Goal: Task Accomplishment & Management: Complete application form

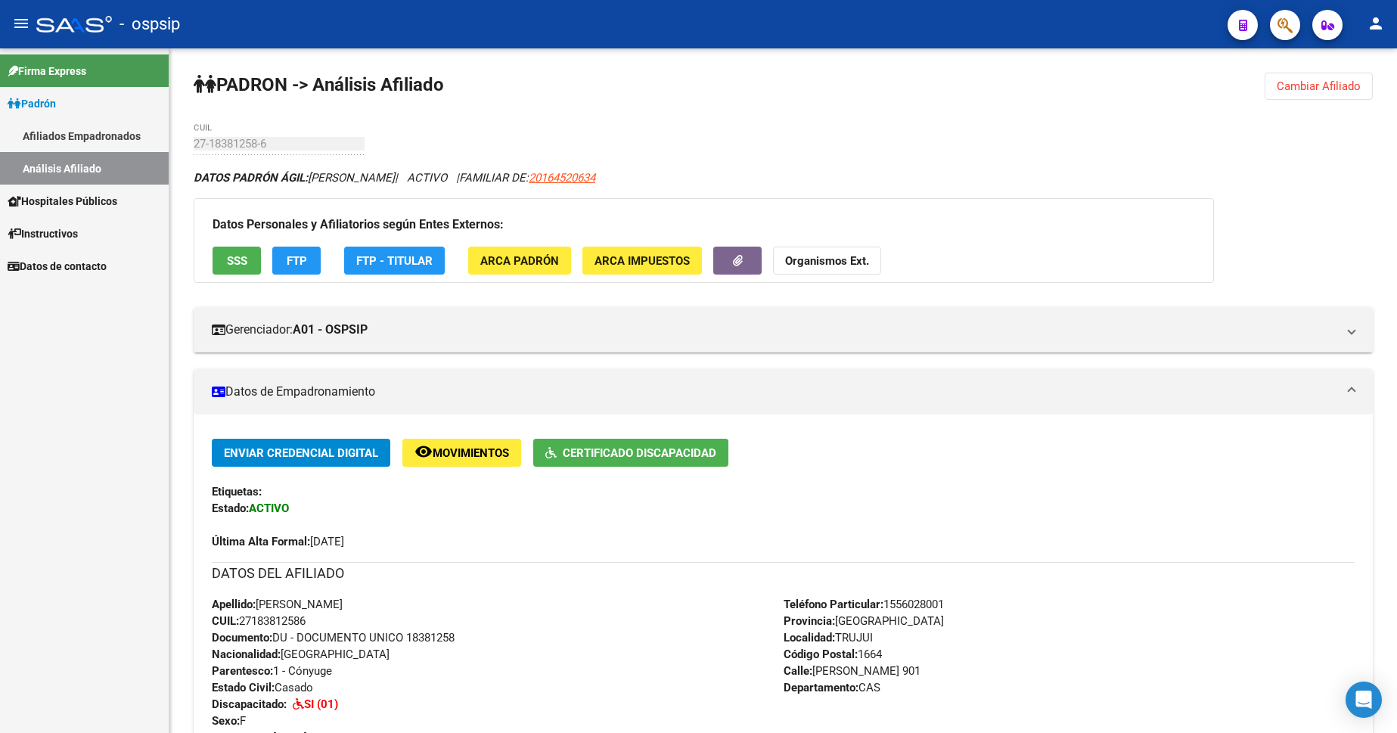
scroll to position [381, 0]
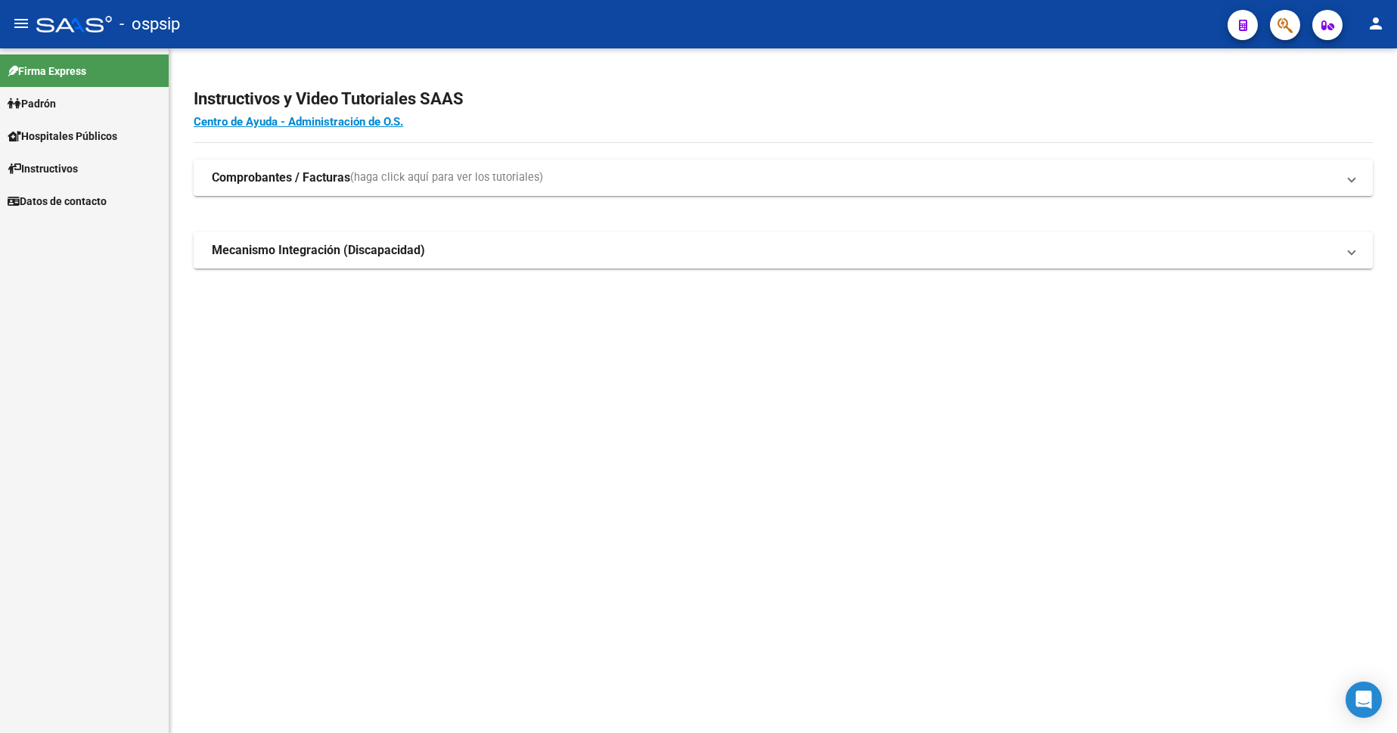
click at [64, 105] on link "Padrón" at bounding box center [84, 103] width 169 height 33
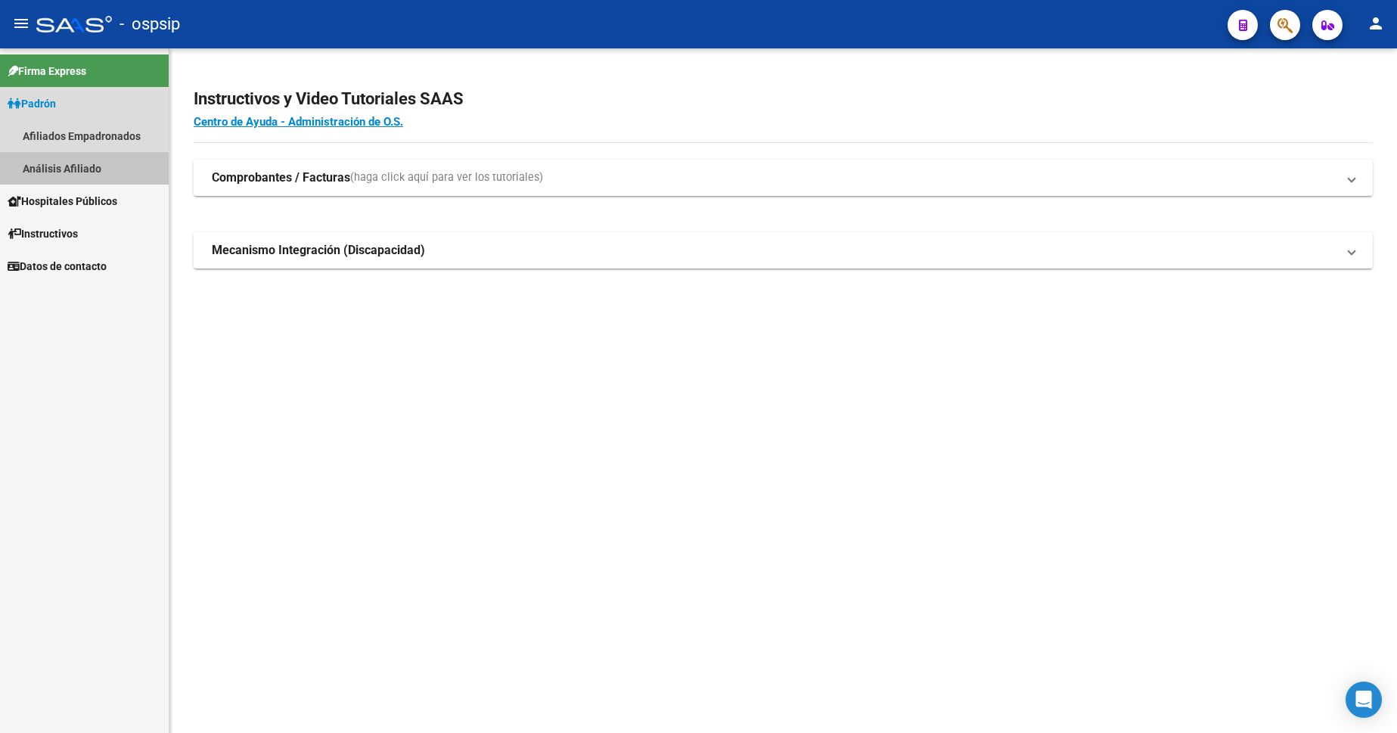
click at [69, 175] on link "Análisis Afiliado" at bounding box center [84, 168] width 169 height 33
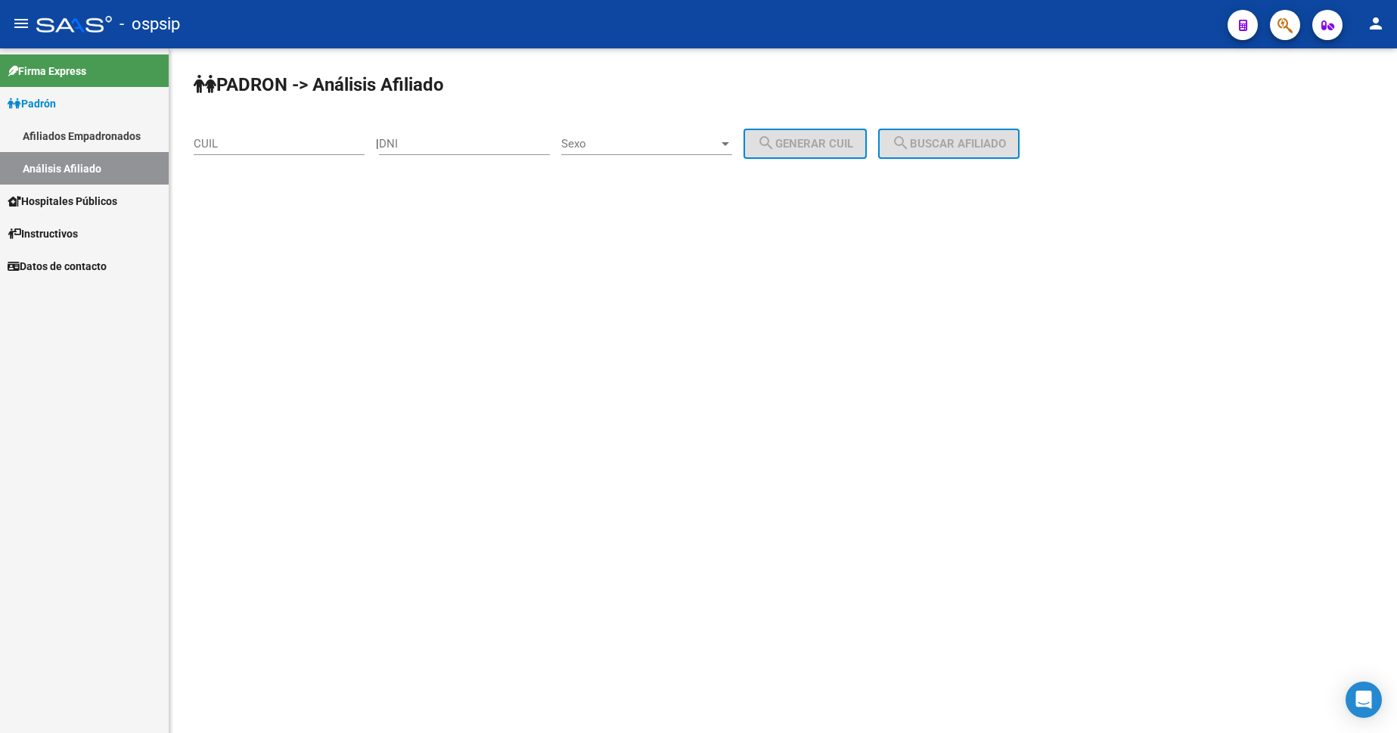
click at [459, 152] on div "DNI" at bounding box center [464, 139] width 171 height 33
type input "36084511"
click at [657, 132] on div "Sexo Sexo" at bounding box center [646, 139] width 171 height 33
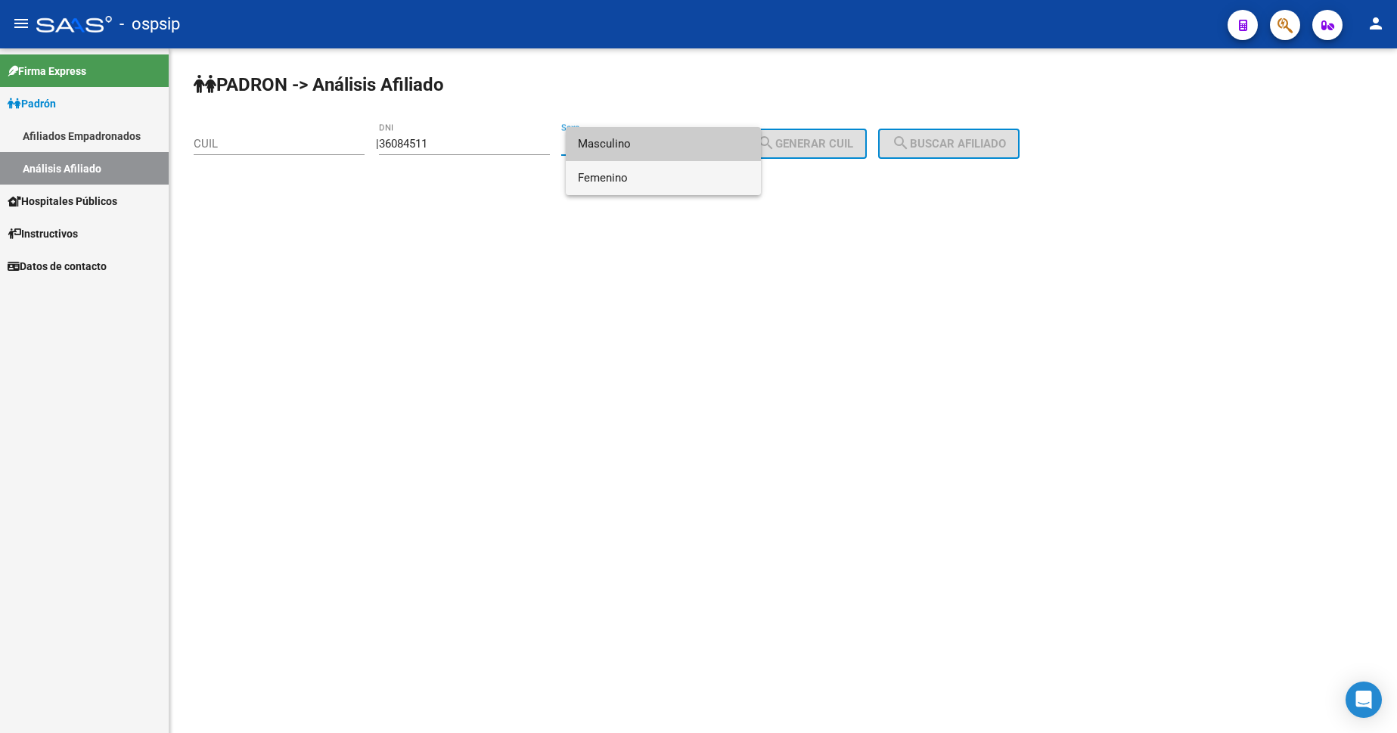
click at [655, 181] on span "Femenino" at bounding box center [663, 178] width 171 height 34
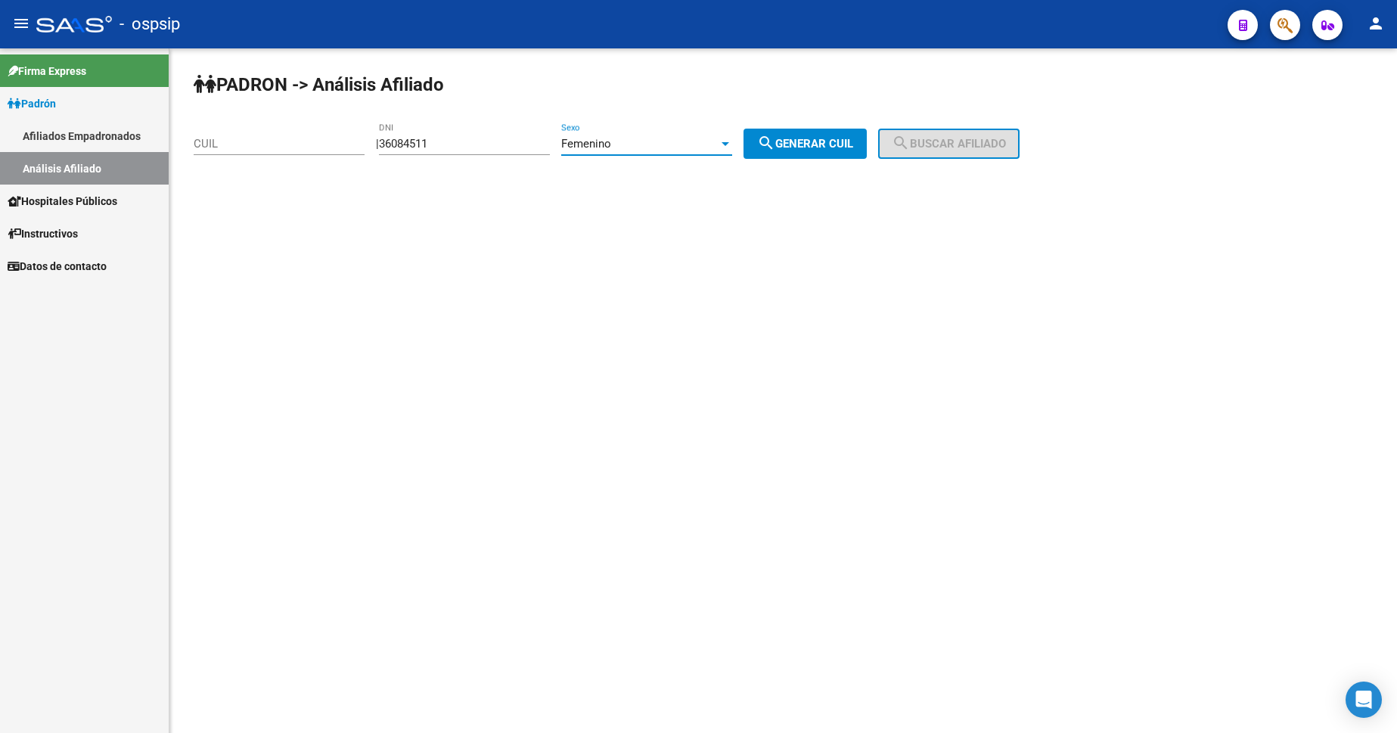
click at [796, 138] on span "search Generar CUIL" at bounding box center [805, 144] width 96 height 14
type input "27-36084511-2"
click at [910, 136] on mat-icon "search" at bounding box center [901, 143] width 18 height 18
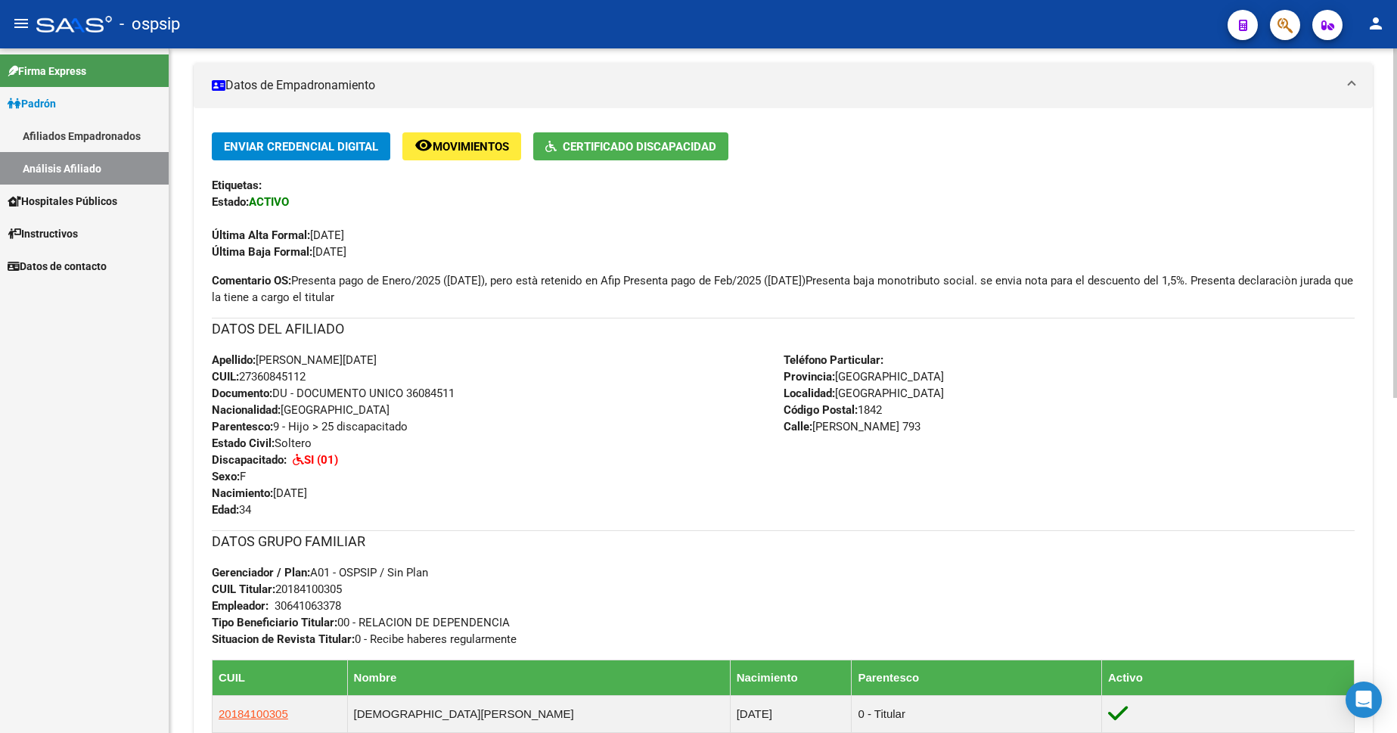
scroll to position [378, 0]
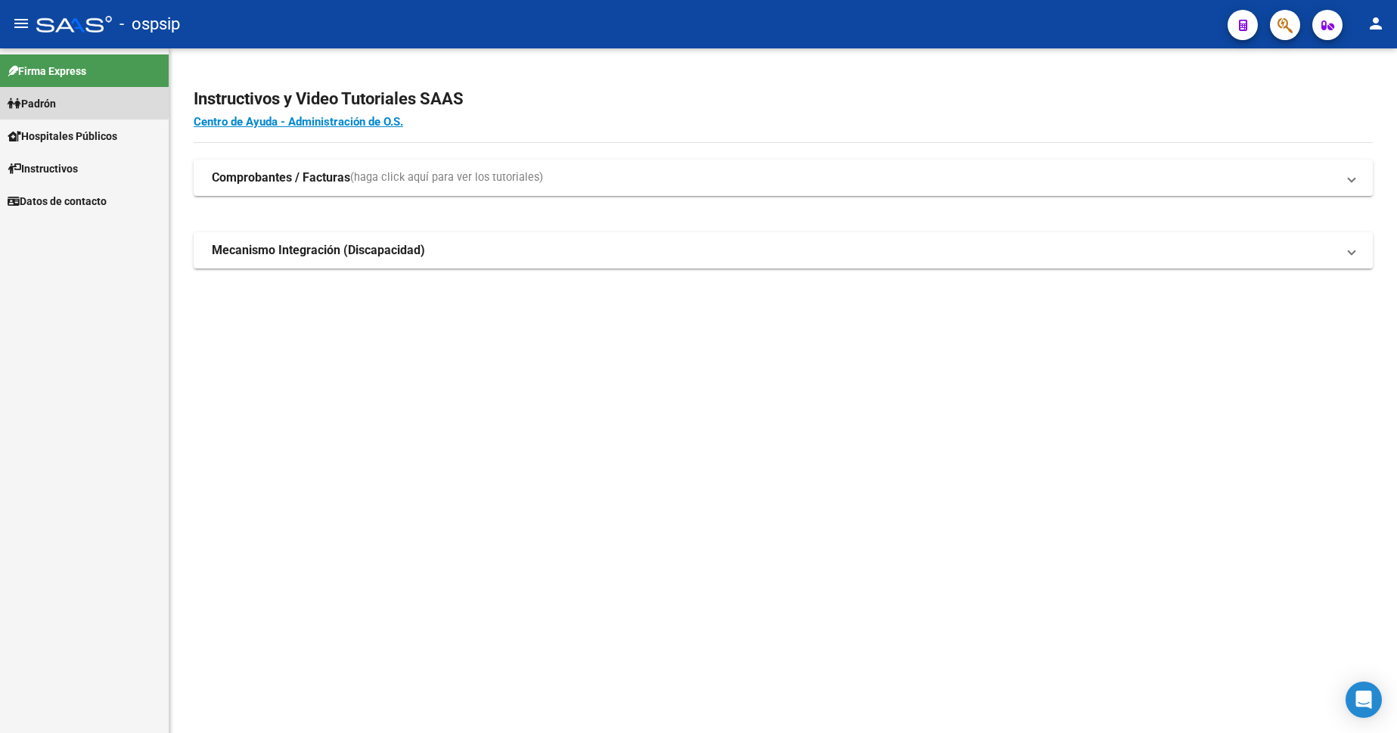
click at [56, 95] on span "Padrón" at bounding box center [32, 103] width 48 height 17
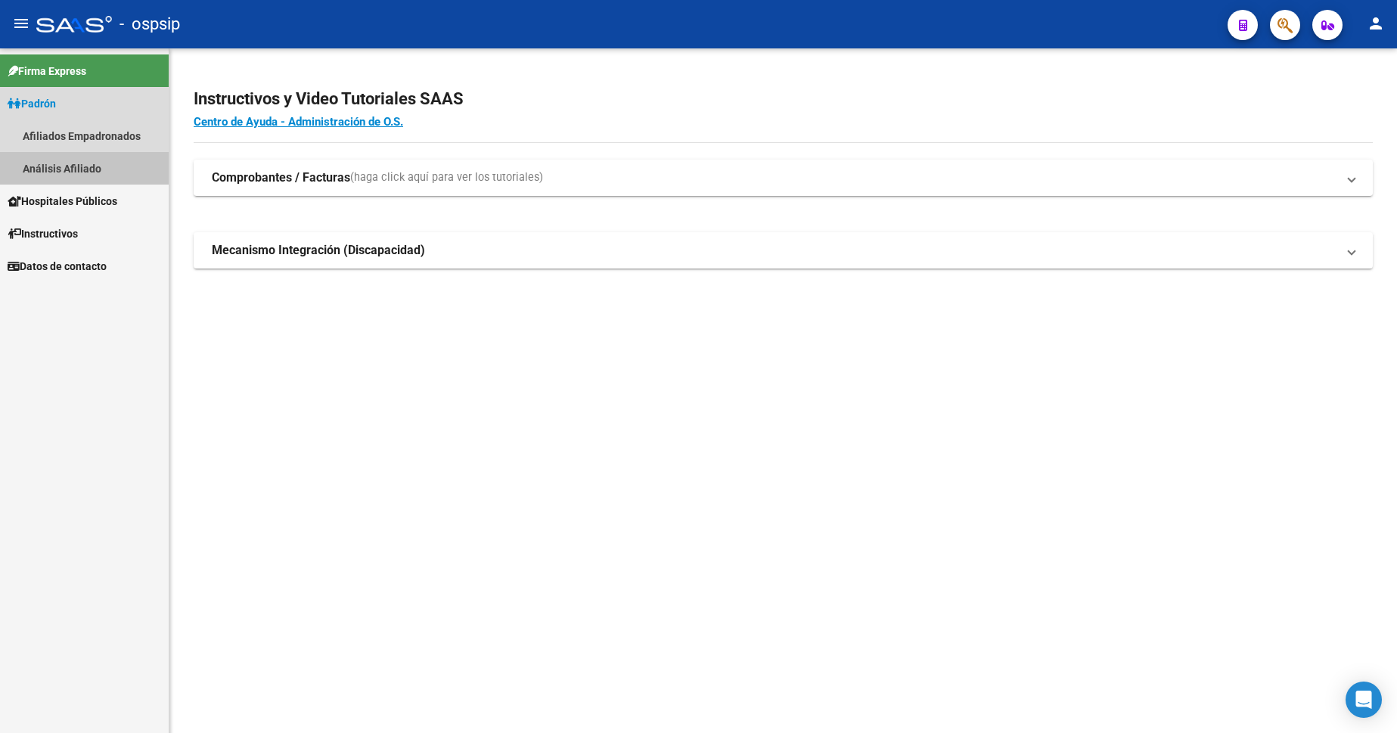
click at [90, 166] on link "Análisis Afiliado" at bounding box center [84, 168] width 169 height 33
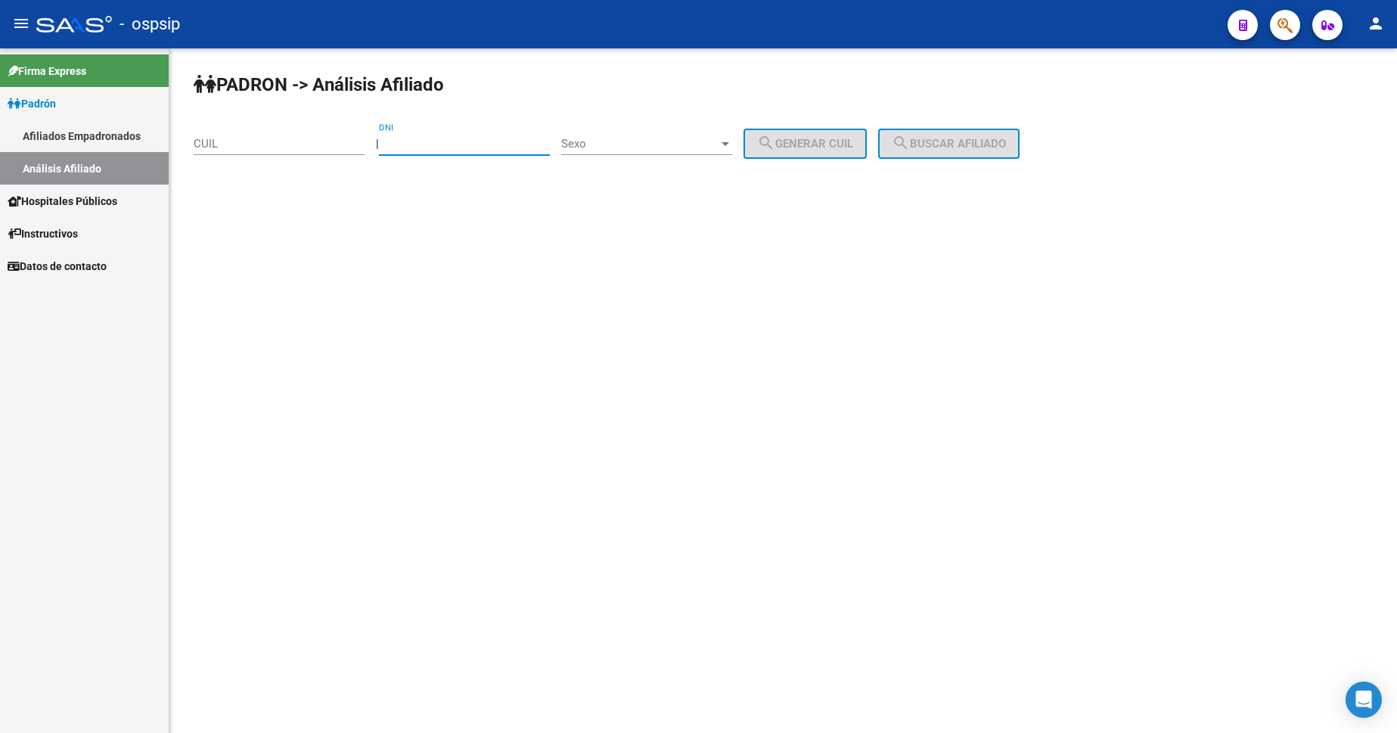
click at [489, 145] on input "DNI" at bounding box center [464, 144] width 171 height 14
type input "17488632"
click at [694, 142] on span "Sexo" at bounding box center [639, 144] width 157 height 14
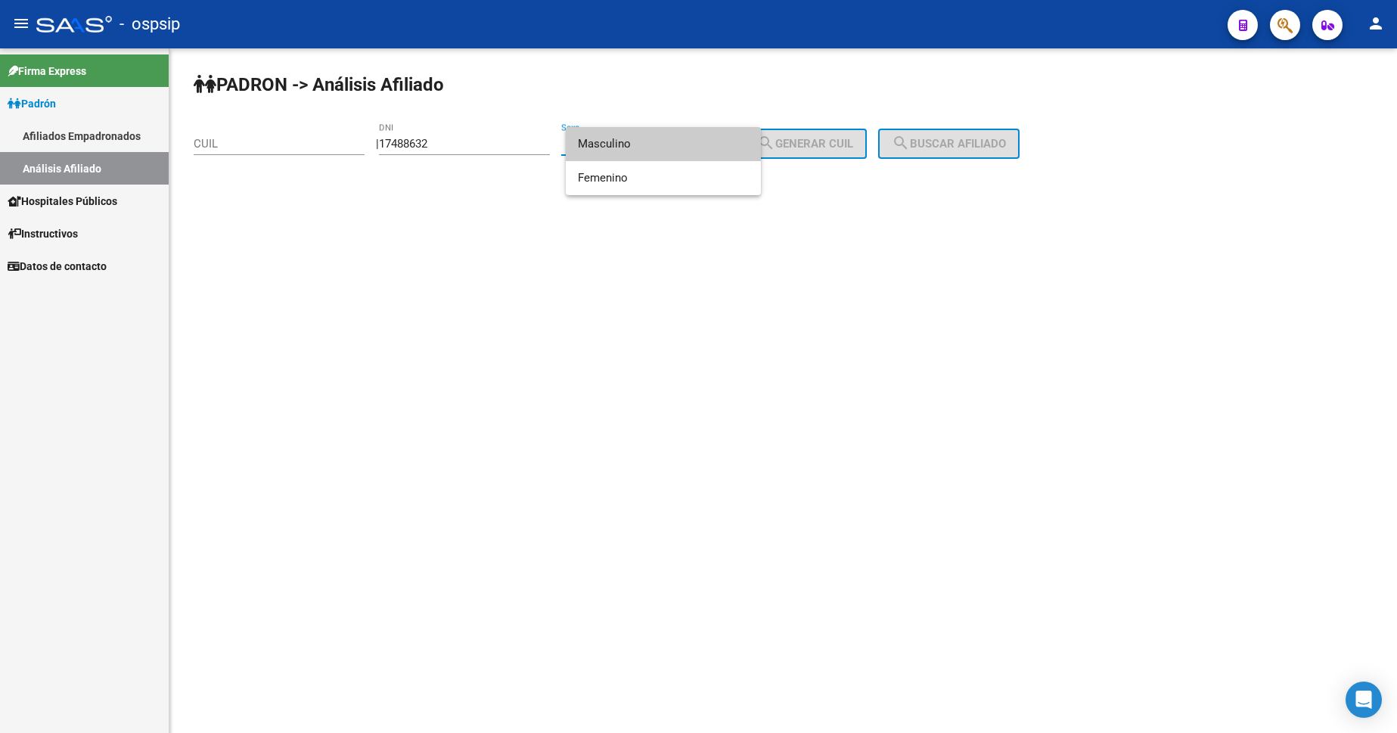
click at [682, 148] on span "Masculino" at bounding box center [663, 144] width 171 height 34
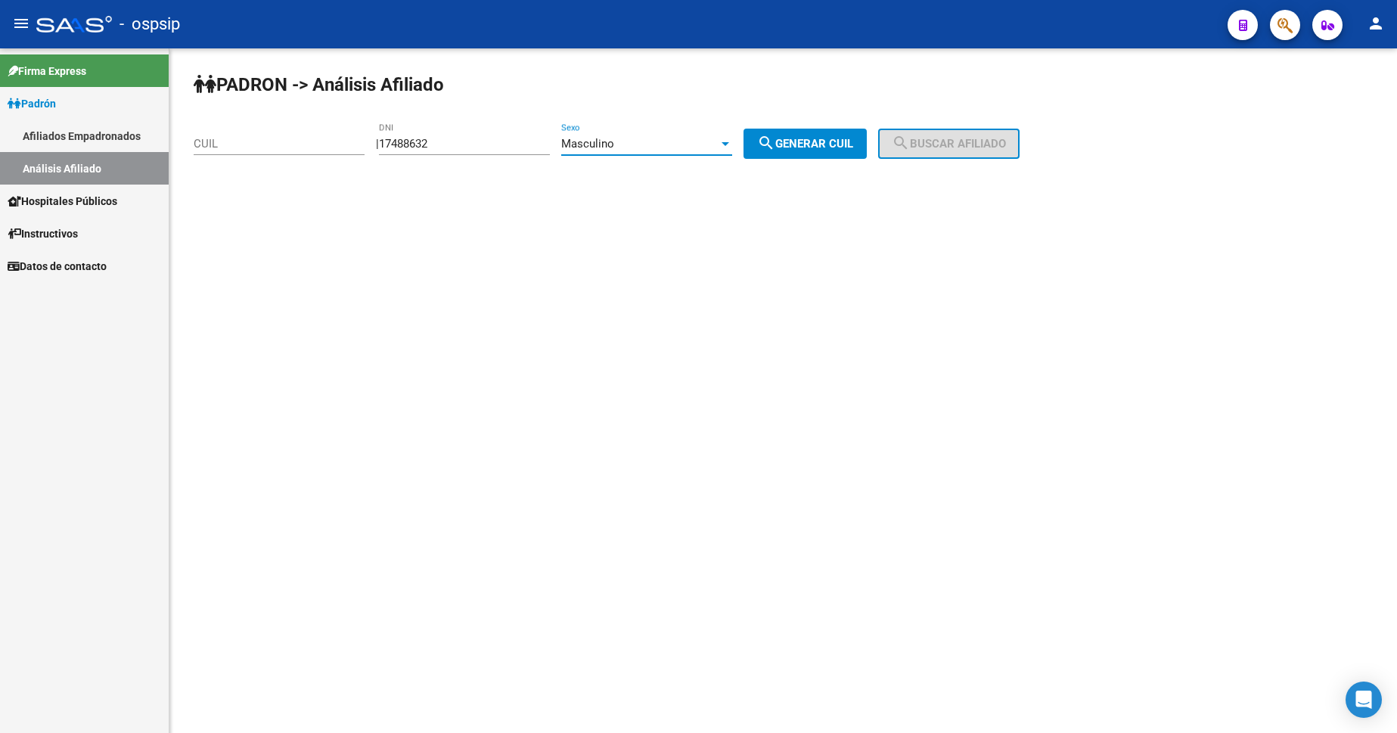
click at [682, 148] on div "Masculino" at bounding box center [639, 144] width 157 height 14
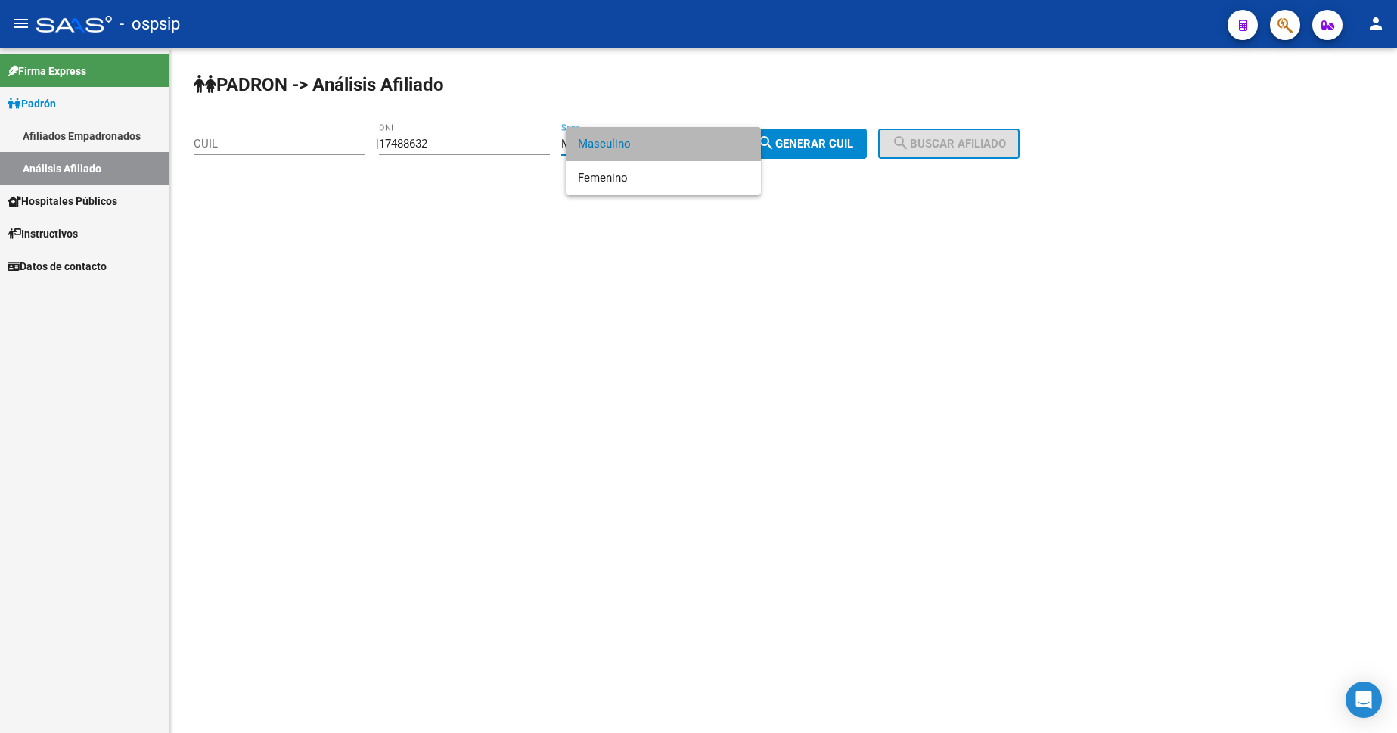
click at [682, 148] on span "Masculino" at bounding box center [663, 144] width 171 height 34
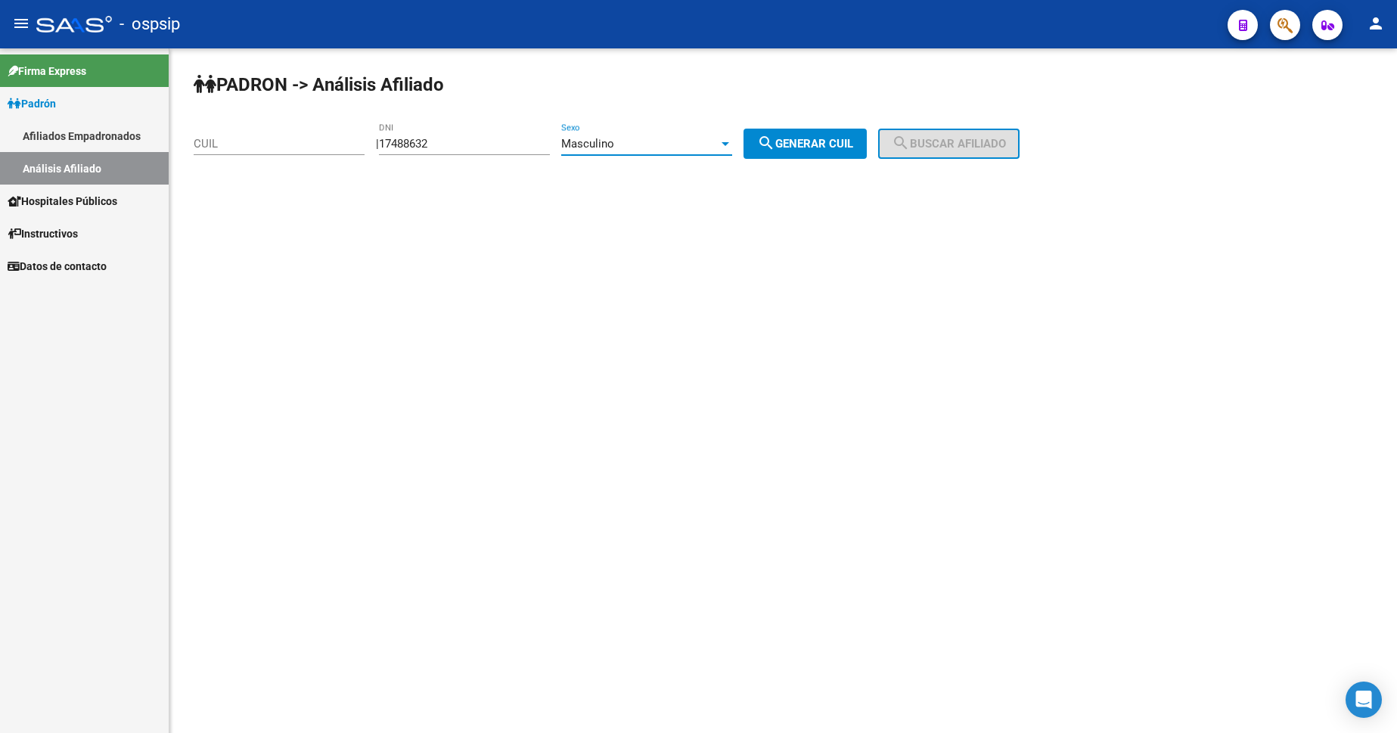
drag, startPoint x: 816, startPoint y: 138, endPoint x: 892, endPoint y: 135, distance: 75.8
click at [817, 138] on span "search Generar CUIL" at bounding box center [805, 144] width 96 height 14
type input "20-17488632-7"
drag, startPoint x: 937, startPoint y: 135, endPoint x: 937, endPoint y: 143, distance: 8.3
click at [937, 137] on button "search Buscar afiliado" at bounding box center [948, 144] width 141 height 30
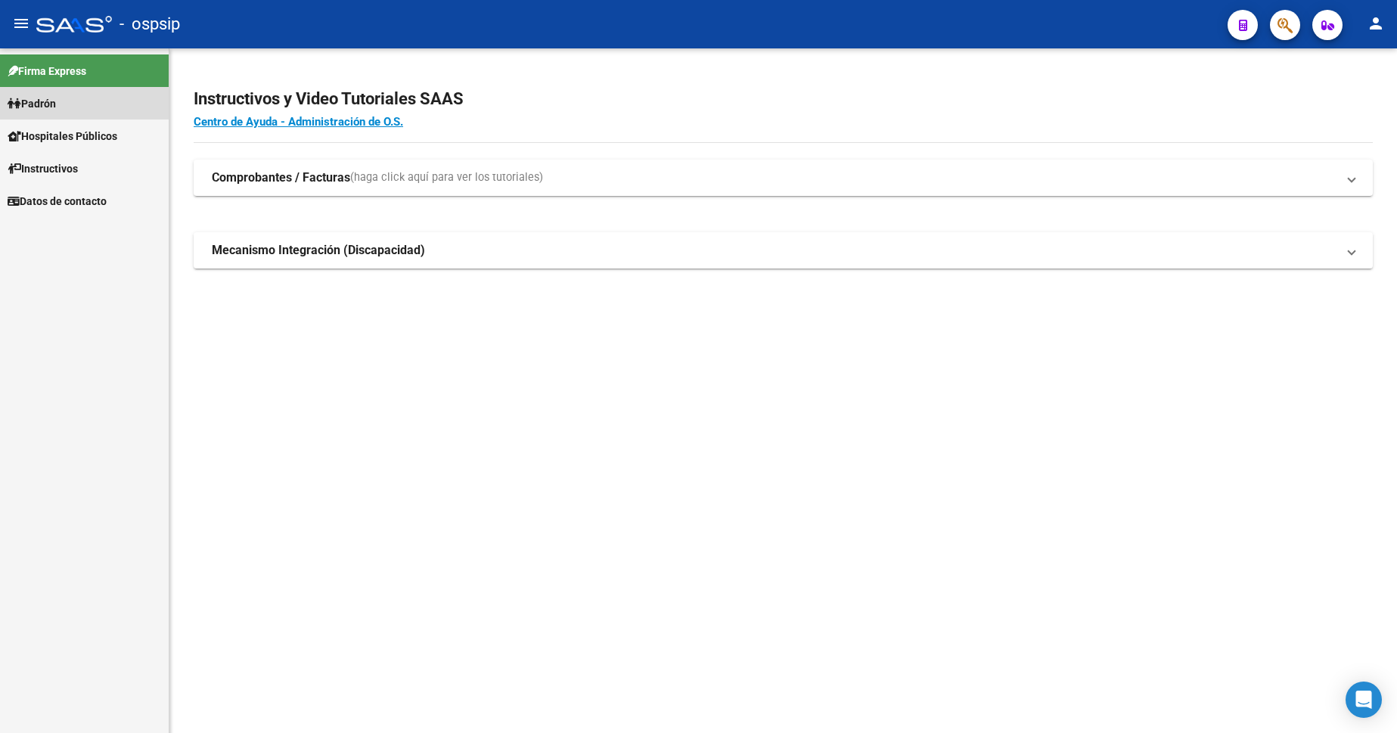
click at [52, 98] on span "Padrón" at bounding box center [32, 103] width 48 height 17
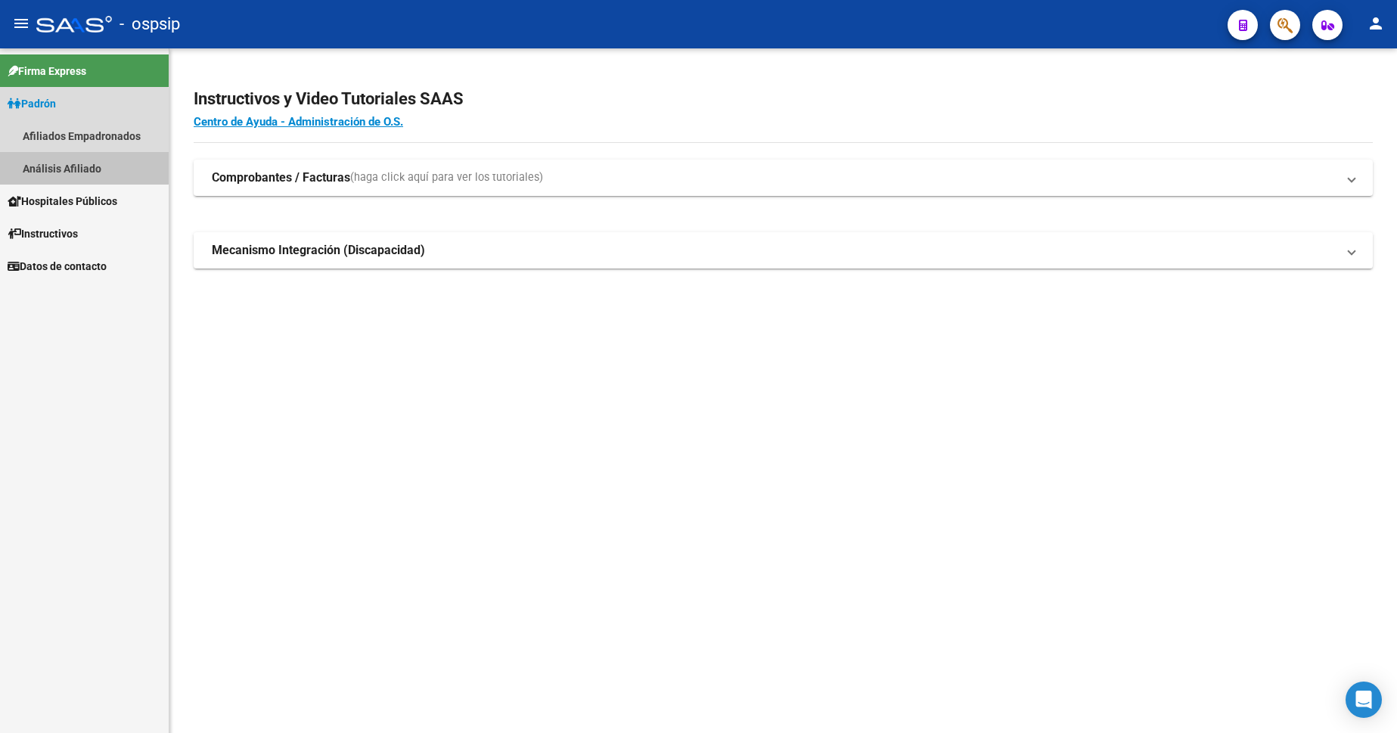
click at [71, 157] on link "Análisis Afiliado" at bounding box center [84, 168] width 169 height 33
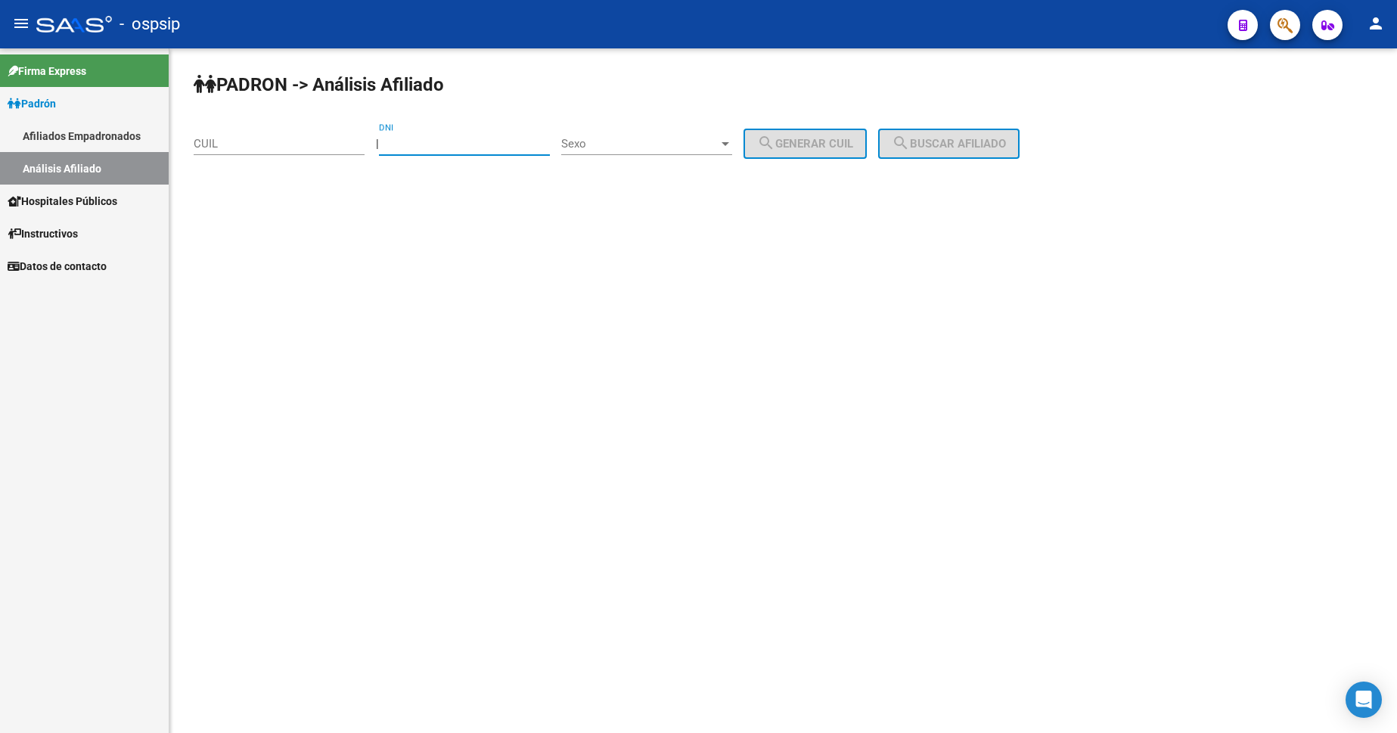
click at [502, 141] on input "DNI" at bounding box center [464, 144] width 171 height 14
type input "39929846"
click at [675, 144] on span "Sexo" at bounding box center [639, 144] width 157 height 14
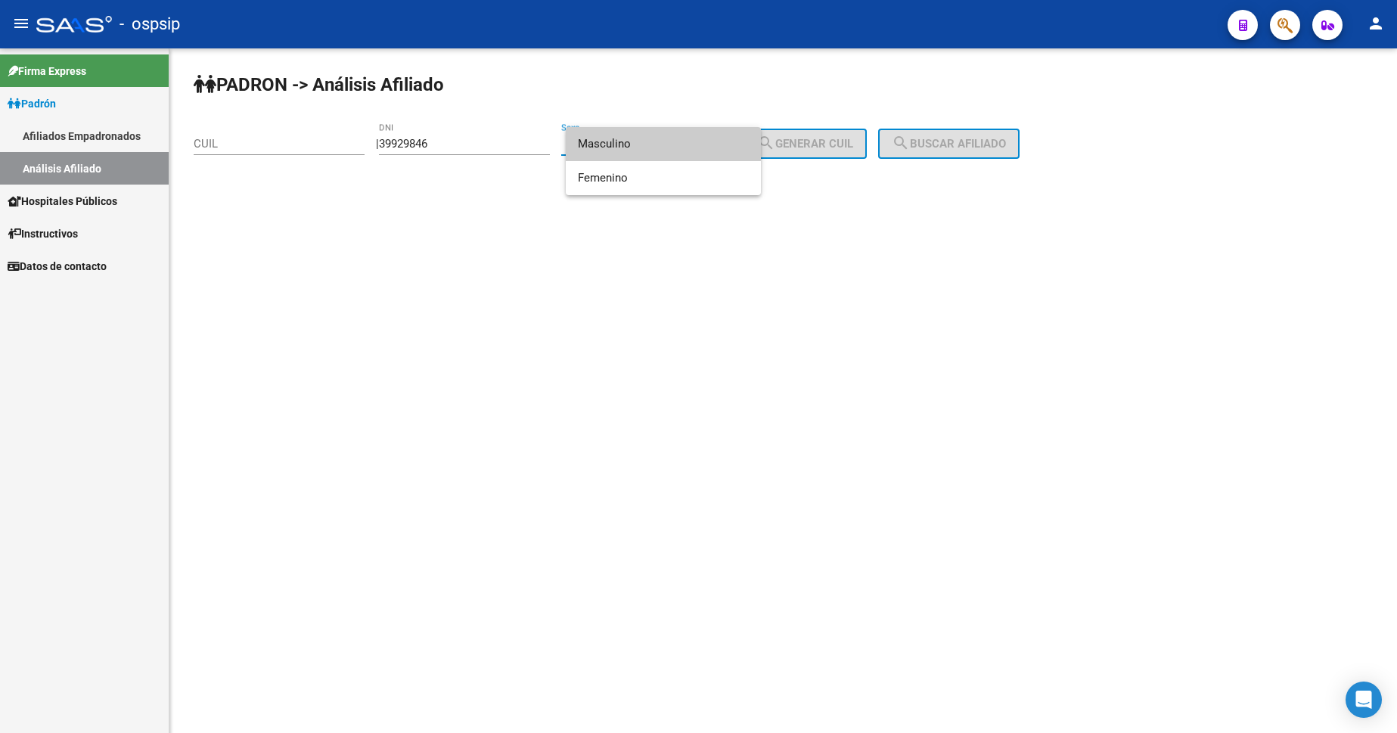
click at [671, 145] on span "Masculino" at bounding box center [663, 144] width 171 height 34
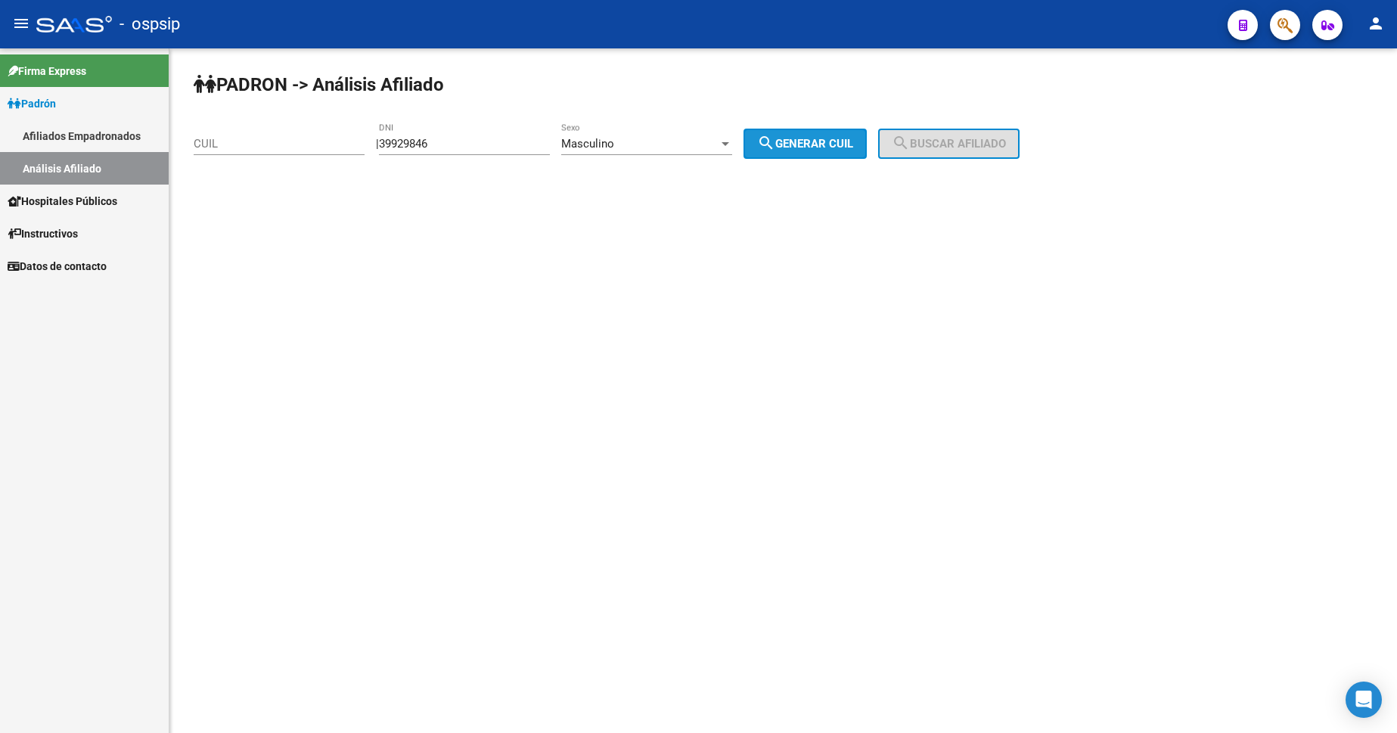
click at [812, 140] on span "search Generar CUIL" at bounding box center [805, 144] width 96 height 14
type input "20-39929846-7"
click at [910, 145] on mat-icon "search" at bounding box center [901, 143] width 18 height 18
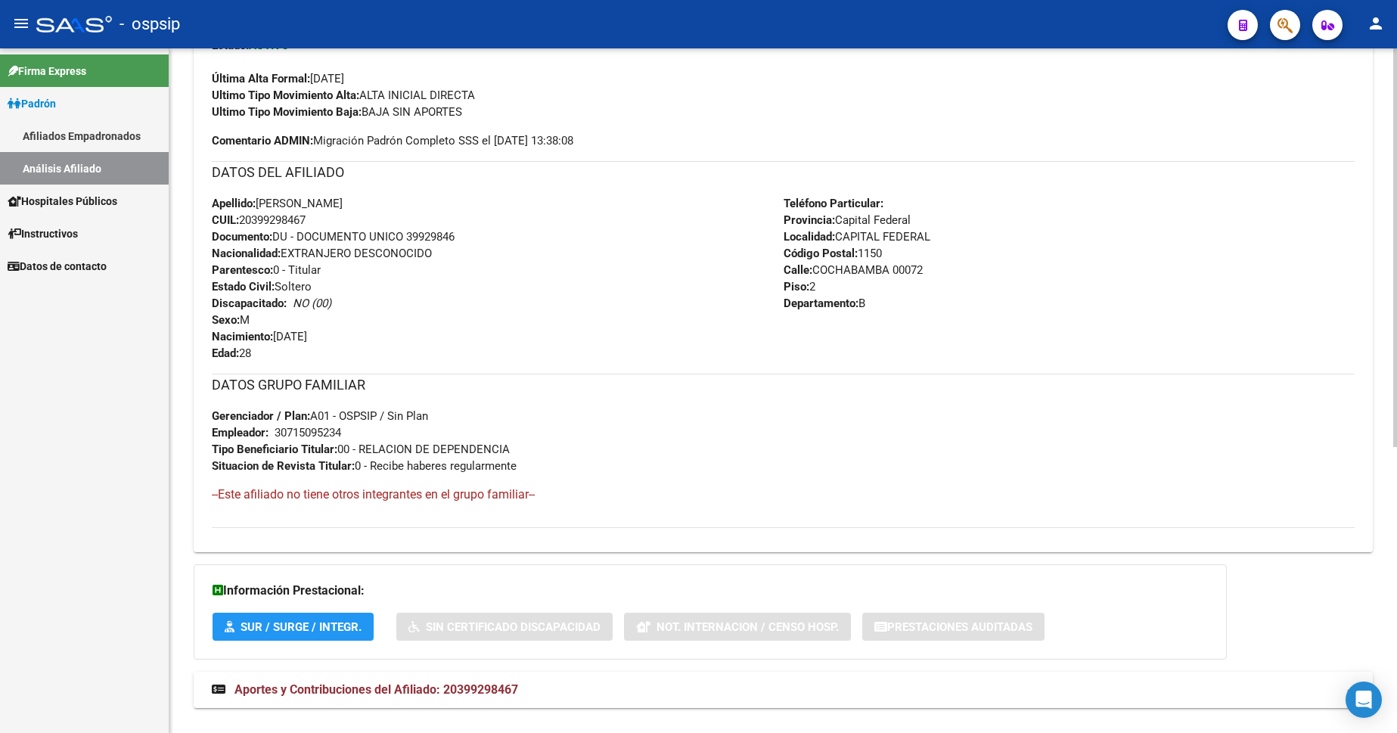
scroll to position [491, 0]
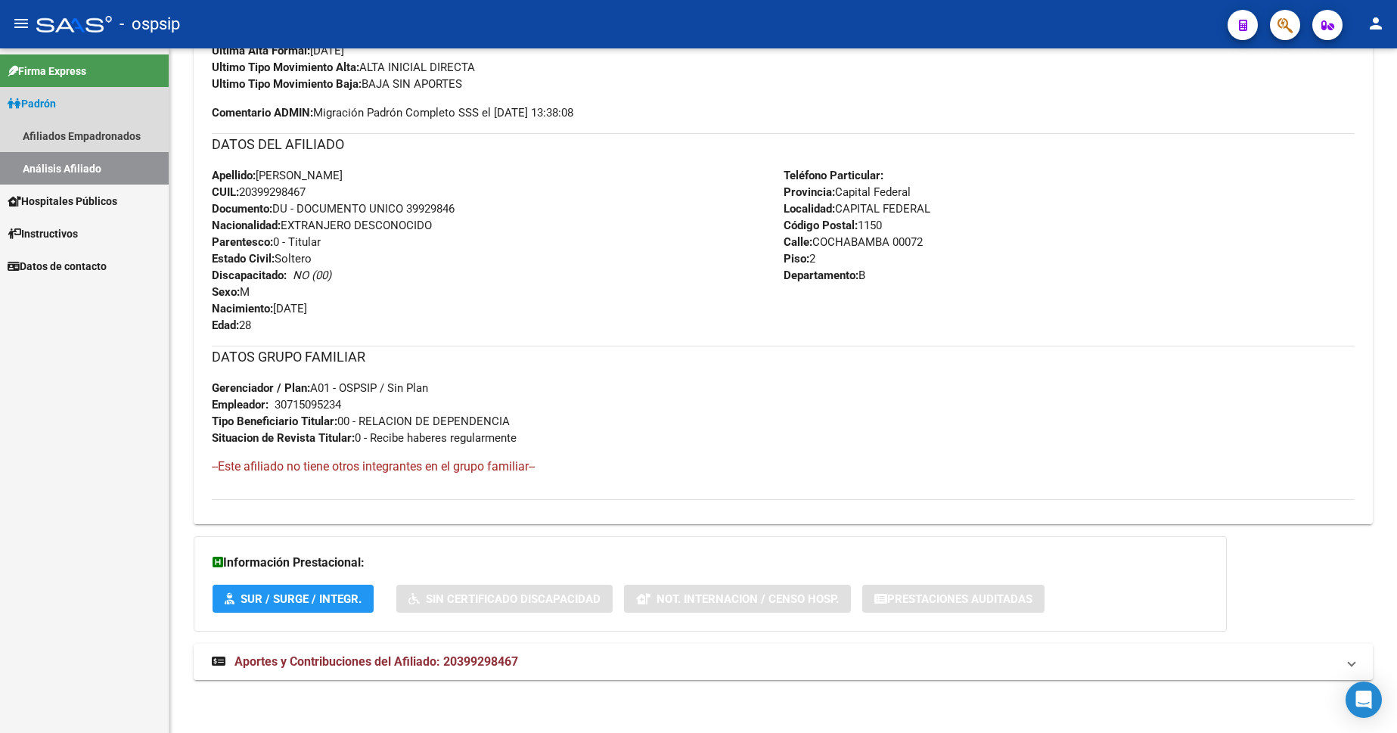
click at [51, 106] on span "Padrón" at bounding box center [32, 103] width 48 height 17
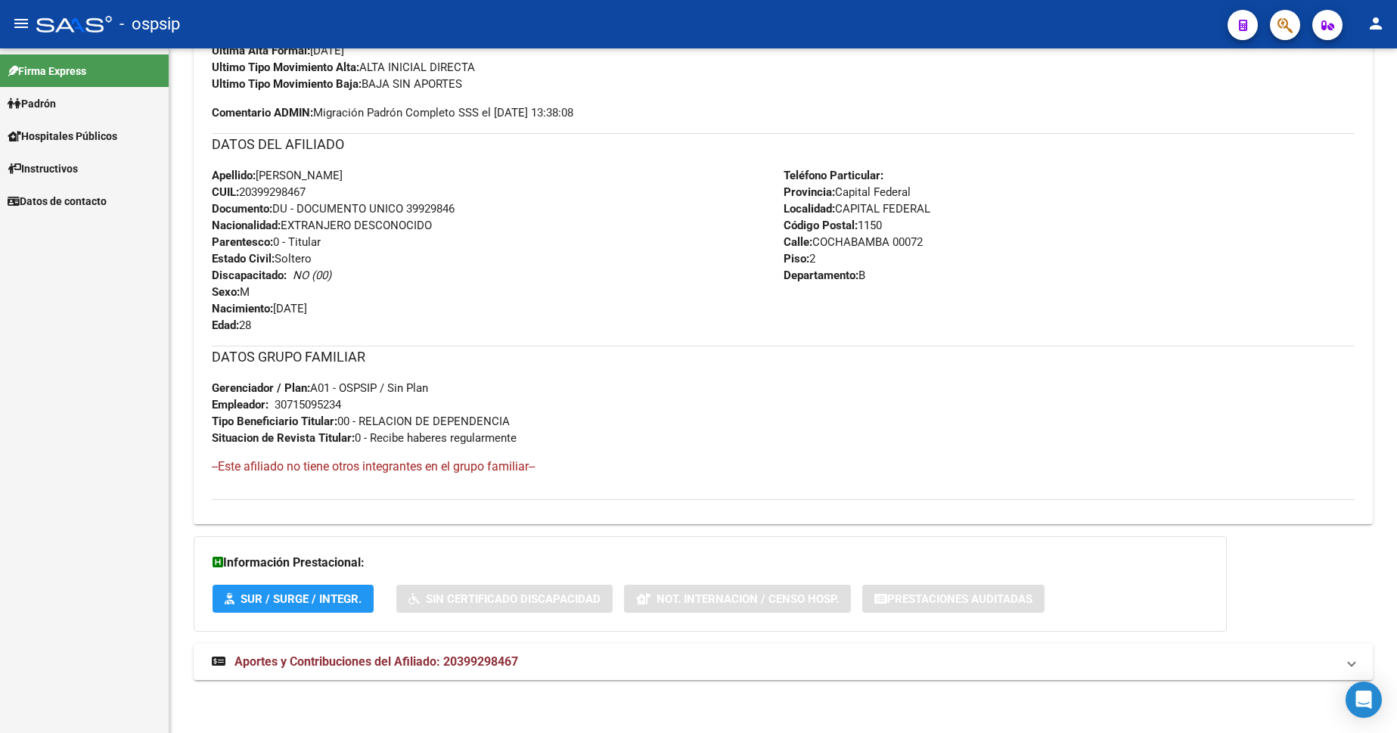
click at [43, 107] on span "Padrón" at bounding box center [32, 103] width 48 height 17
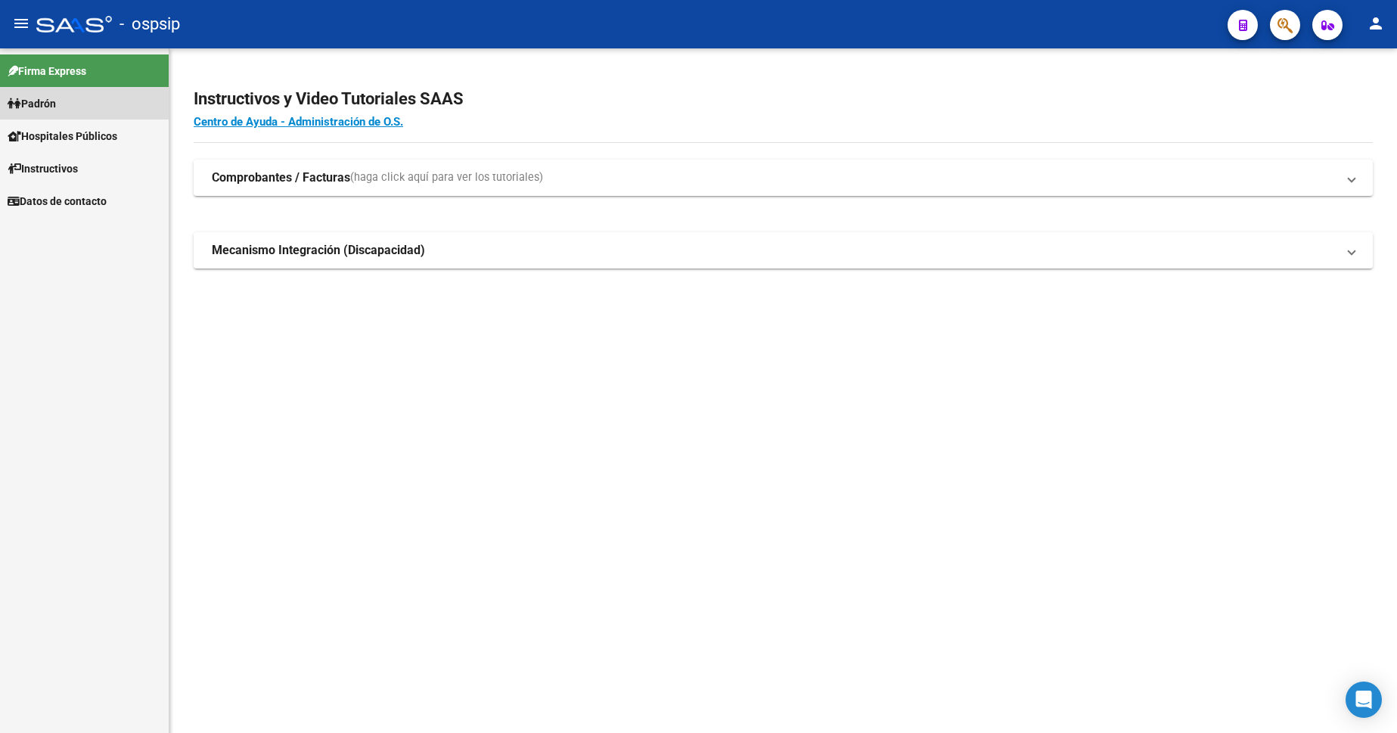
click at [50, 104] on span "Padrón" at bounding box center [32, 103] width 48 height 17
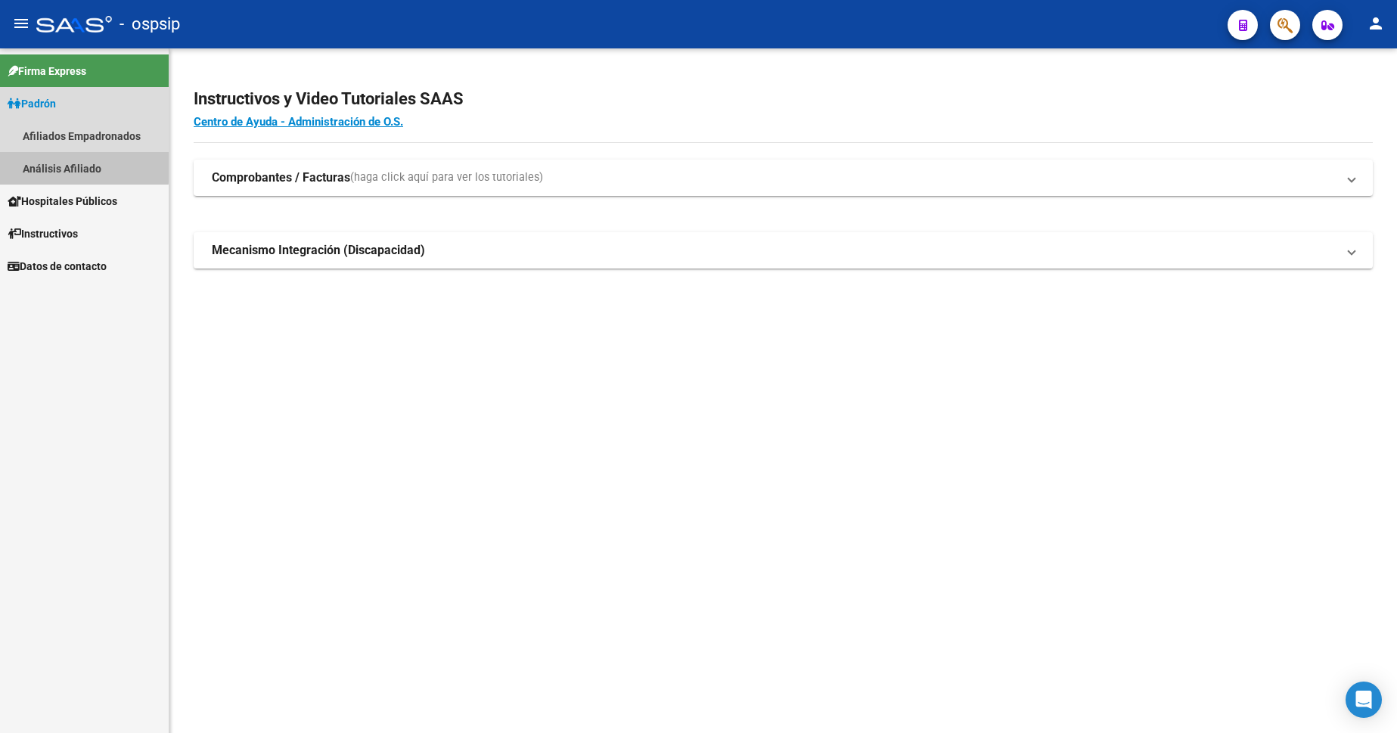
click at [57, 165] on link "Análisis Afiliado" at bounding box center [84, 168] width 169 height 33
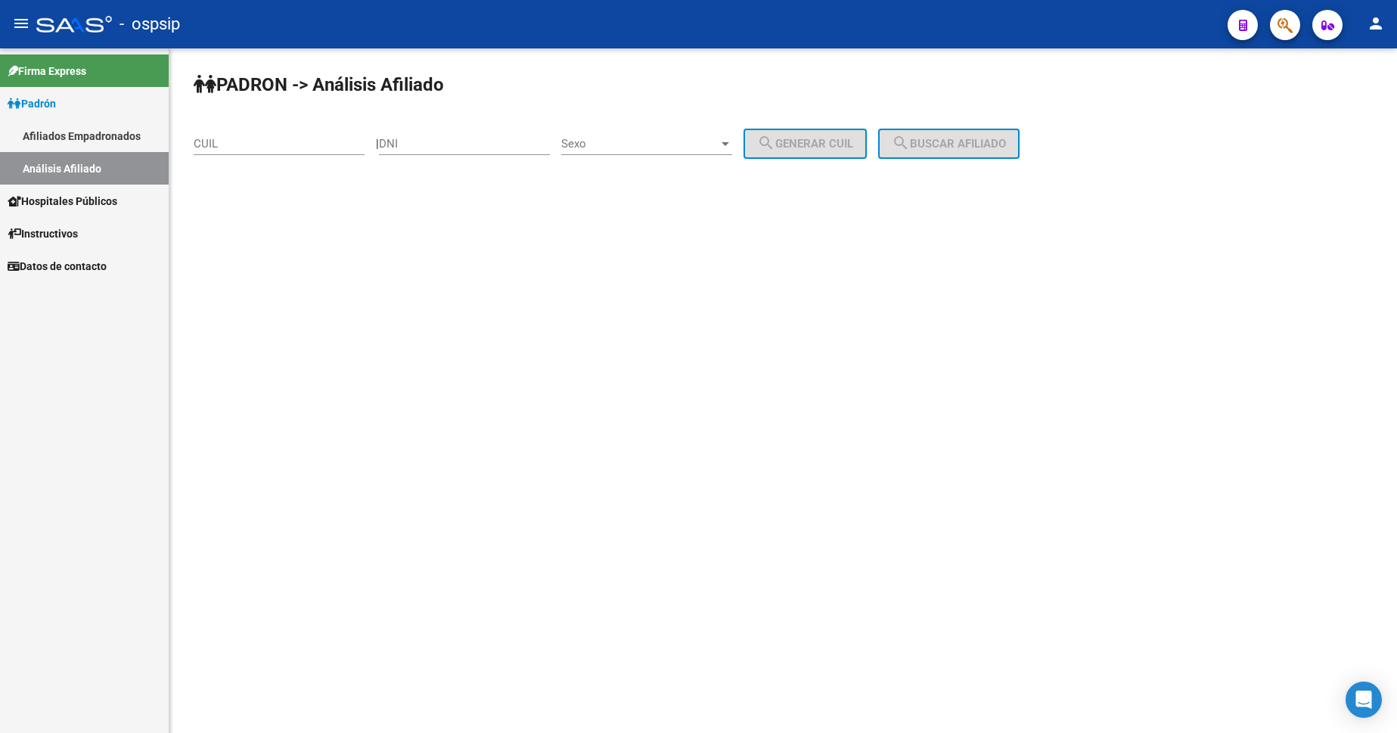
click at [484, 138] on input "DNI" at bounding box center [464, 144] width 171 height 14
type input "24122223"
click at [657, 138] on span "Sexo" at bounding box center [639, 144] width 157 height 14
drag, startPoint x: 648, startPoint y: 138, endPoint x: 817, endPoint y: 126, distance: 169.9
click at [657, 139] on span "Masculino" at bounding box center [663, 144] width 171 height 34
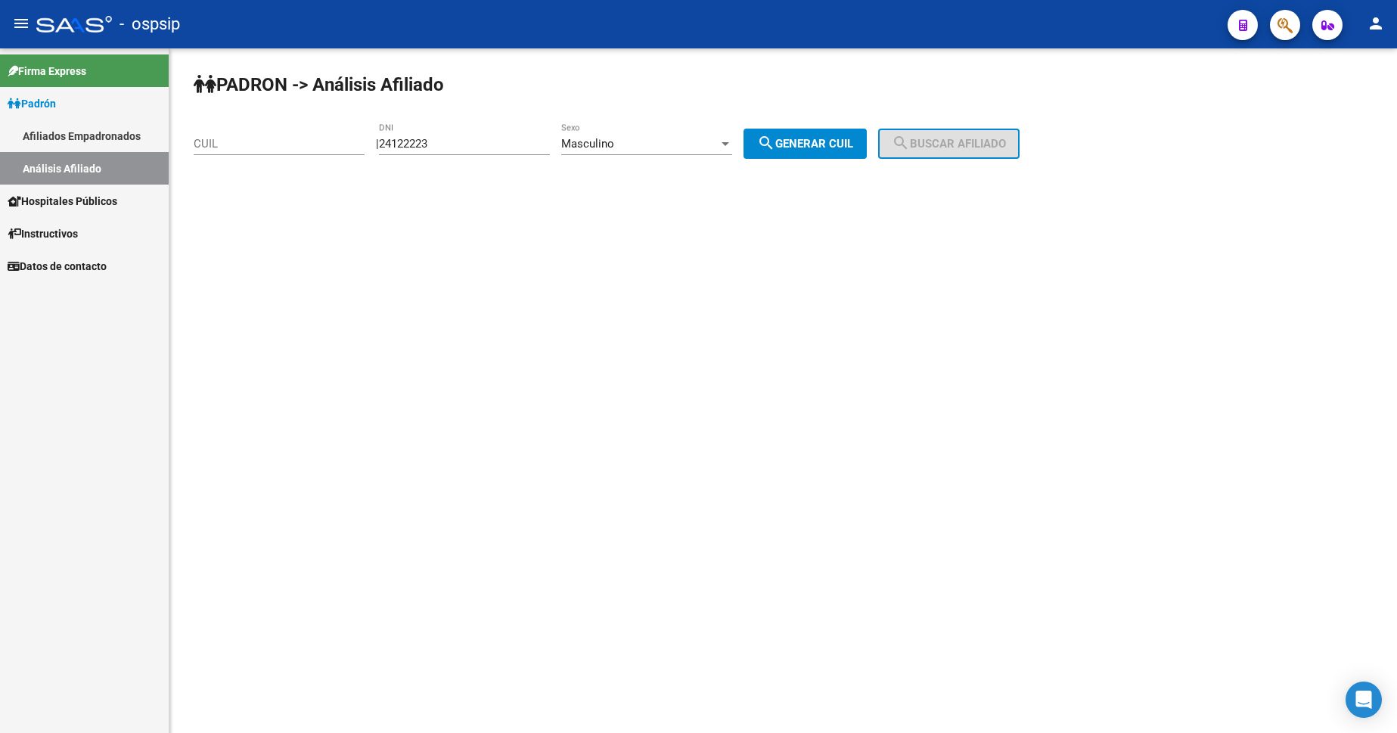
drag, startPoint x: 860, startPoint y: 127, endPoint x: 860, endPoint y: 135, distance: 8.3
click at [860, 132] on div "PADRON -> Análisis Afiliado CUIL | 24122223 DNI Masculino Sexo search Generar C…" at bounding box center [783, 127] width 1228 height 159
click at [860, 135] on button "search Generar CUIL" at bounding box center [805, 144] width 123 height 30
type input "20-24122223-4"
click at [940, 141] on span "search Buscar afiliado" at bounding box center [949, 144] width 114 height 14
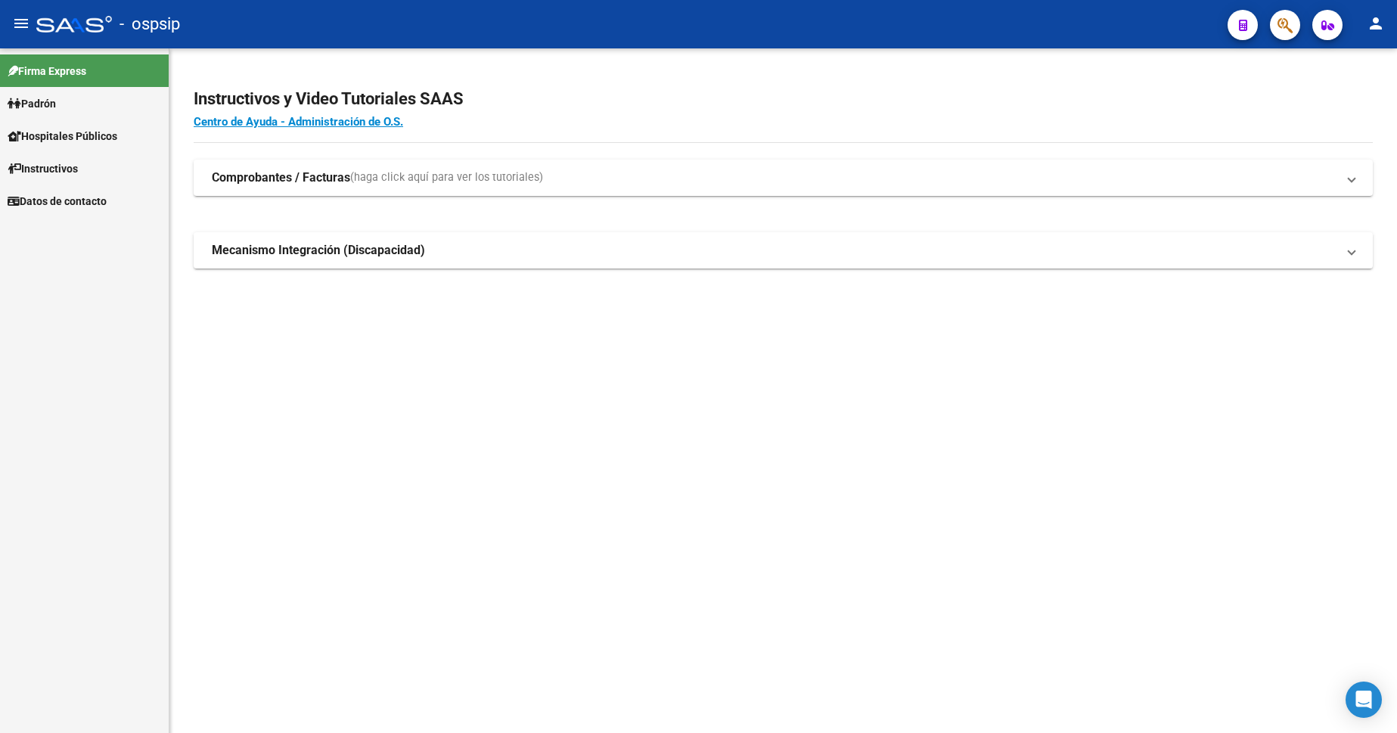
click at [39, 107] on span "Padrón" at bounding box center [32, 103] width 48 height 17
click at [71, 173] on link "Análisis Afiliado" at bounding box center [84, 168] width 169 height 33
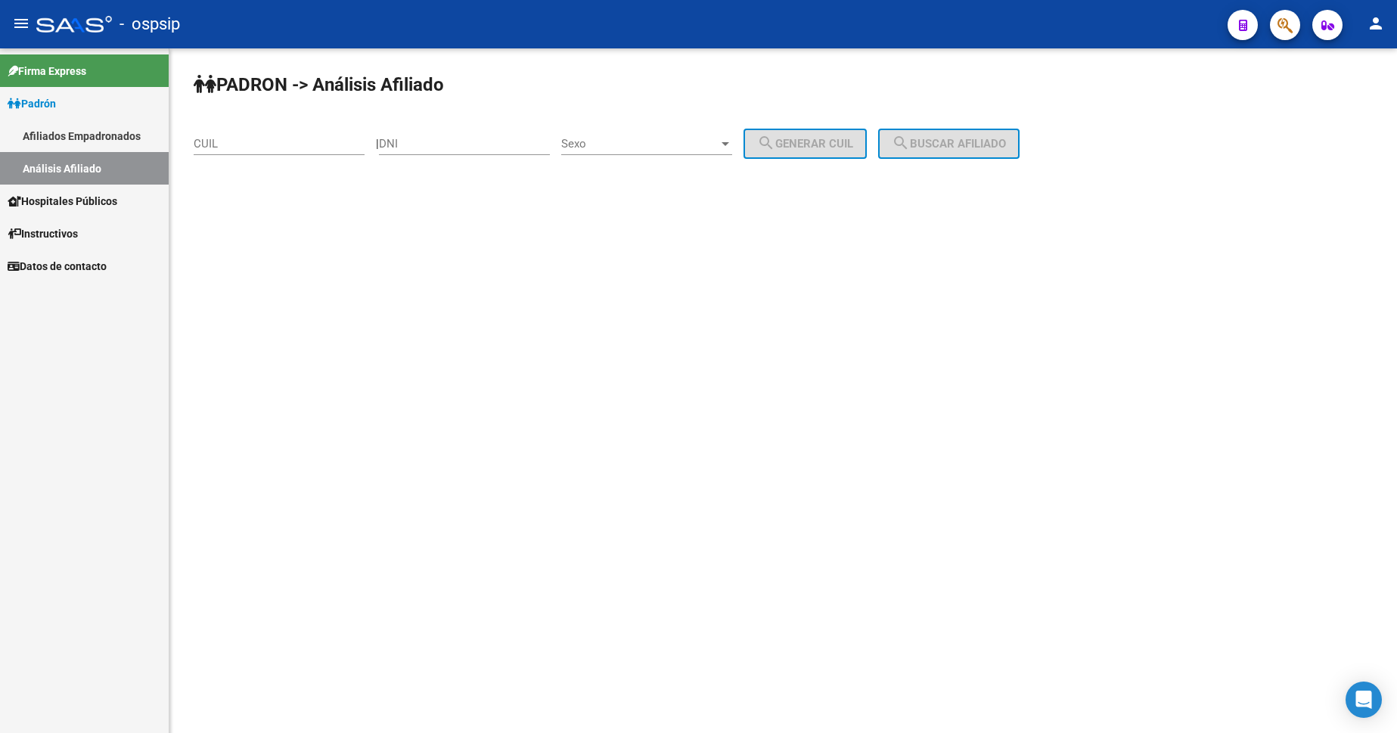
click at [499, 152] on div "DNI" at bounding box center [464, 139] width 171 height 33
type input "23272943"
click at [681, 135] on div "Sexo Sexo" at bounding box center [646, 139] width 171 height 33
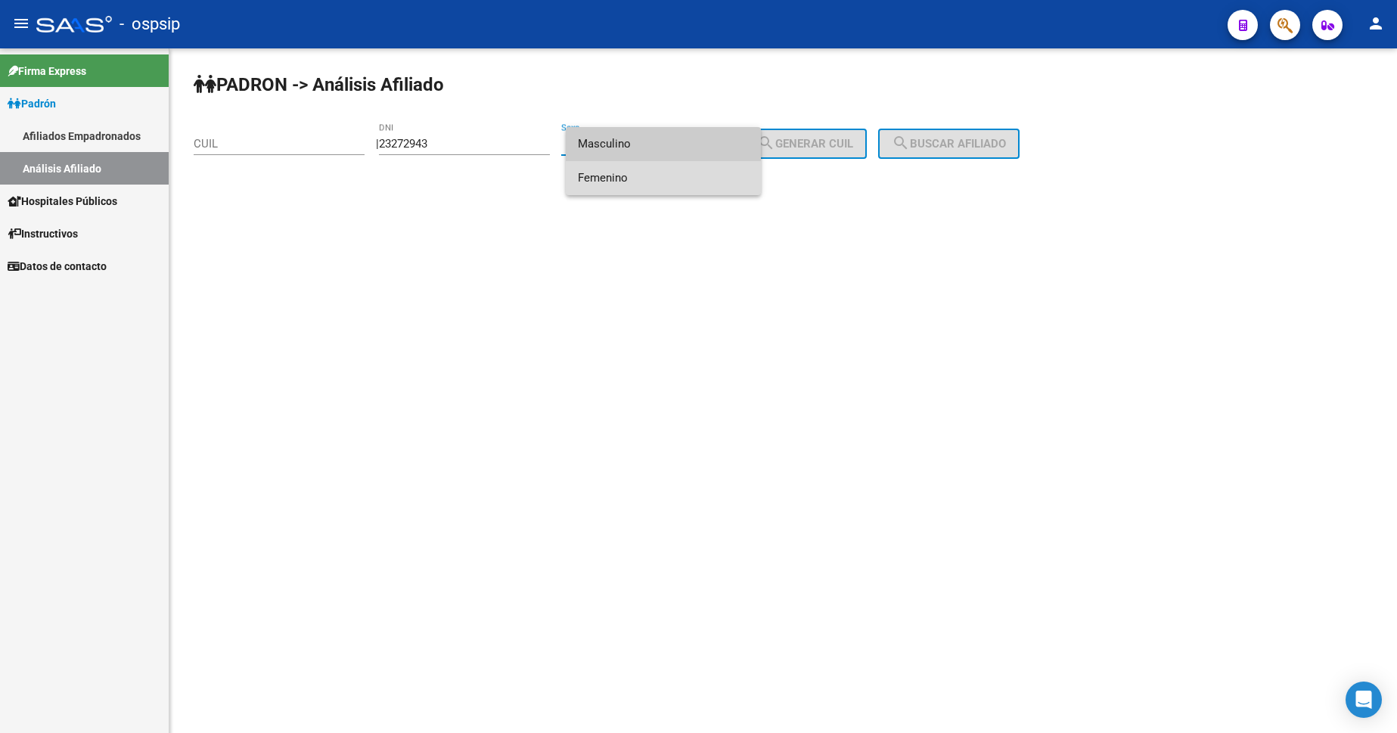
click at [678, 178] on span "Femenino" at bounding box center [663, 178] width 171 height 34
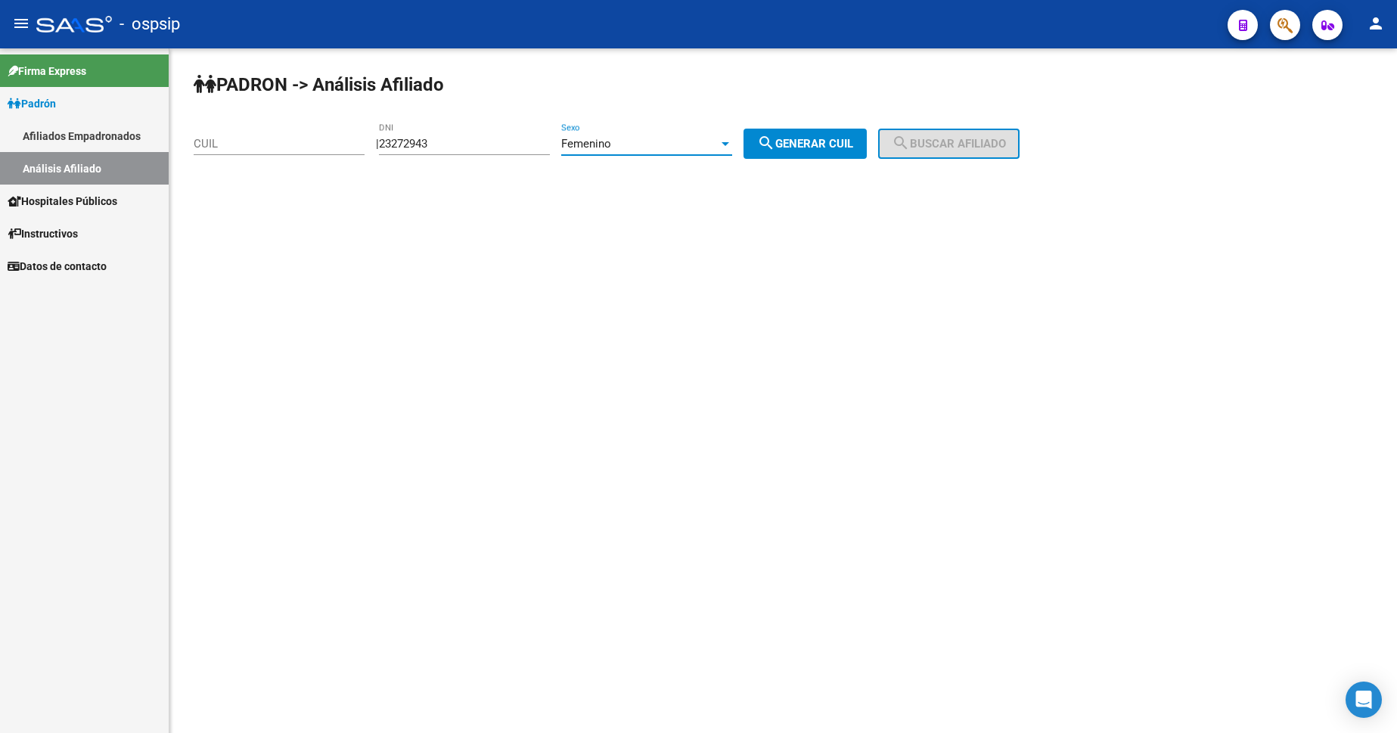
click at [835, 149] on span "search Generar CUIL" at bounding box center [805, 144] width 96 height 14
type input "27-23272943-6"
click at [910, 144] on mat-icon "search" at bounding box center [901, 143] width 18 height 18
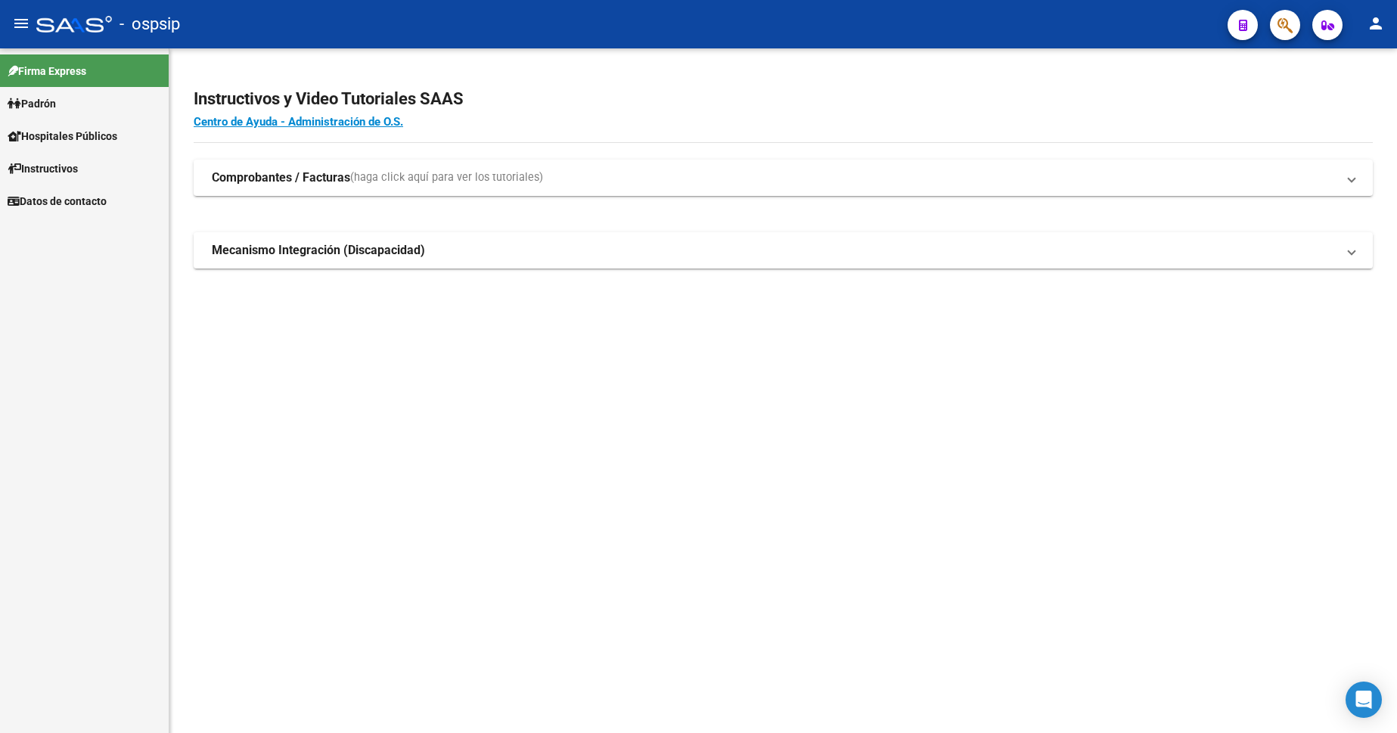
click at [42, 110] on span "Padrón" at bounding box center [32, 103] width 48 height 17
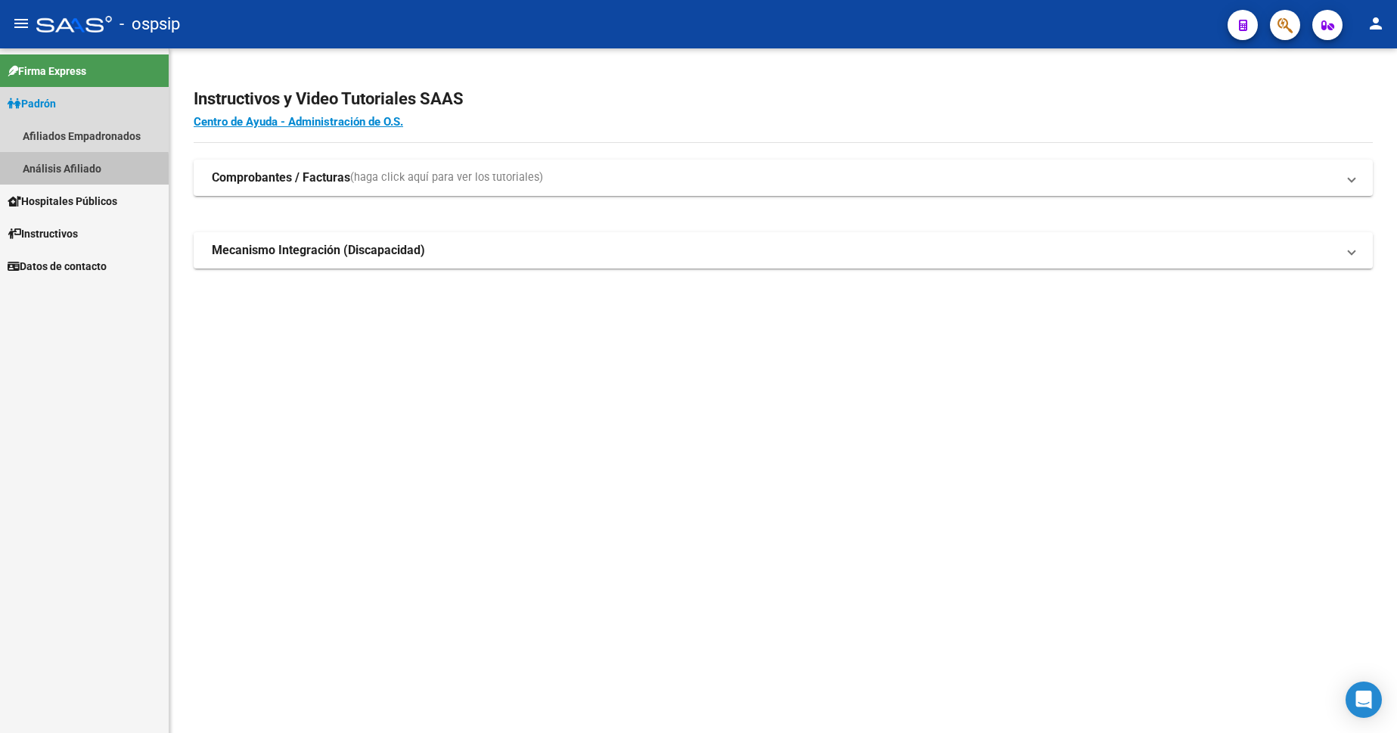
drag, startPoint x: 74, startPoint y: 171, endPoint x: 143, endPoint y: 188, distance: 71.0
click at [75, 171] on link "Análisis Afiliado" at bounding box center [84, 168] width 169 height 33
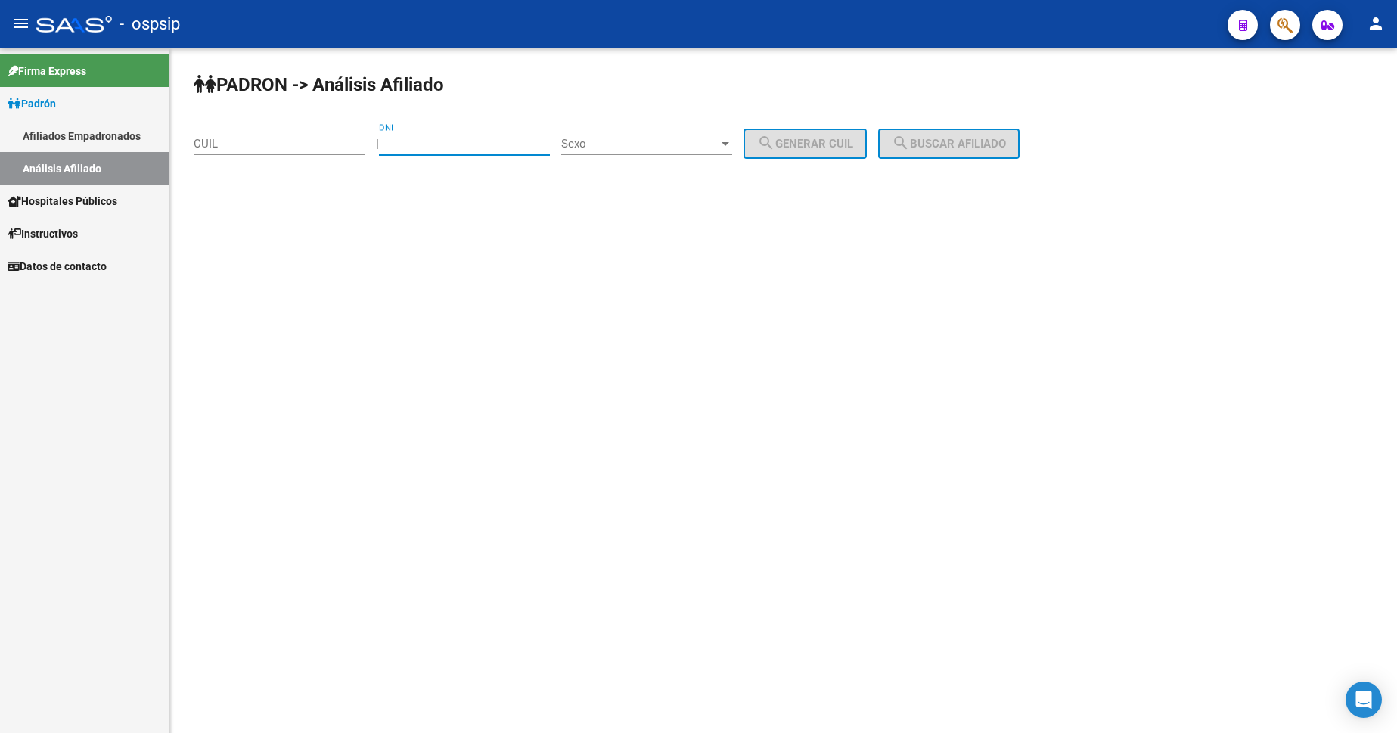
click at [453, 143] on input "DNI" at bounding box center [464, 144] width 171 height 14
type input "55354010"
click at [685, 144] on span "Sexo" at bounding box center [639, 144] width 157 height 14
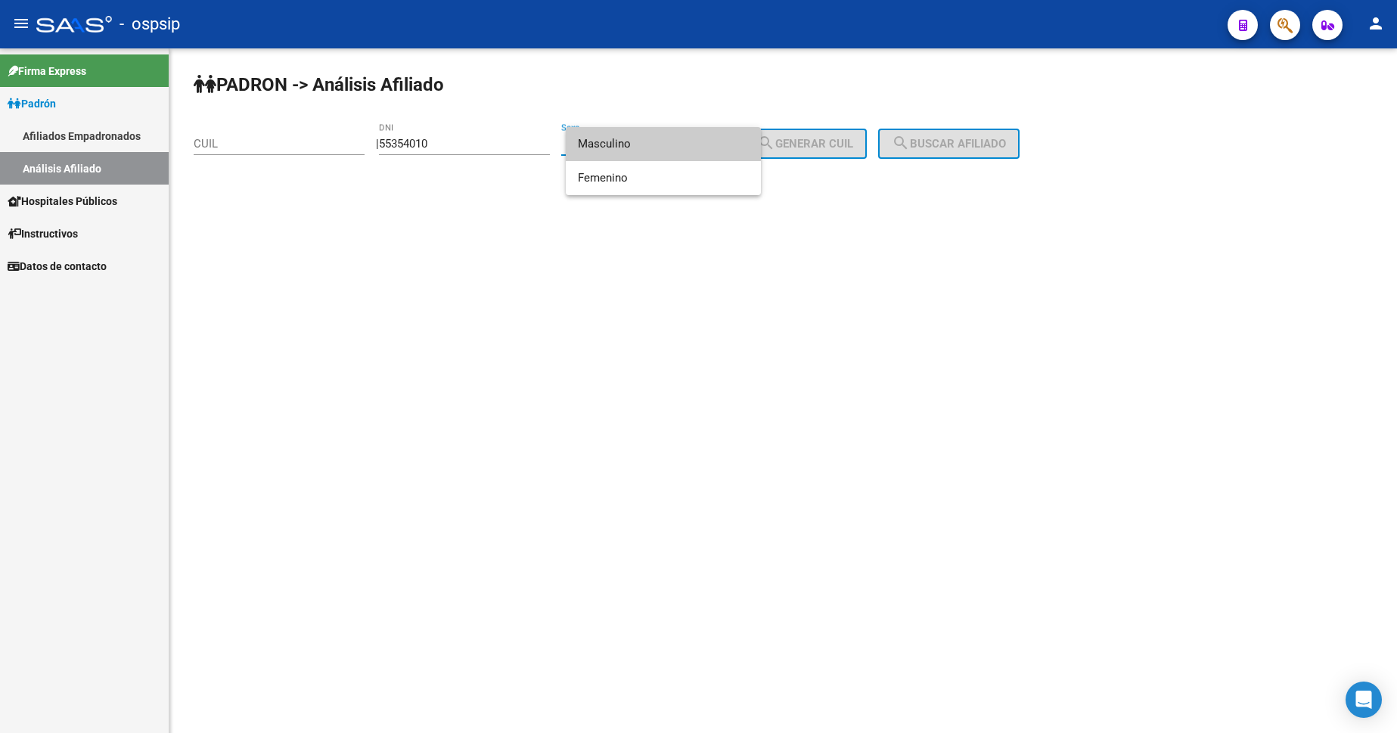
click at [685, 144] on span "Masculino" at bounding box center [663, 144] width 171 height 34
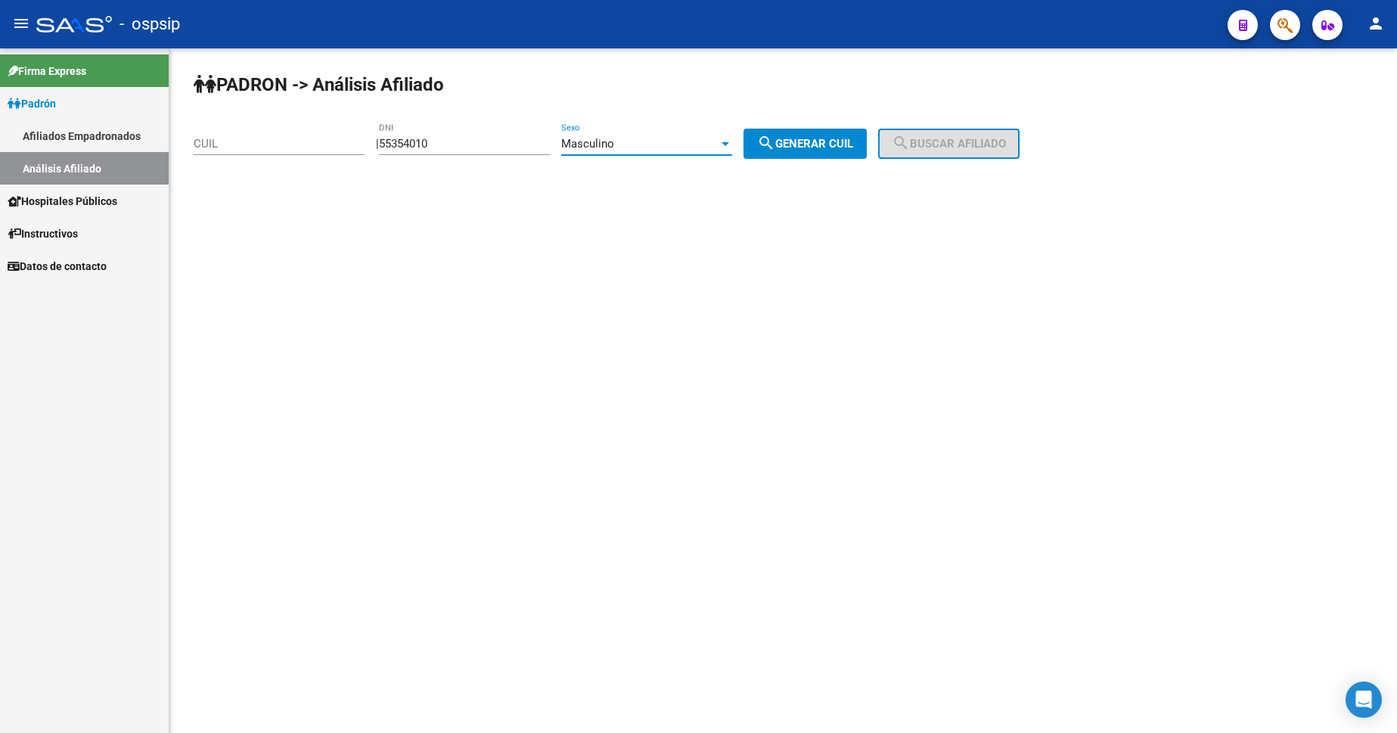
click at [816, 140] on span "search Generar CUIL" at bounding box center [805, 144] width 96 height 14
type input "20-55354010-1"
drag, startPoint x: 888, startPoint y: 133, endPoint x: 902, endPoint y: 142, distance: 16.4
click at [902, 142] on div "PADRON -> Análisis Afiliado 20-55354010-1 CUIL | 55354010 DNI Masculino Sexo se…" at bounding box center [783, 127] width 1228 height 159
drag, startPoint x: 902, startPoint y: 142, endPoint x: 920, endPoint y: 143, distance: 18.2
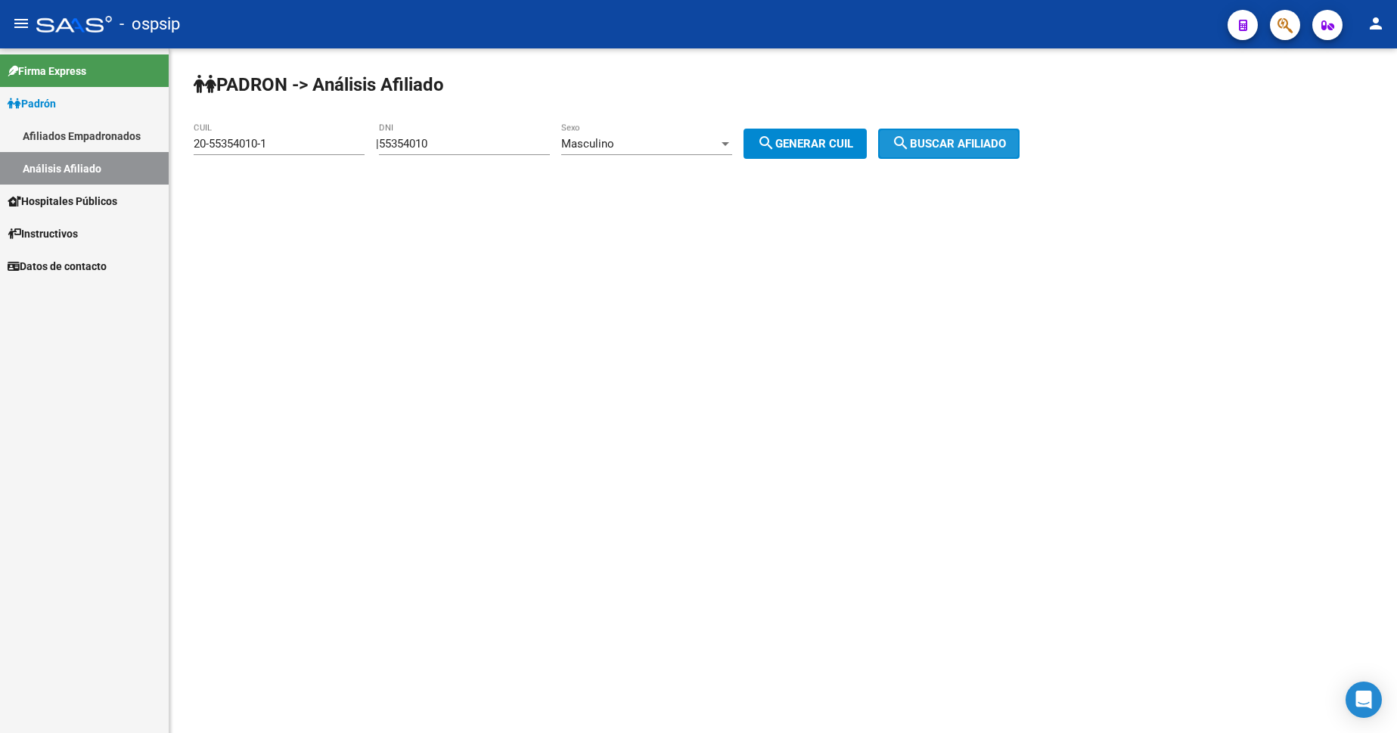
click at [908, 143] on button "search Buscar afiliado" at bounding box center [948, 144] width 141 height 30
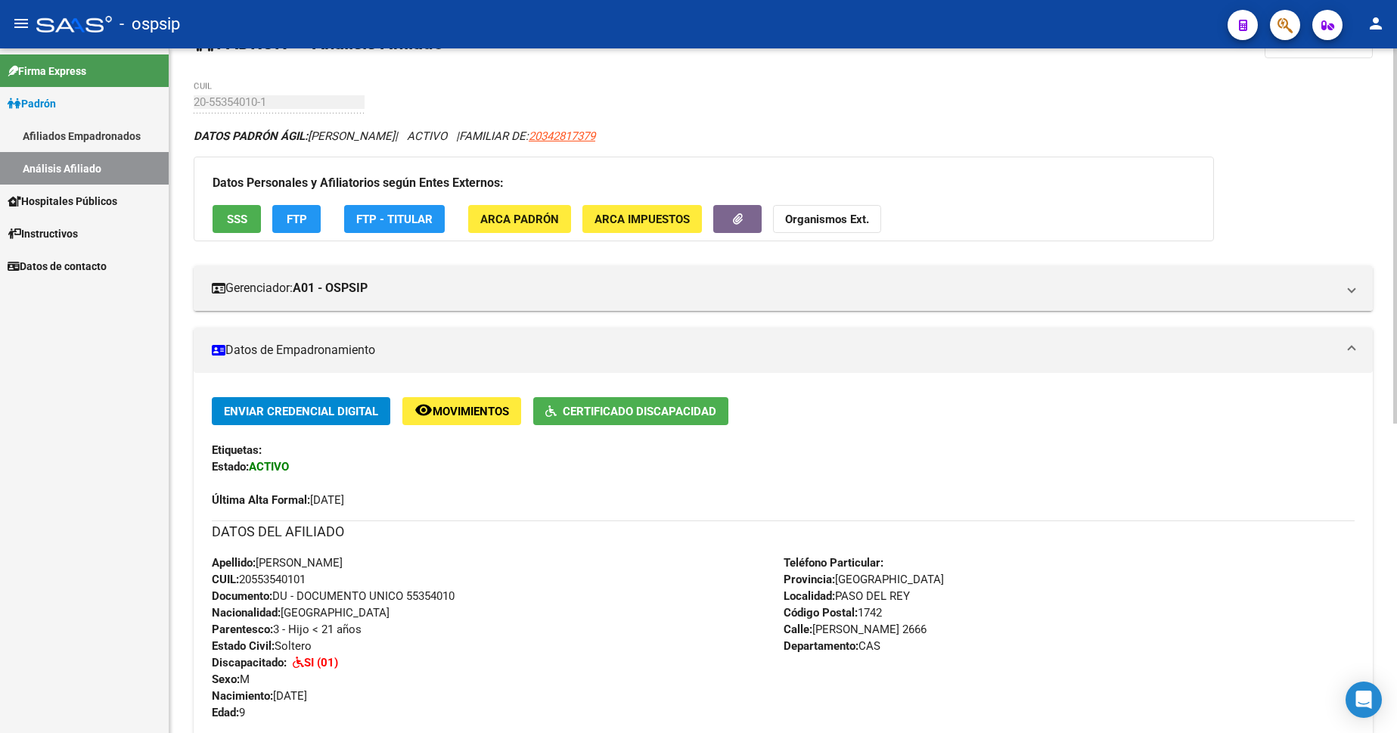
scroll to position [303, 0]
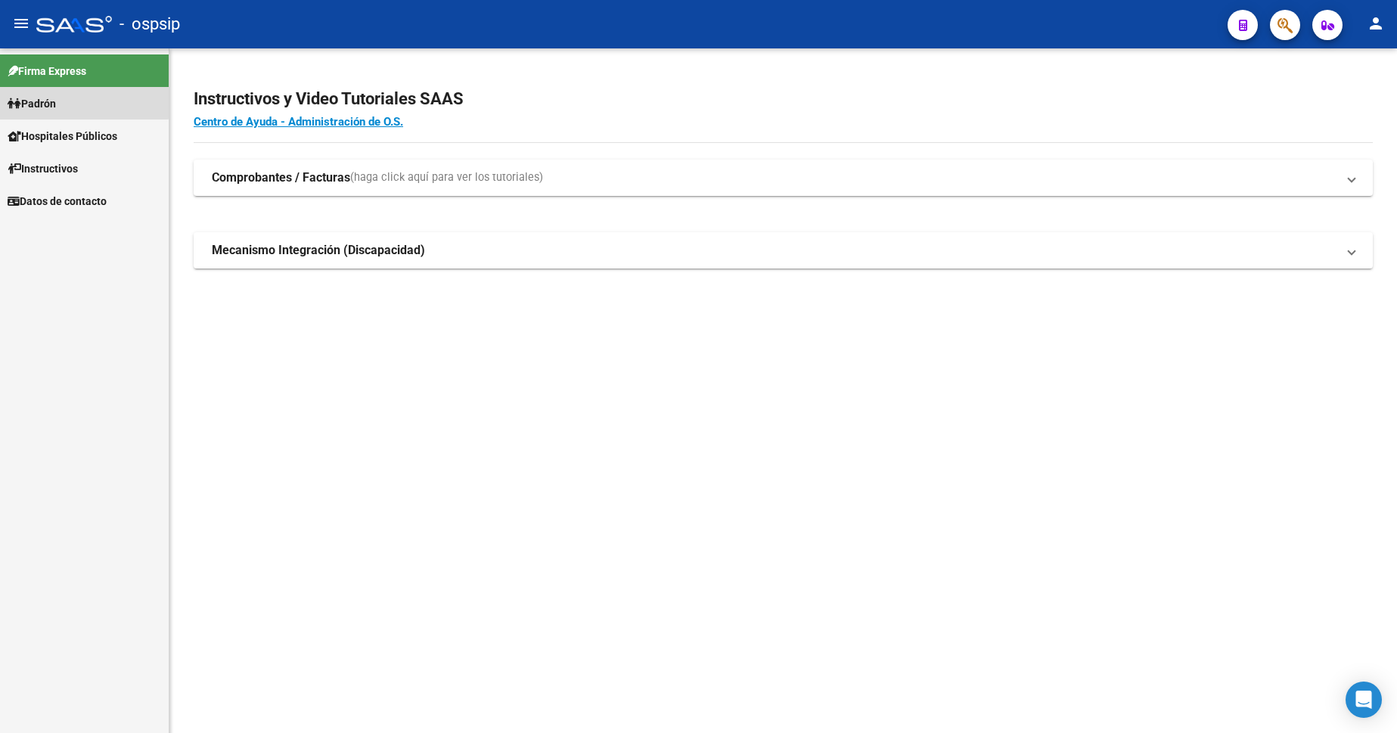
click at [56, 101] on span "Padrón" at bounding box center [32, 103] width 48 height 17
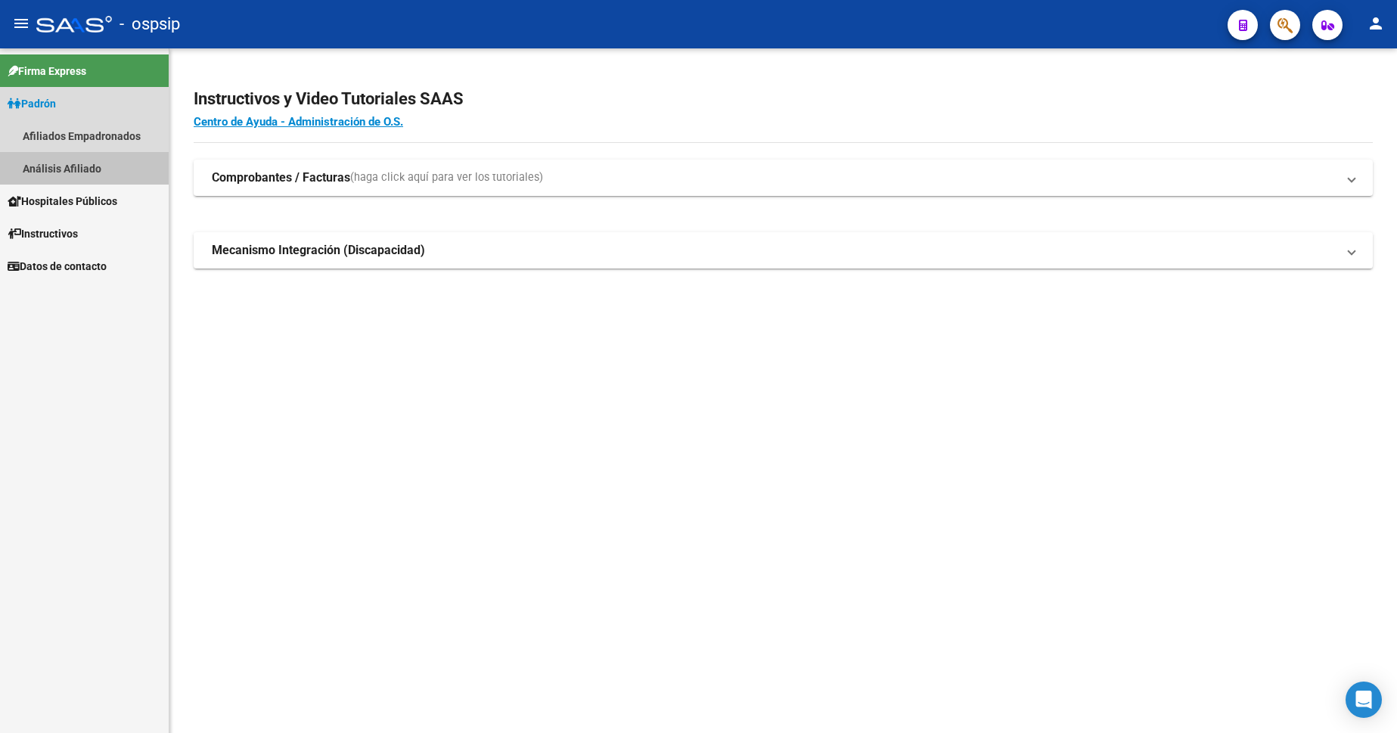
click at [70, 176] on link "Análisis Afiliado" at bounding box center [84, 168] width 169 height 33
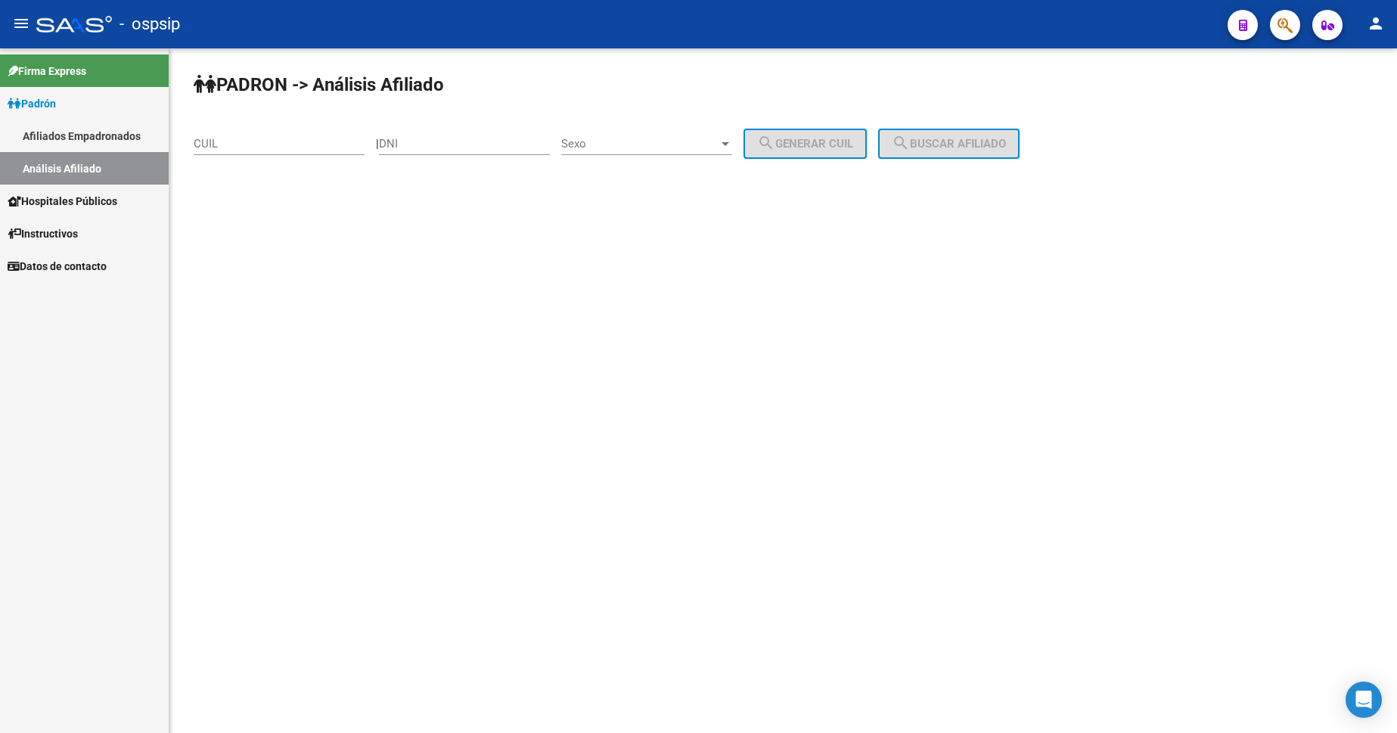
click at [427, 140] on input "DNI" at bounding box center [464, 144] width 171 height 14
drag, startPoint x: 443, startPoint y: 144, endPoint x: 455, endPoint y: 147, distance: 12.5
click at [446, 145] on input "DNI" at bounding box center [464, 144] width 171 height 14
type input "24122223"
click at [673, 145] on span "Sexo" at bounding box center [639, 144] width 157 height 14
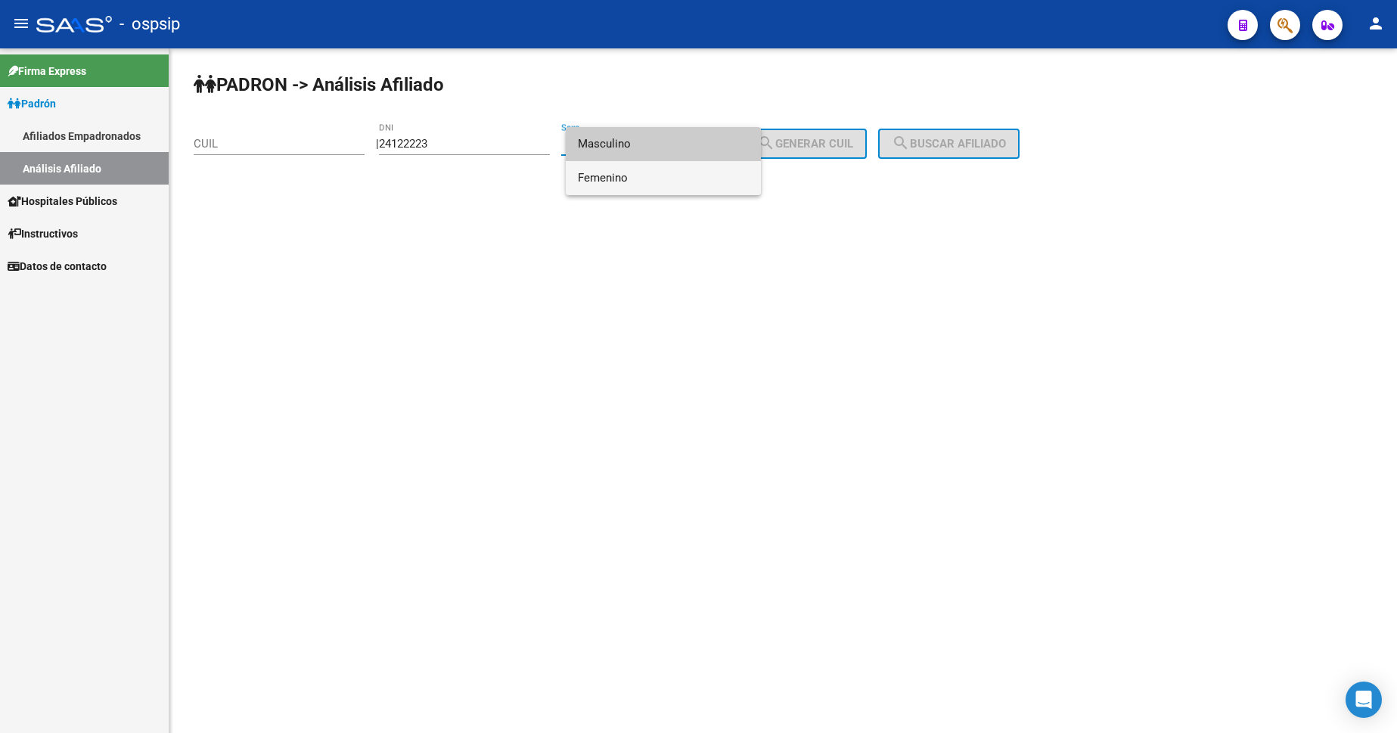
click at [669, 181] on span "Femenino" at bounding box center [663, 178] width 171 height 34
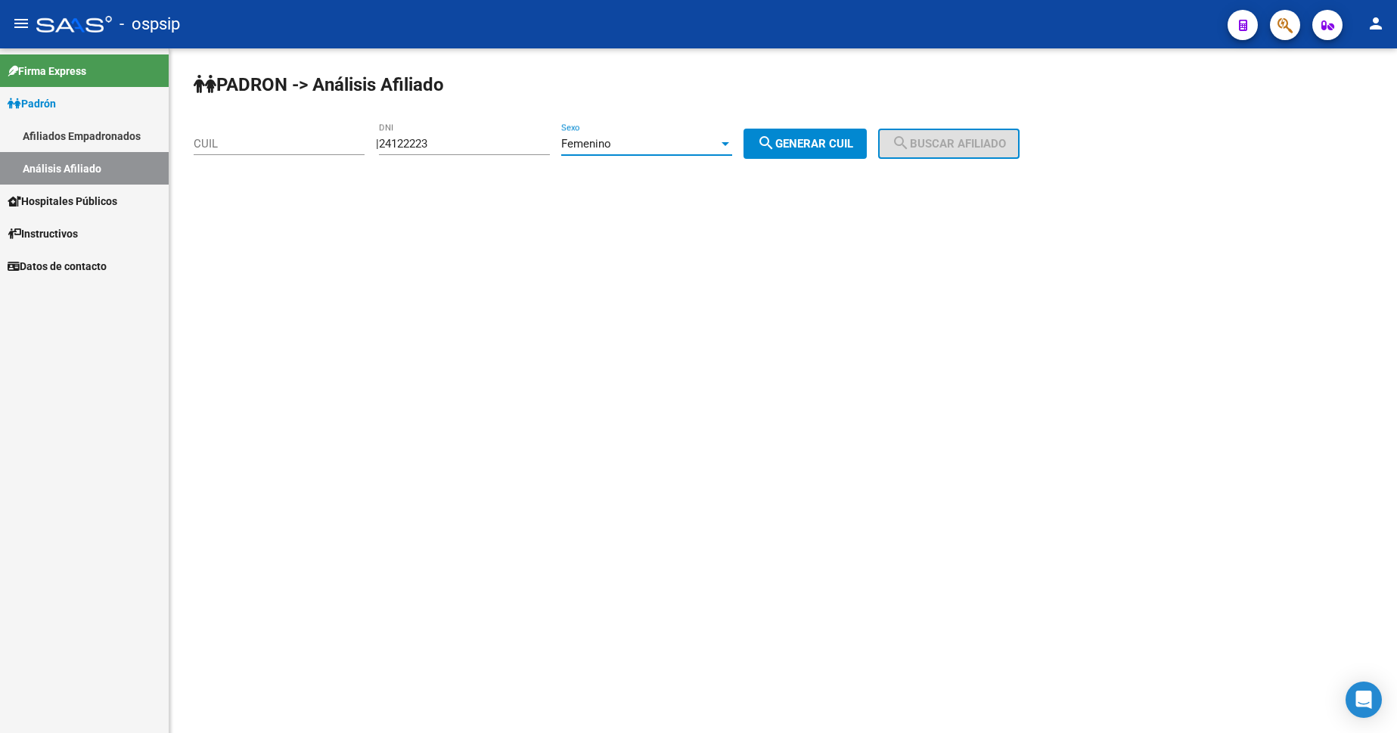
click at [834, 148] on span "search Generar CUIL" at bounding box center [805, 144] width 96 height 14
type input "27-24122223-9"
click at [987, 138] on span "search Buscar afiliado" at bounding box center [949, 144] width 114 height 14
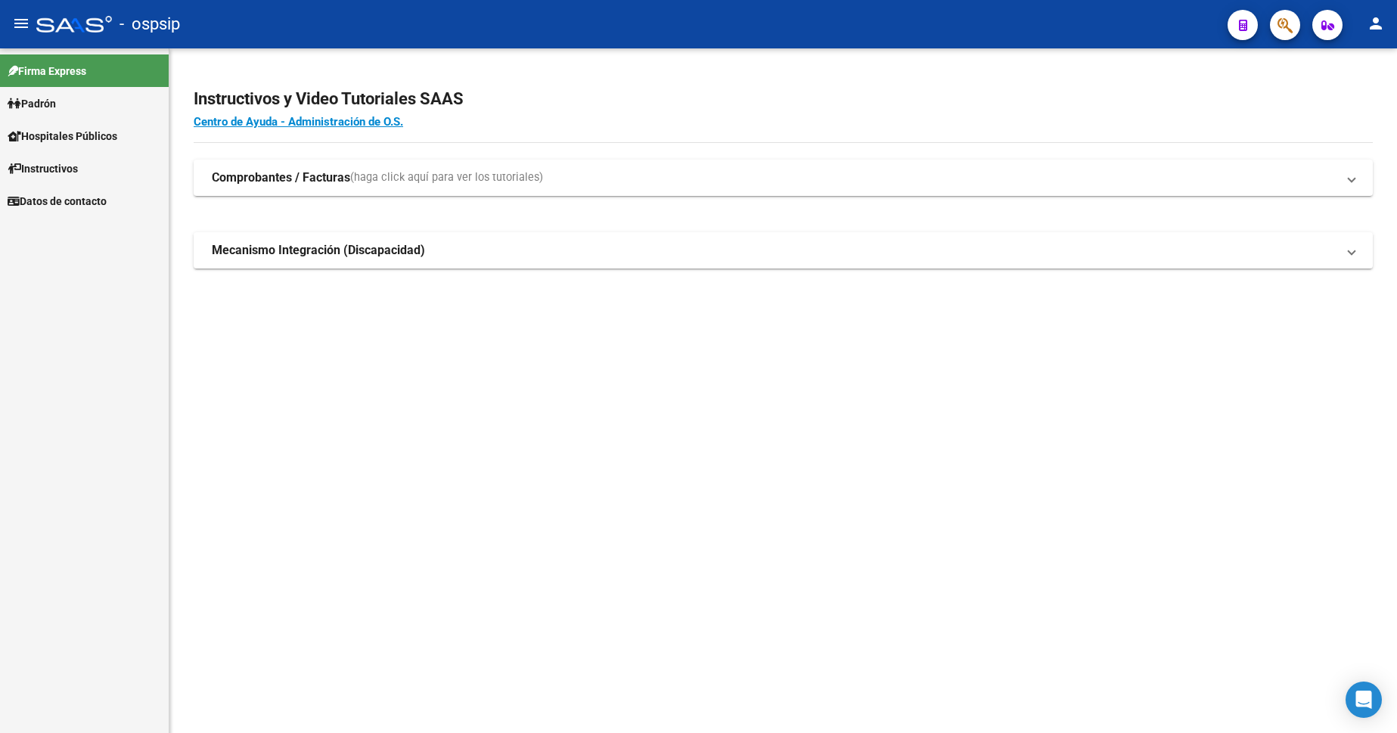
click at [42, 104] on span "Padrón" at bounding box center [32, 103] width 48 height 17
click at [56, 100] on span "Padrón" at bounding box center [32, 103] width 48 height 17
click at [62, 94] on link "Padrón" at bounding box center [84, 103] width 169 height 33
click at [89, 168] on link "Análisis Afiliado" at bounding box center [84, 168] width 169 height 33
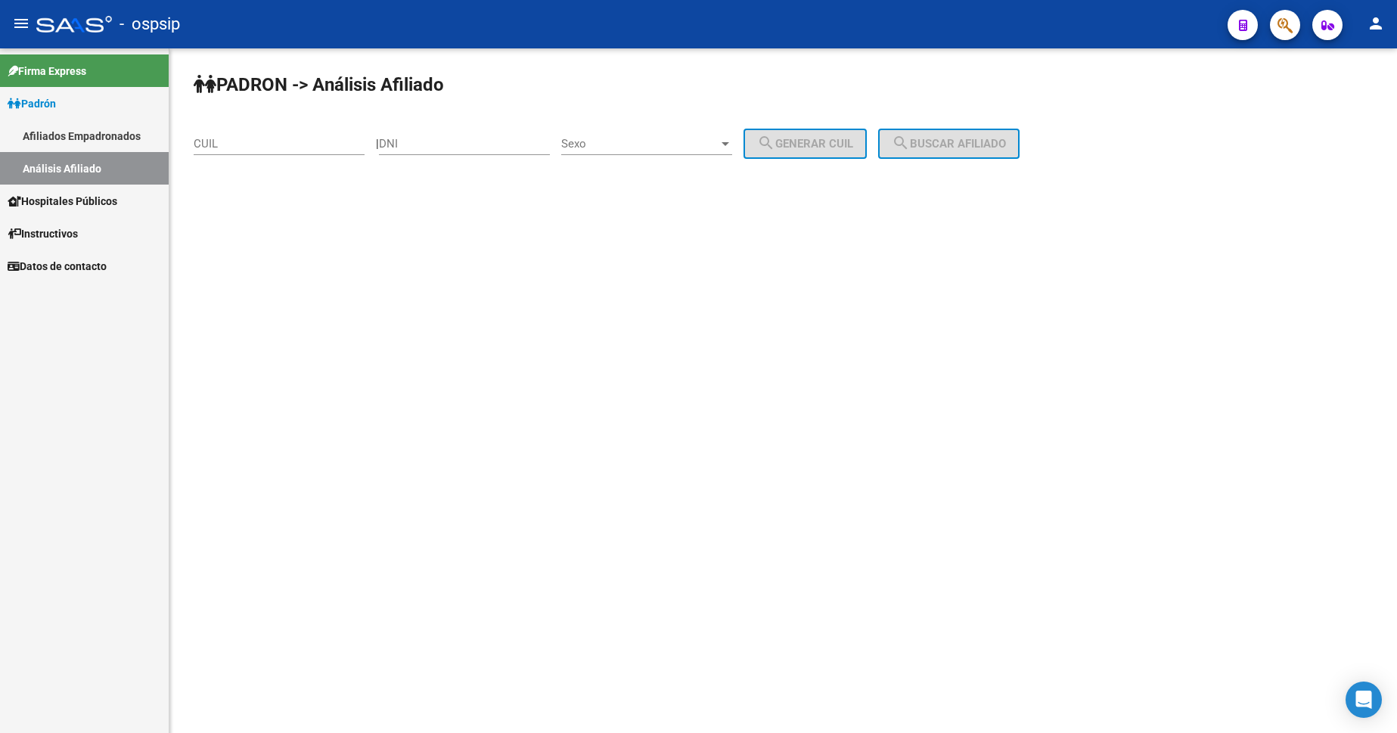
click at [263, 147] on input "CUIL" at bounding box center [279, 144] width 171 height 14
type input "20-24122223-4"
click at [659, 143] on span "Sexo" at bounding box center [639, 144] width 157 height 14
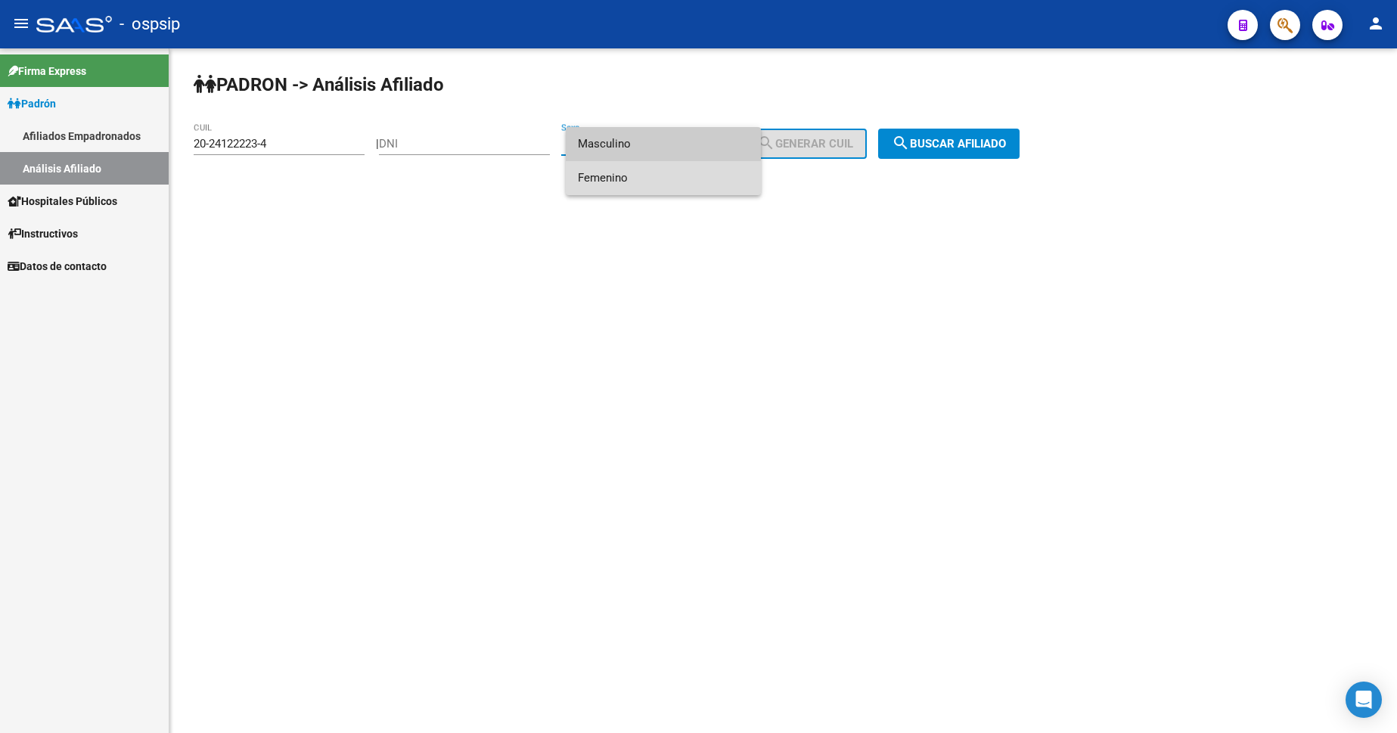
click at [662, 182] on span "Femenino" at bounding box center [663, 178] width 171 height 34
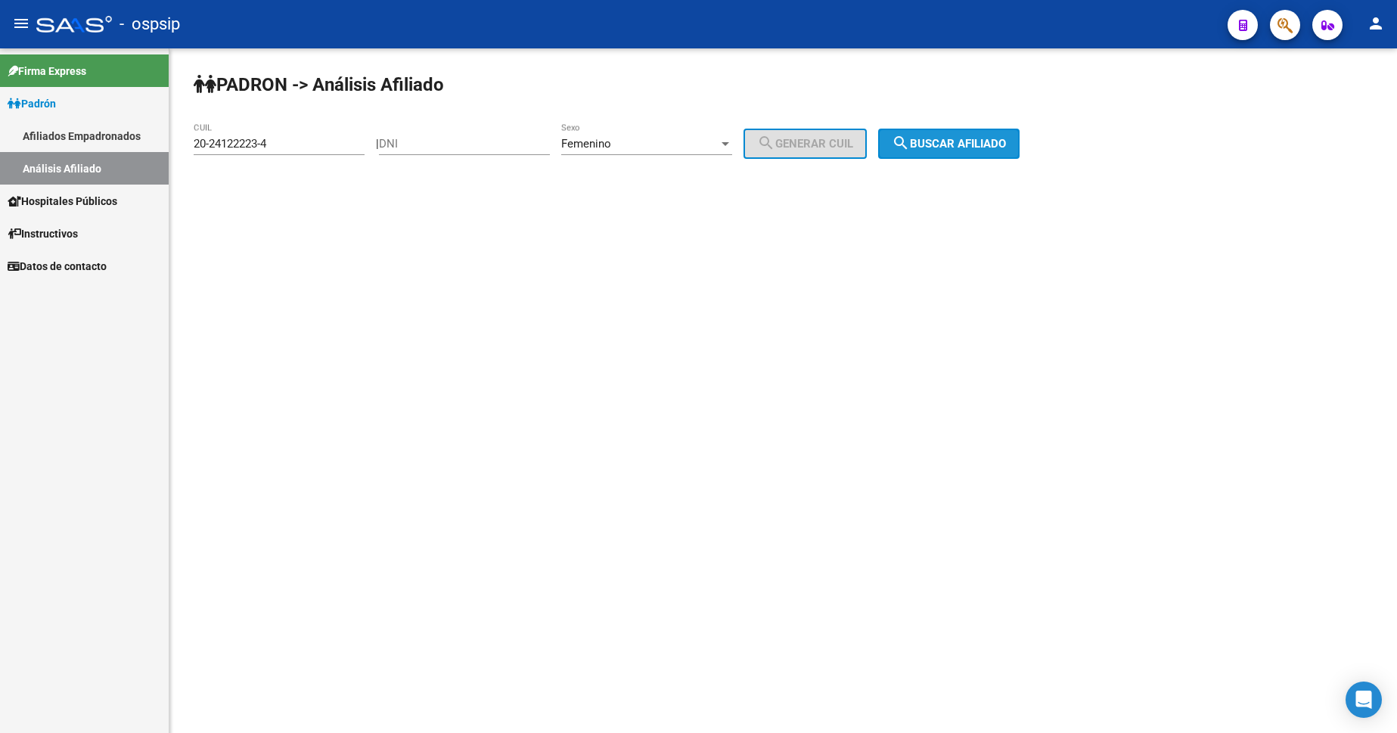
click at [990, 138] on span "search Buscar afiliado" at bounding box center [949, 144] width 114 height 14
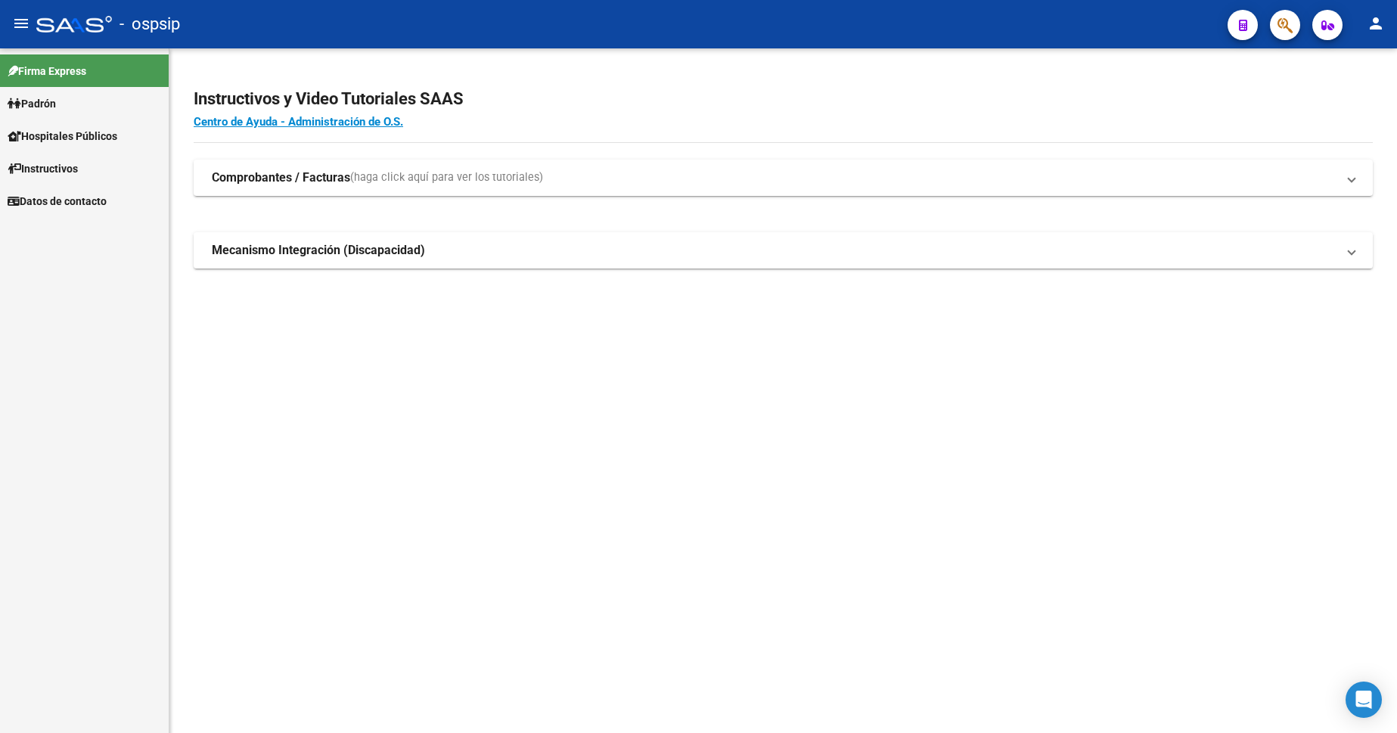
click at [56, 97] on span "Padrón" at bounding box center [32, 103] width 48 height 17
click at [82, 161] on link "Análisis Afiliado" at bounding box center [84, 168] width 169 height 33
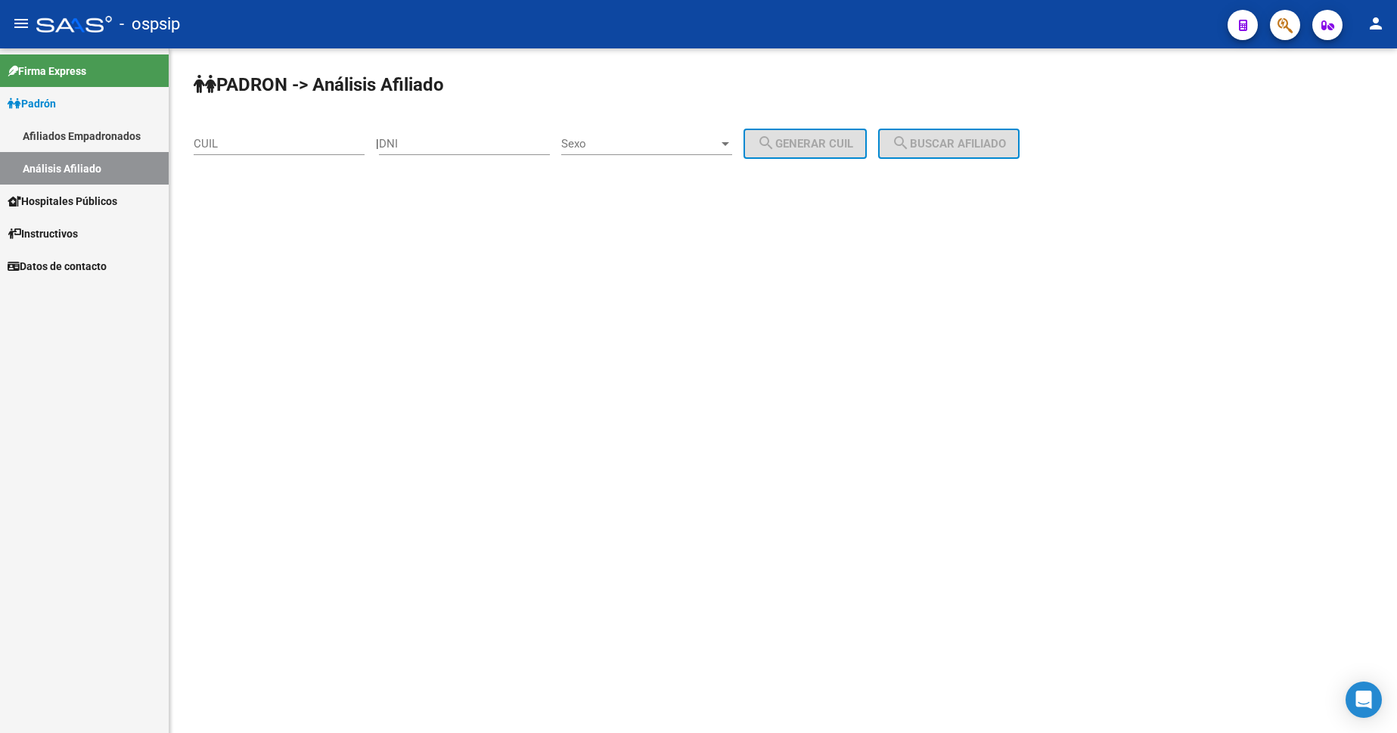
click at [478, 159] on div "DNI" at bounding box center [464, 146] width 171 height 47
click at [470, 143] on input "DNI" at bounding box center [464, 144] width 171 height 14
type input "25688232"
click at [678, 145] on span "Sexo" at bounding box center [639, 144] width 157 height 14
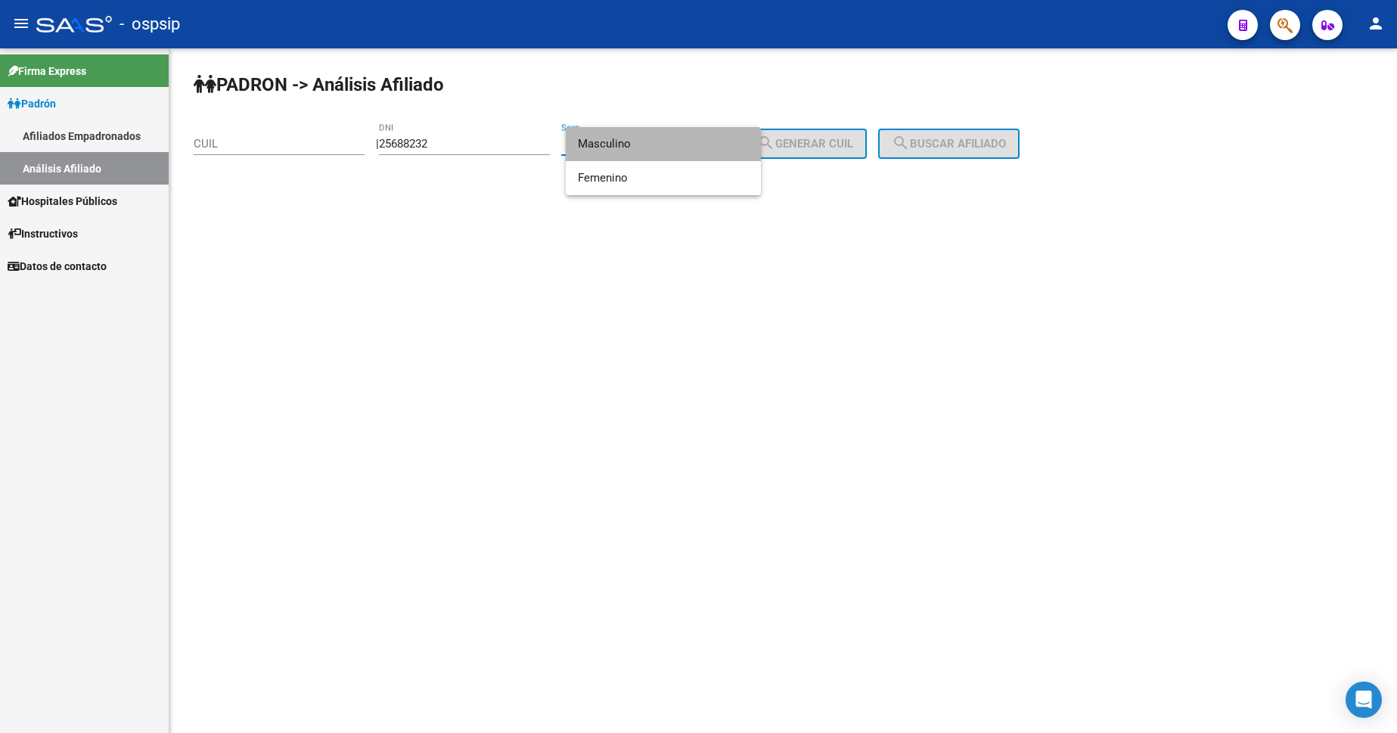
drag, startPoint x: 652, startPoint y: 148, endPoint x: 777, endPoint y: 143, distance: 125.0
click at [652, 148] on span "Masculino" at bounding box center [663, 144] width 171 height 34
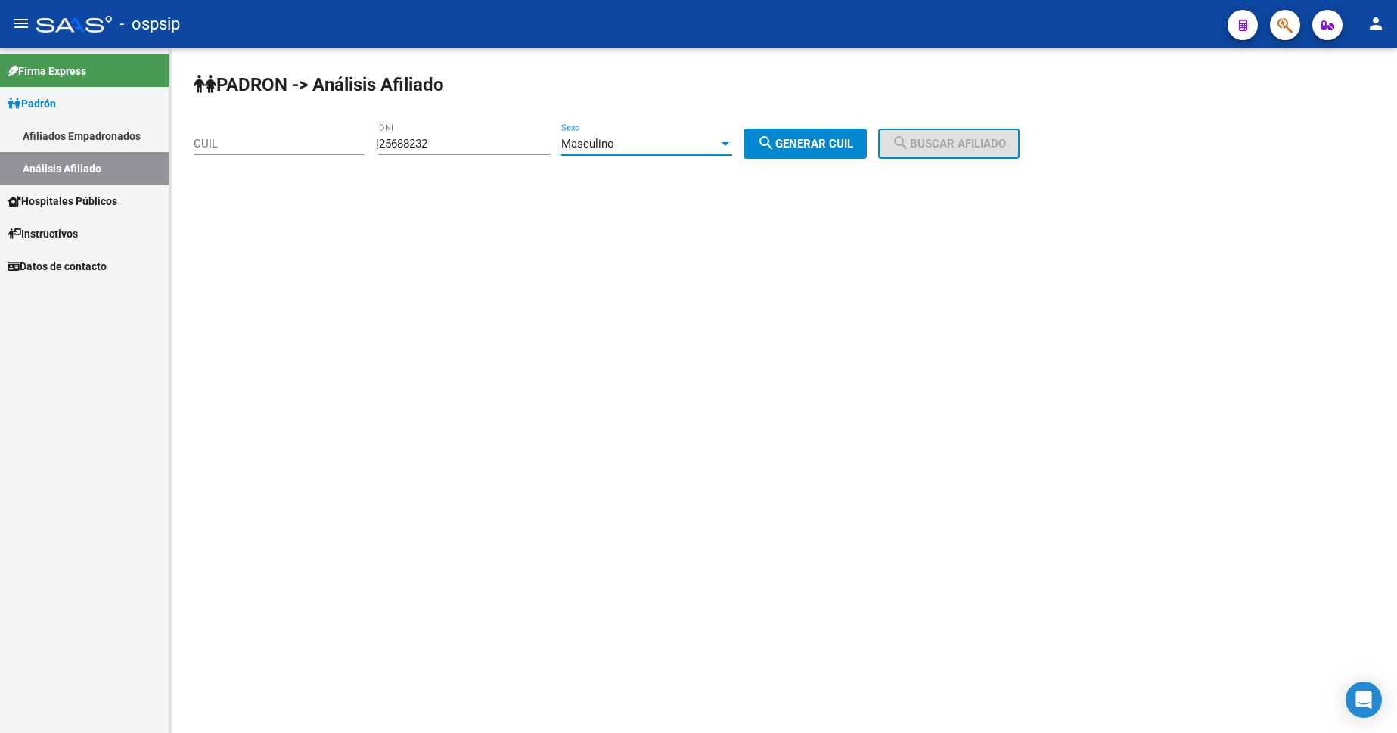
click at [812, 141] on span "search Generar CUIL" at bounding box center [805, 144] width 96 height 14
type input "23-25688232-9"
click at [910, 144] on mat-icon "search" at bounding box center [901, 143] width 18 height 18
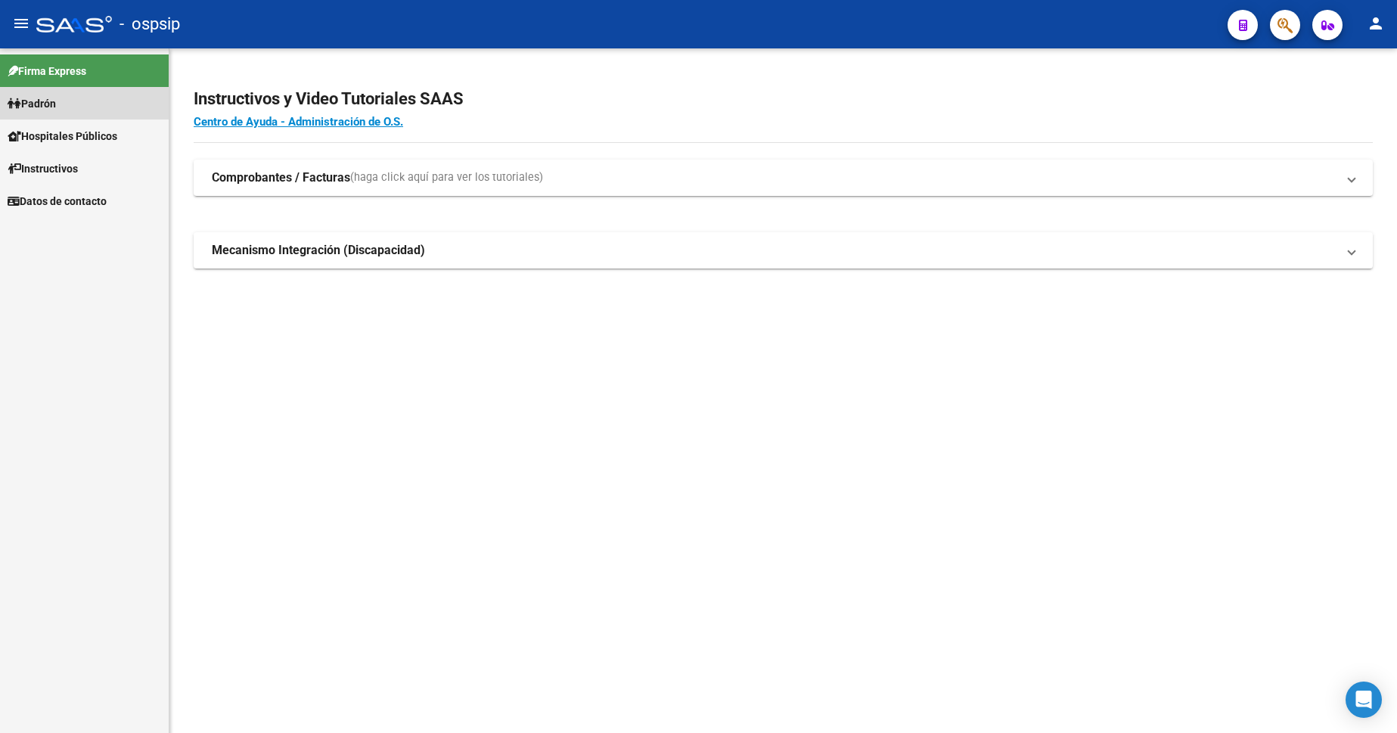
click at [52, 104] on span "Padrón" at bounding box center [32, 103] width 48 height 17
click at [85, 168] on link "Análisis Afiliado" at bounding box center [84, 168] width 169 height 33
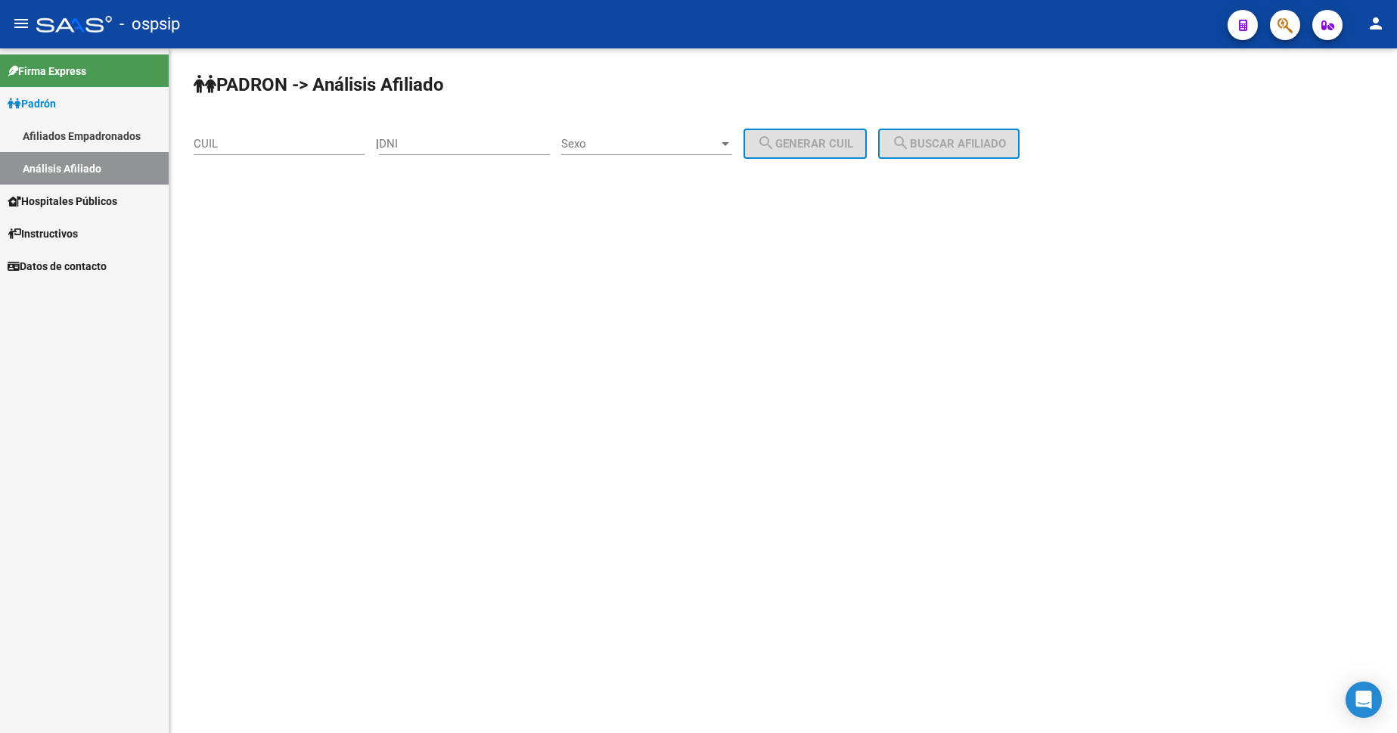
click at [309, 141] on input "CUIL" at bounding box center [279, 144] width 171 height 14
type input "27-25688232-4"
click at [943, 132] on button "search Buscar afiliado" at bounding box center [948, 144] width 141 height 30
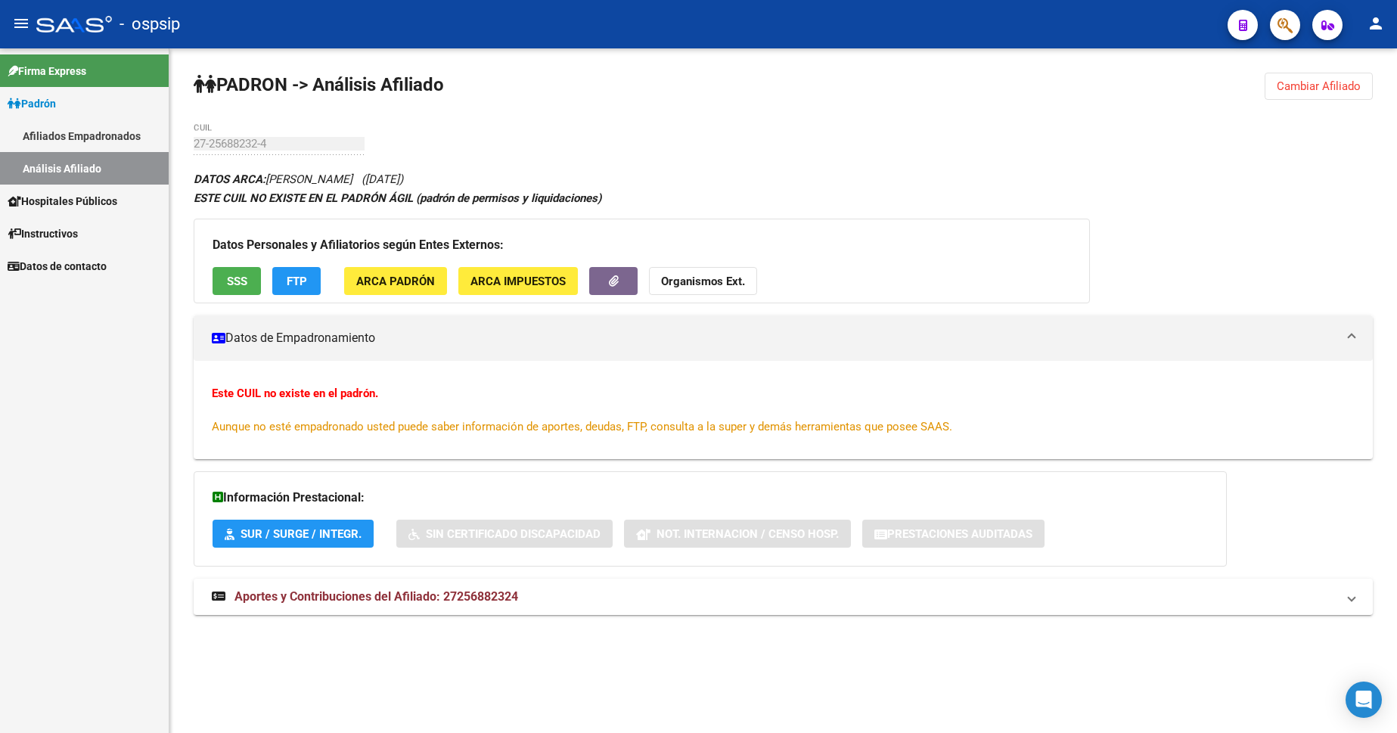
click at [49, 108] on span "Padrón" at bounding box center [32, 103] width 48 height 17
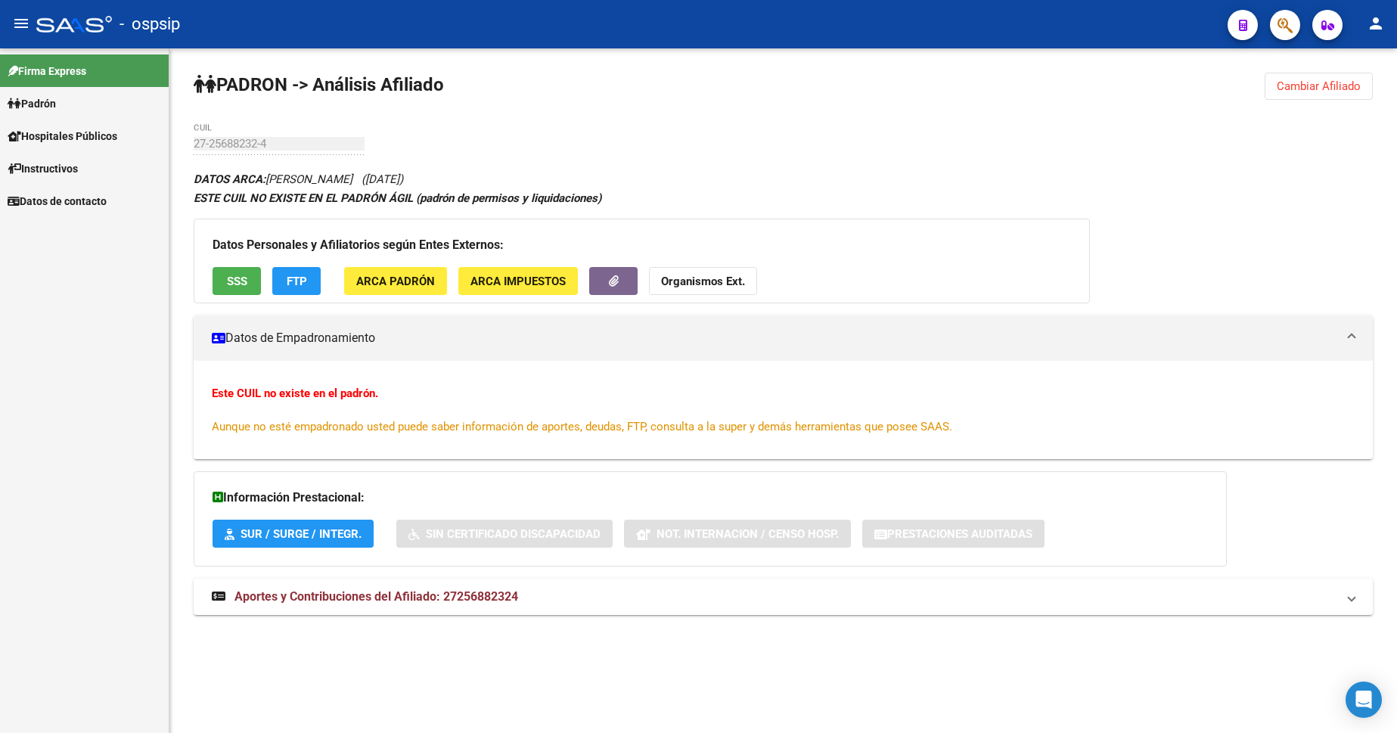
click at [56, 165] on span "Instructivos" at bounding box center [43, 168] width 70 height 17
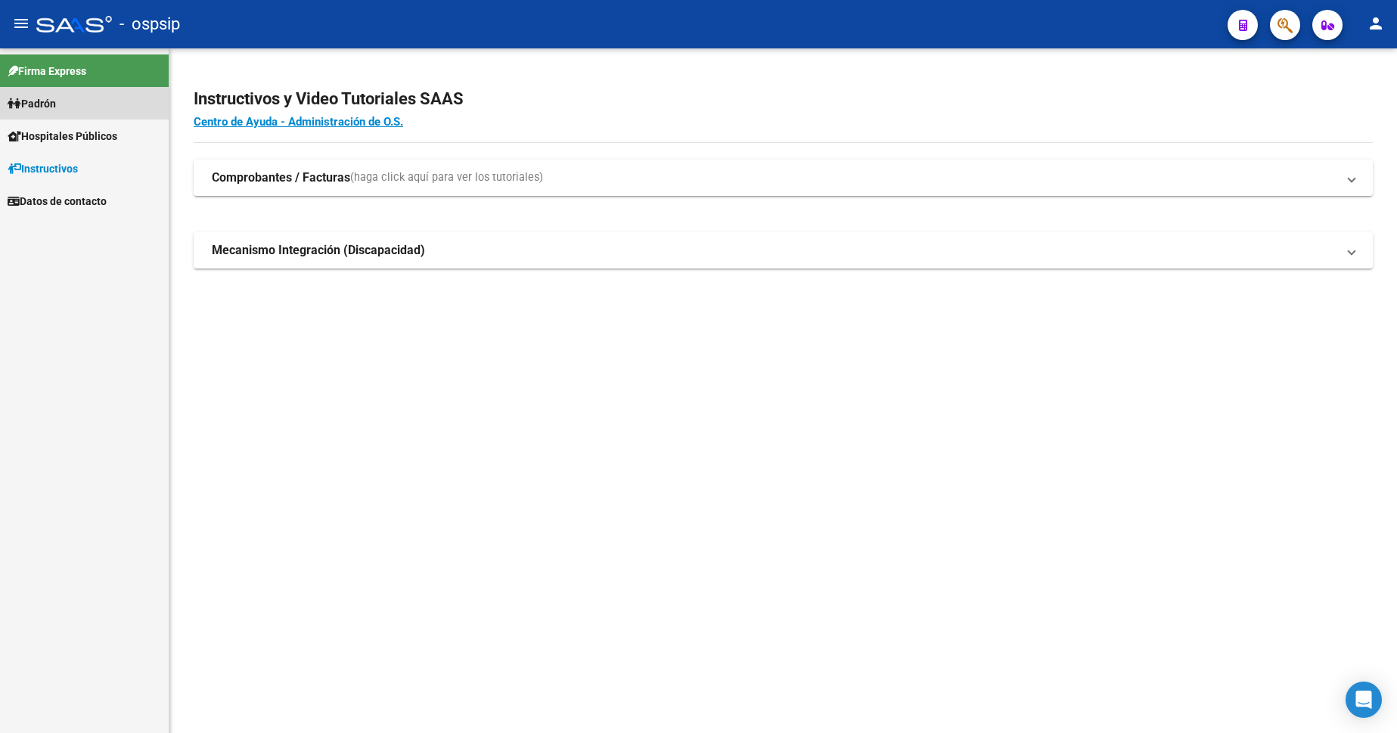
click at [45, 107] on span "Padrón" at bounding box center [32, 103] width 48 height 17
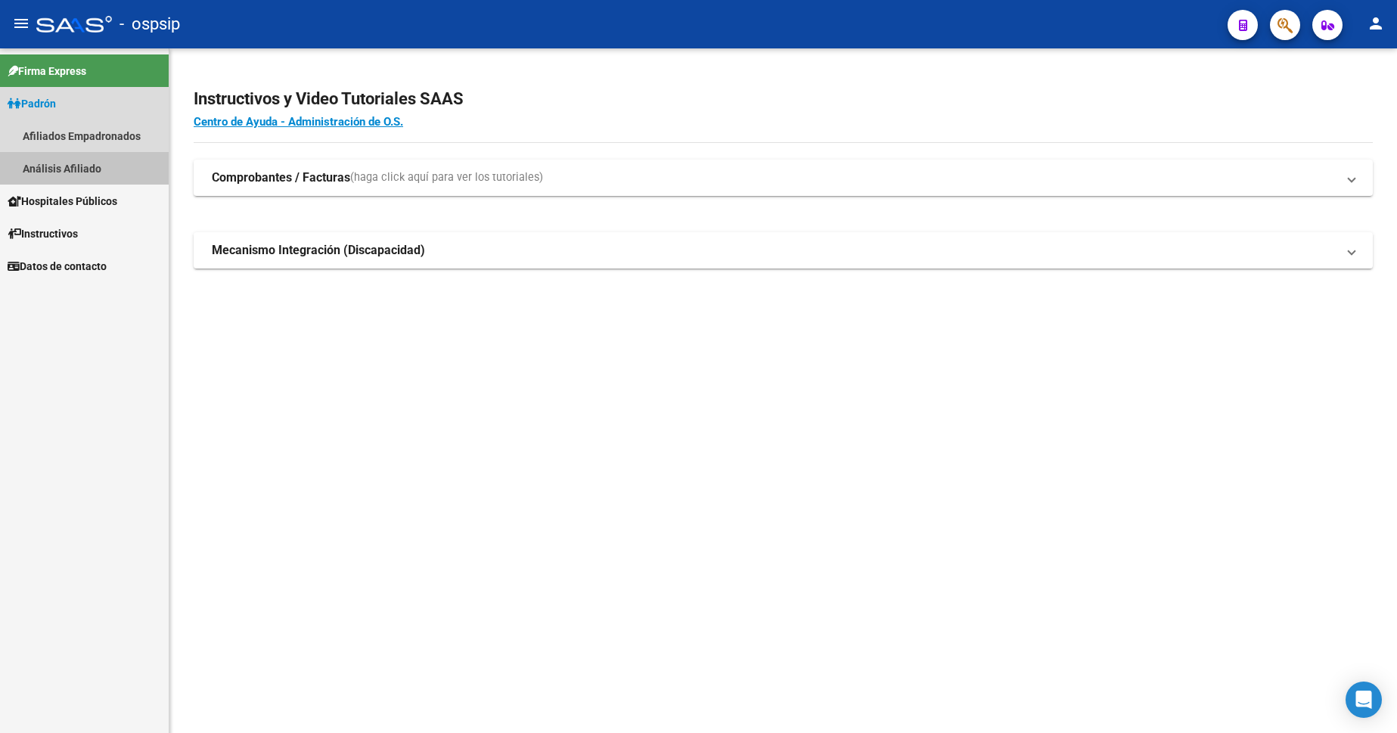
click at [60, 160] on link "Análisis Afiliado" at bounding box center [84, 168] width 169 height 33
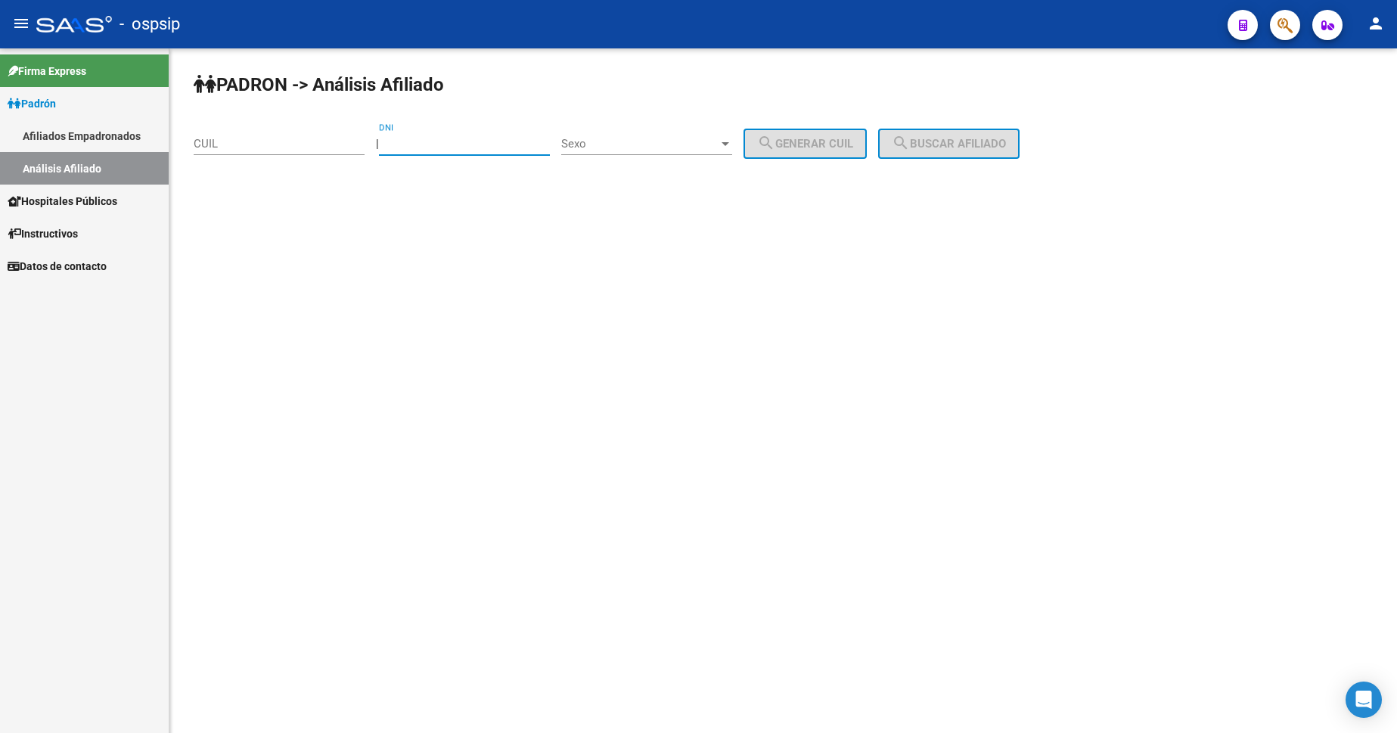
drag, startPoint x: 456, startPoint y: 145, endPoint x: 488, endPoint y: 150, distance: 32.1
click at [462, 151] on div "DNI" at bounding box center [464, 139] width 171 height 33
type input "28387523"
click at [654, 140] on span "Sexo" at bounding box center [639, 144] width 157 height 14
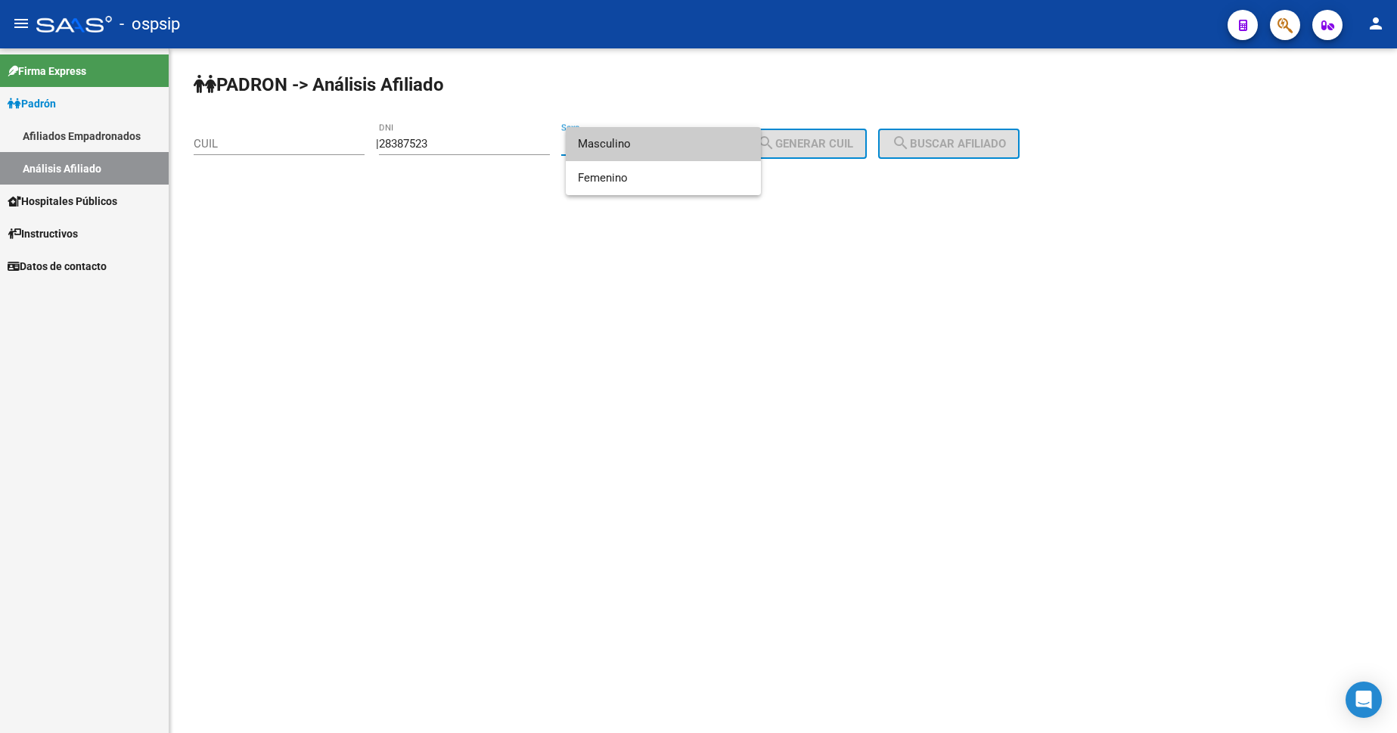
click at [655, 140] on span "Masculino" at bounding box center [663, 144] width 171 height 34
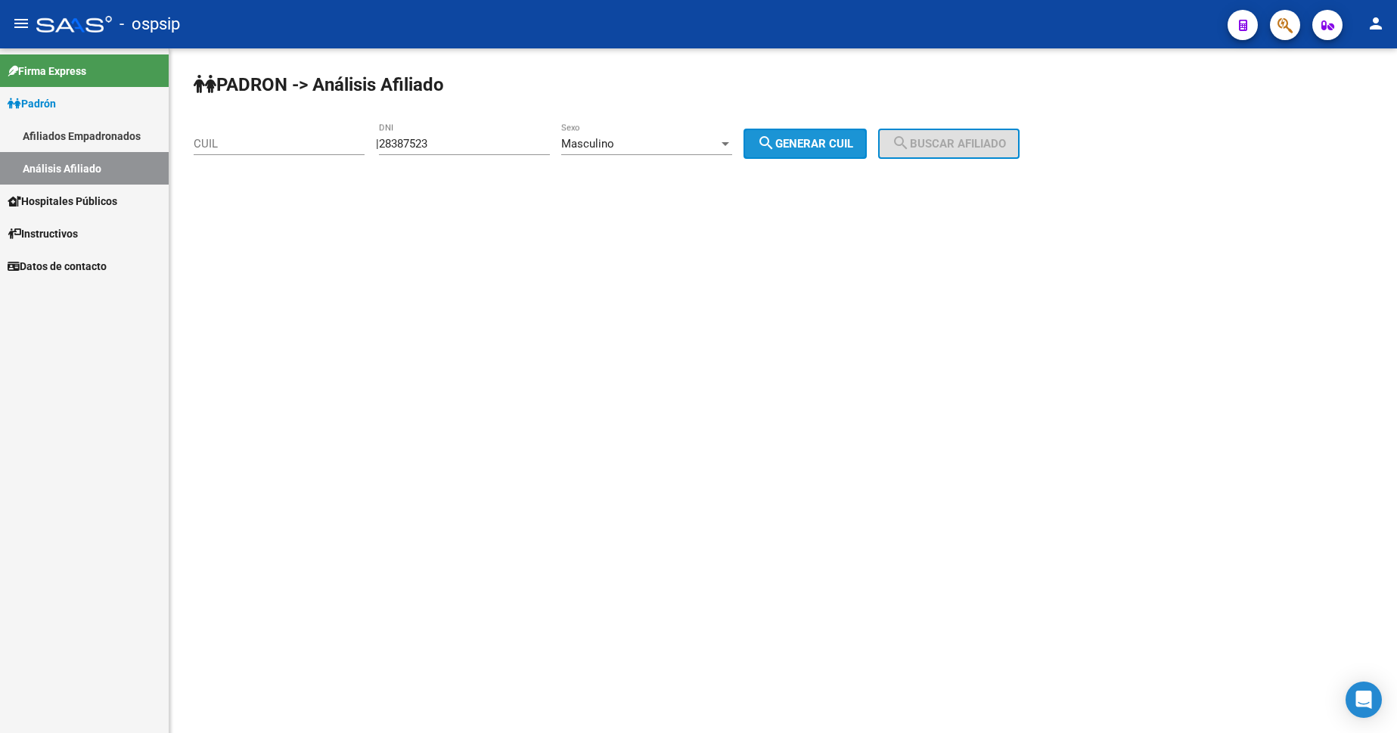
click at [824, 132] on button "search Generar CUIL" at bounding box center [805, 144] width 123 height 30
type input "20-28387523-8"
click at [899, 148] on button "search Buscar afiliado" at bounding box center [948, 144] width 141 height 30
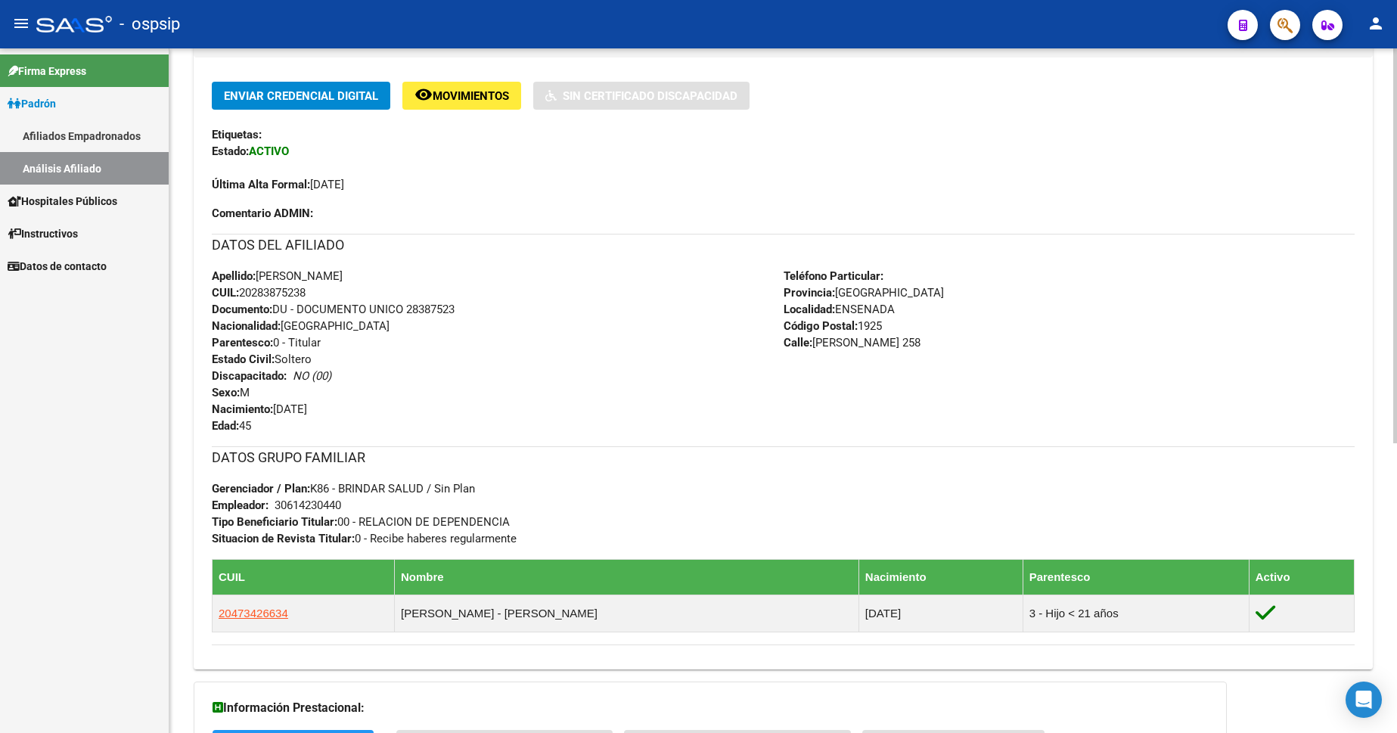
scroll to position [378, 0]
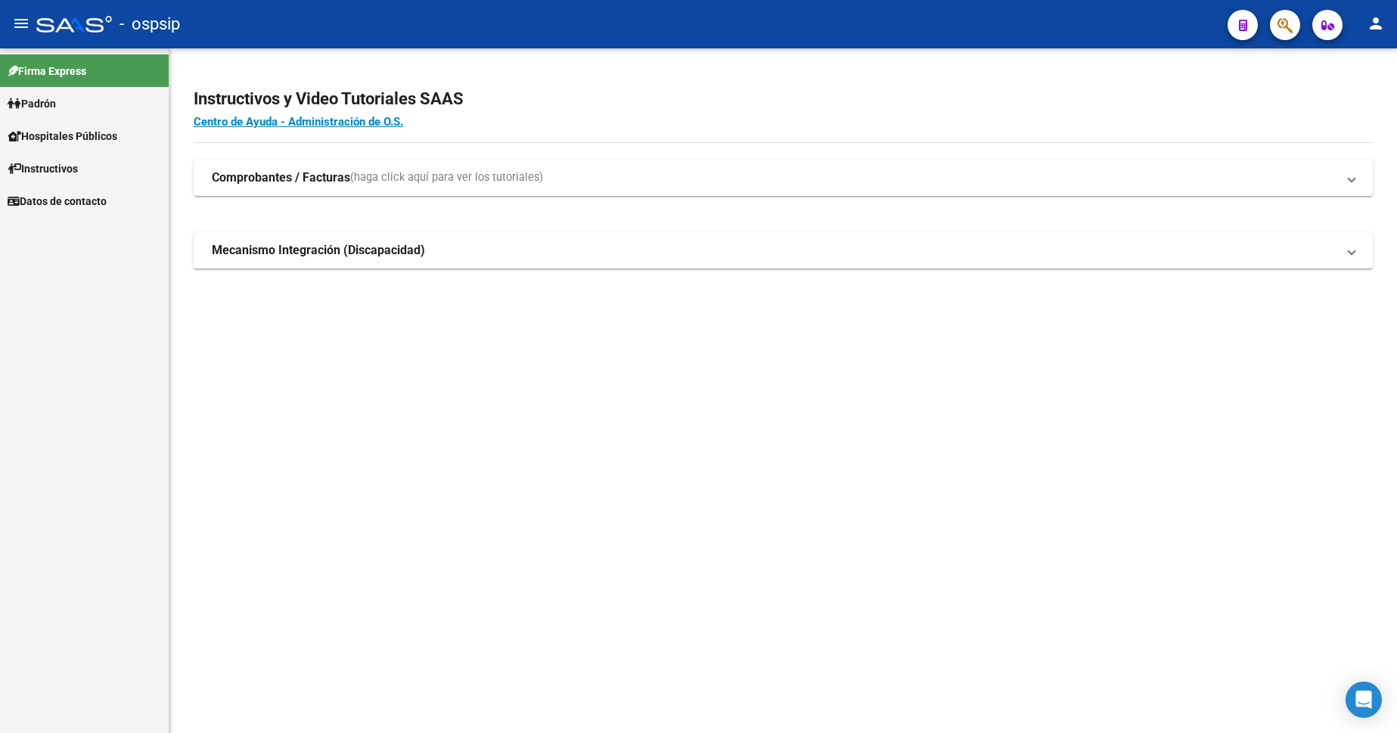
click at [37, 103] on span "Padrón" at bounding box center [32, 103] width 48 height 17
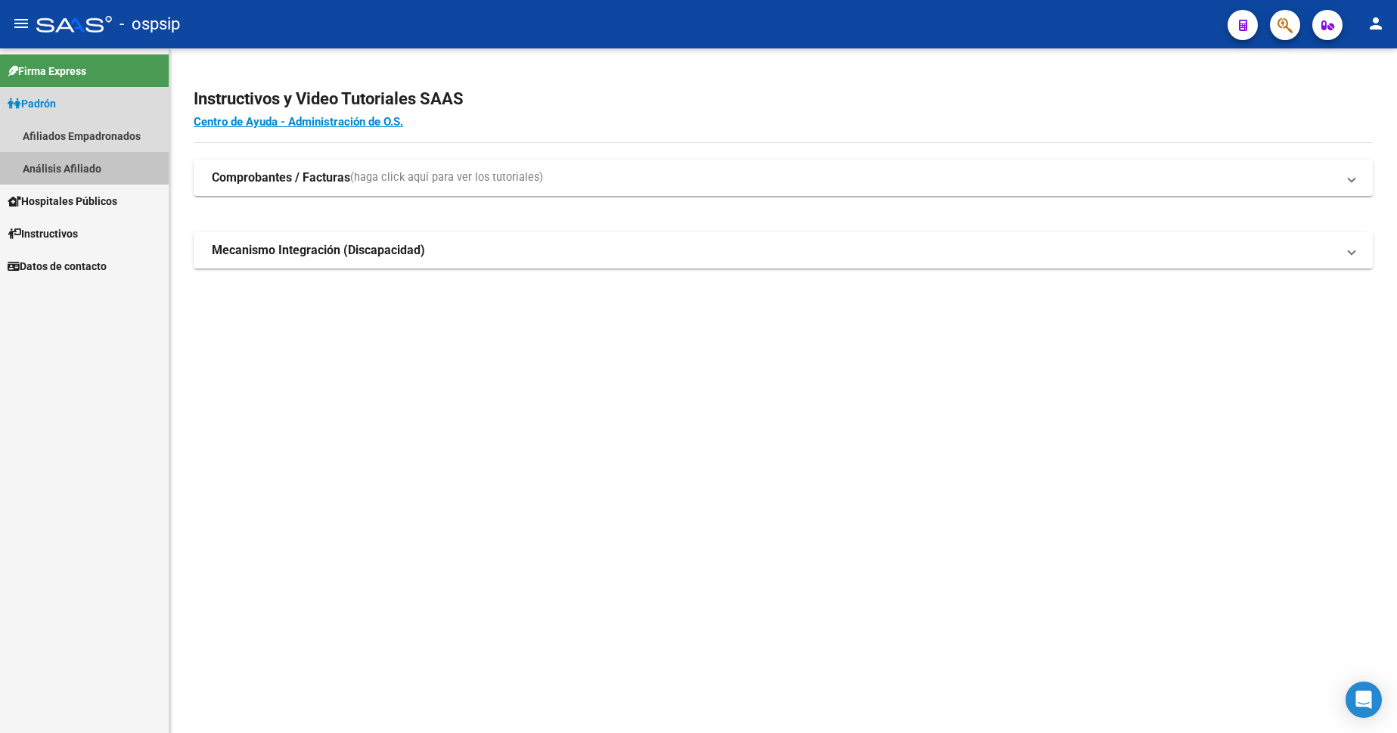
click at [70, 163] on link "Análisis Afiliado" at bounding box center [84, 168] width 169 height 33
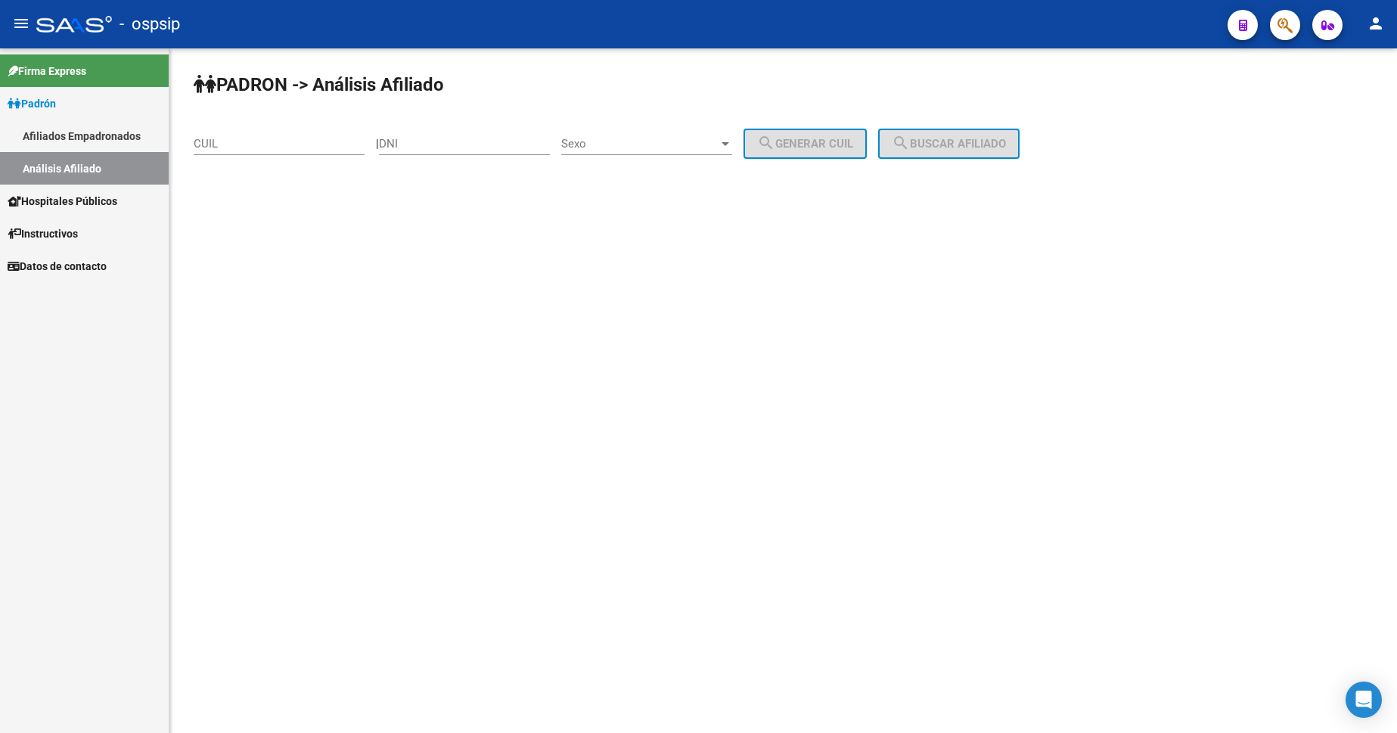
click at [481, 142] on input "DNI" at bounding box center [464, 144] width 171 height 14
type input "58793458"
click at [656, 125] on div "PADRON -> Análisis Afiliado CUIL | 58793458 DNI Sexo Sexo search Generar CUIL s…" at bounding box center [783, 127] width 1228 height 159
click at [667, 216] on mat-sidenav-content "PADRON -> Análisis Afiliado CUIL | 58793458 DNI Sexo Sexo search Generar CUIL s…" at bounding box center [783, 390] width 1228 height 685
click at [652, 146] on span "Sexo" at bounding box center [639, 144] width 157 height 14
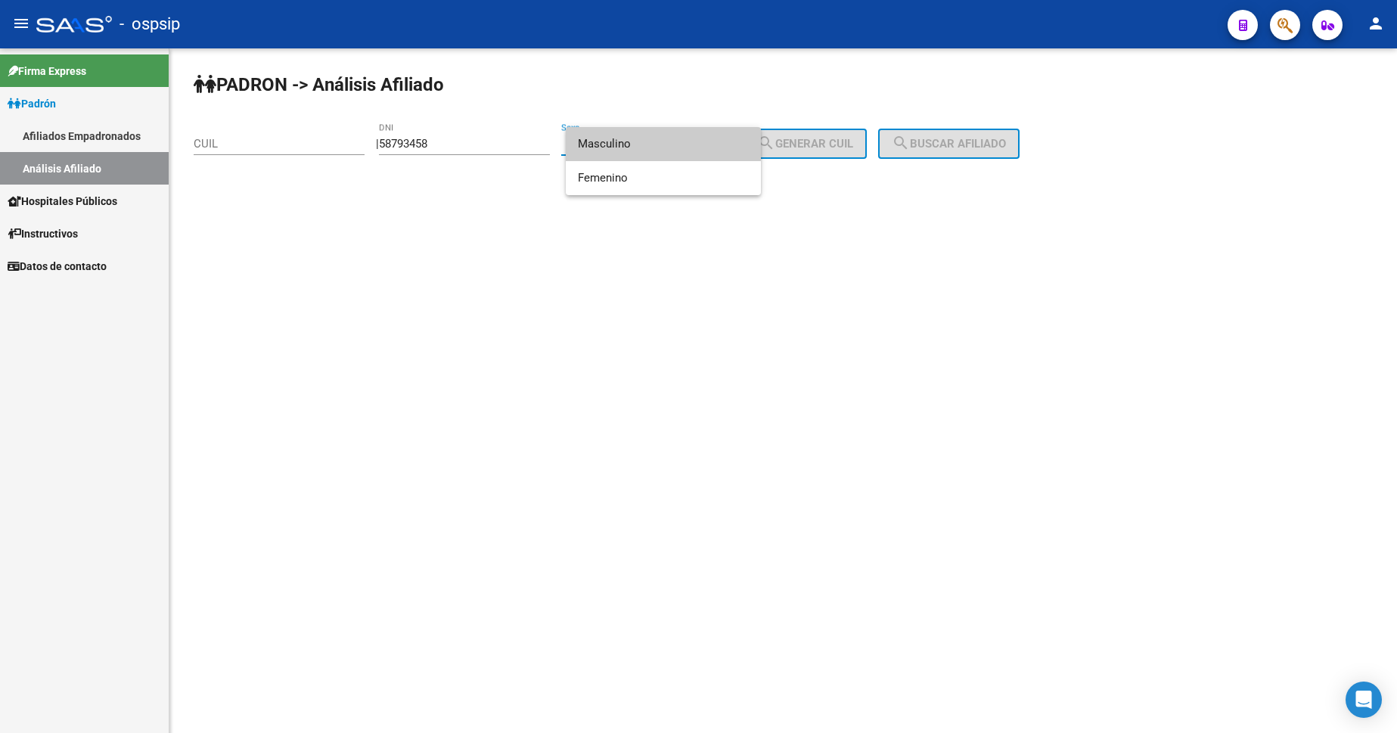
click at [652, 146] on span "Masculino" at bounding box center [663, 144] width 171 height 34
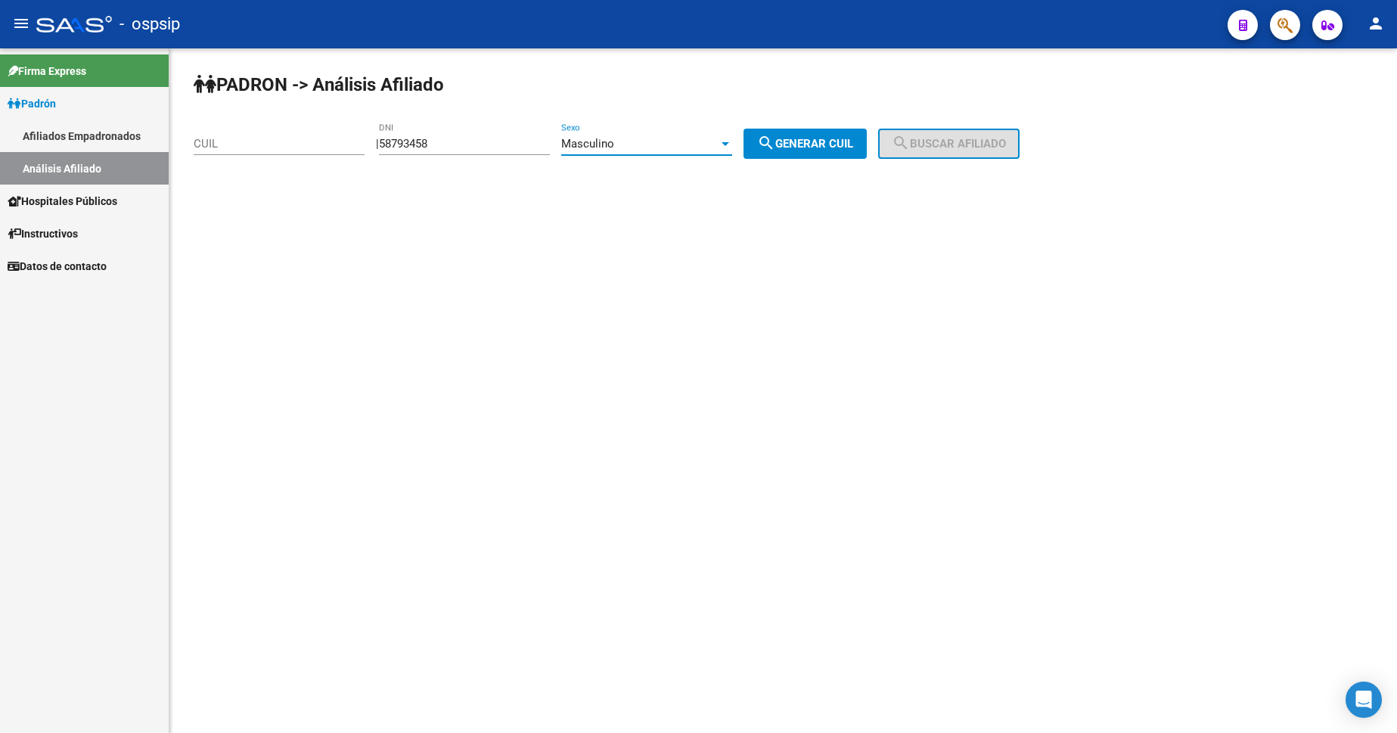
drag, startPoint x: 832, startPoint y: 142, endPoint x: 888, endPoint y: 143, distance: 56.0
click at [833, 142] on span "search Generar CUIL" at bounding box center [805, 144] width 96 height 14
type input "20-58793458-3"
click at [910, 144] on mat-icon "search" at bounding box center [901, 143] width 18 height 18
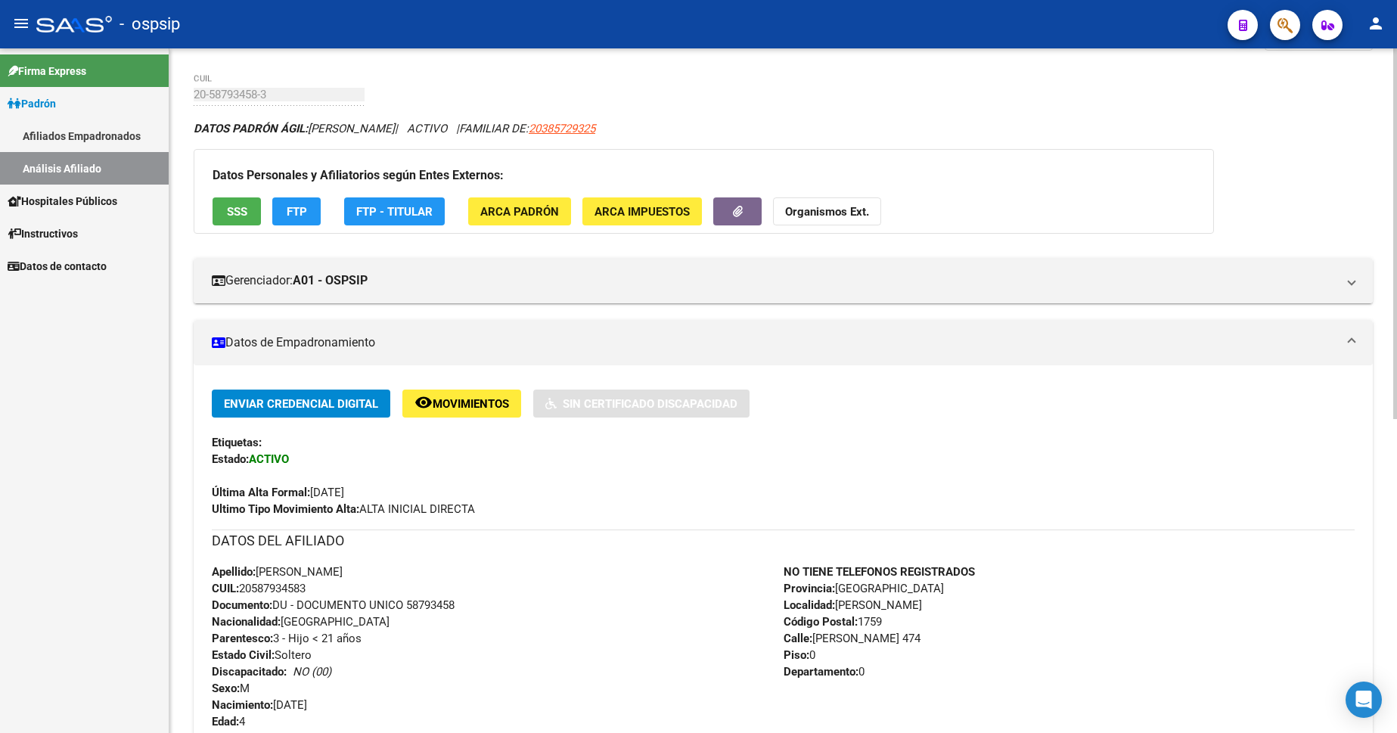
scroll to position [227, 0]
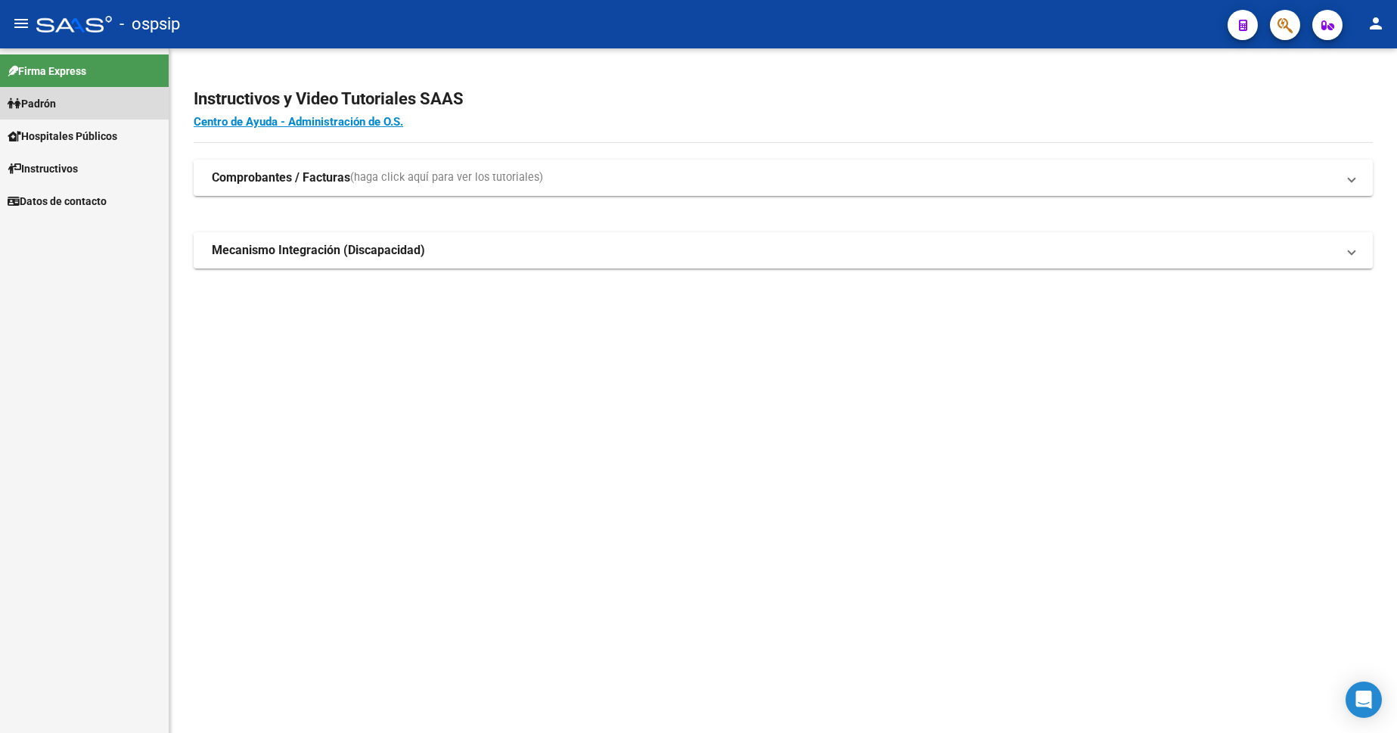
click at [42, 109] on span "Padrón" at bounding box center [32, 103] width 48 height 17
click at [63, 106] on link "Padrón" at bounding box center [84, 103] width 169 height 33
click at [89, 176] on link "Análisis Afiliado" at bounding box center [84, 168] width 169 height 33
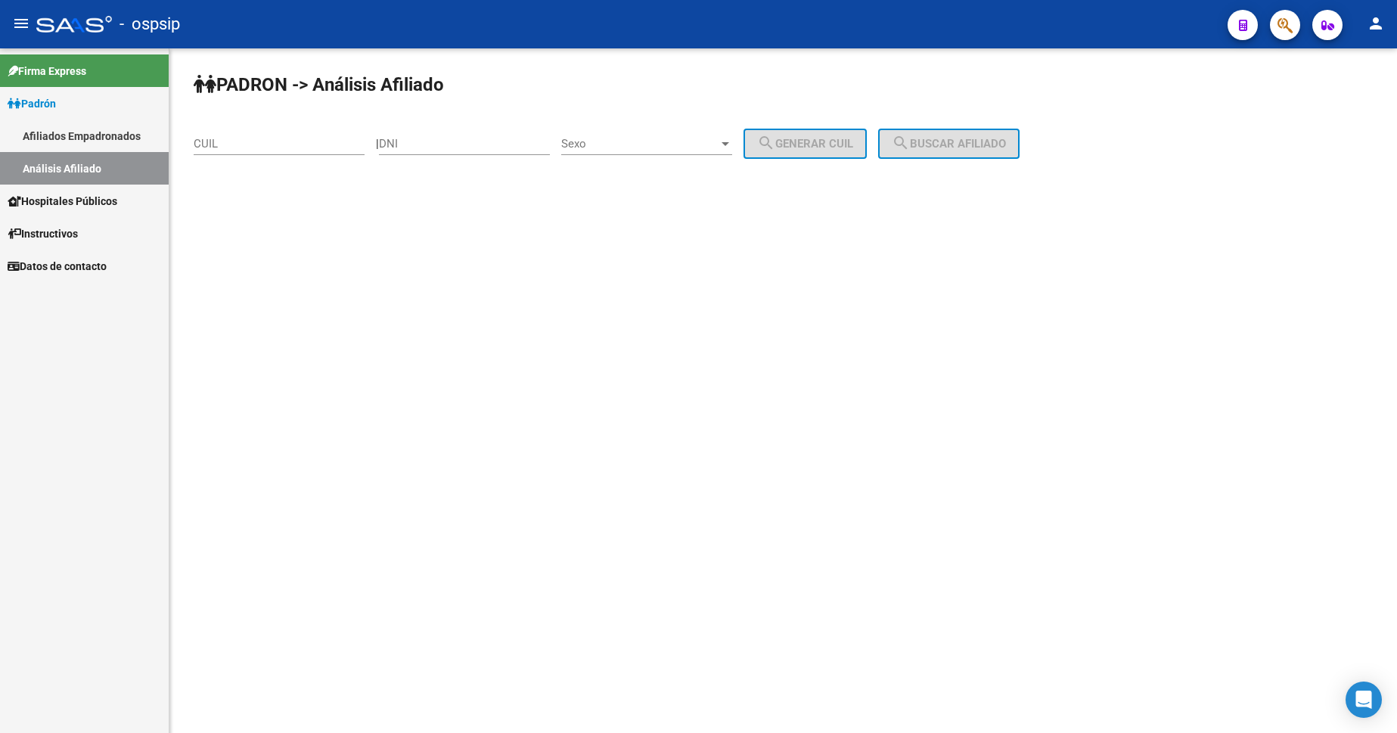
click at [459, 143] on input "DNI" at bounding box center [464, 144] width 171 height 14
type input "37268884"
click at [689, 133] on div "Sexo Sexo" at bounding box center [646, 139] width 171 height 33
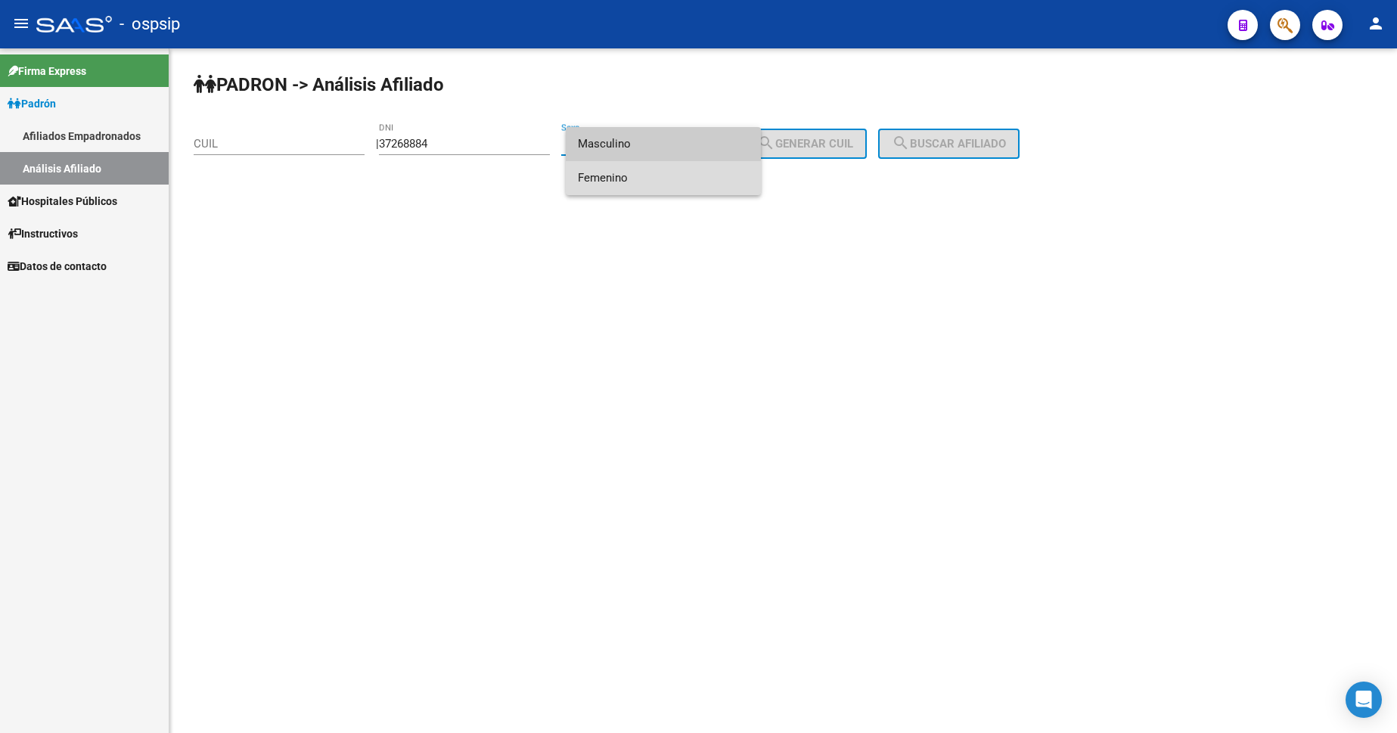
click at [664, 176] on span "Femenino" at bounding box center [663, 178] width 171 height 34
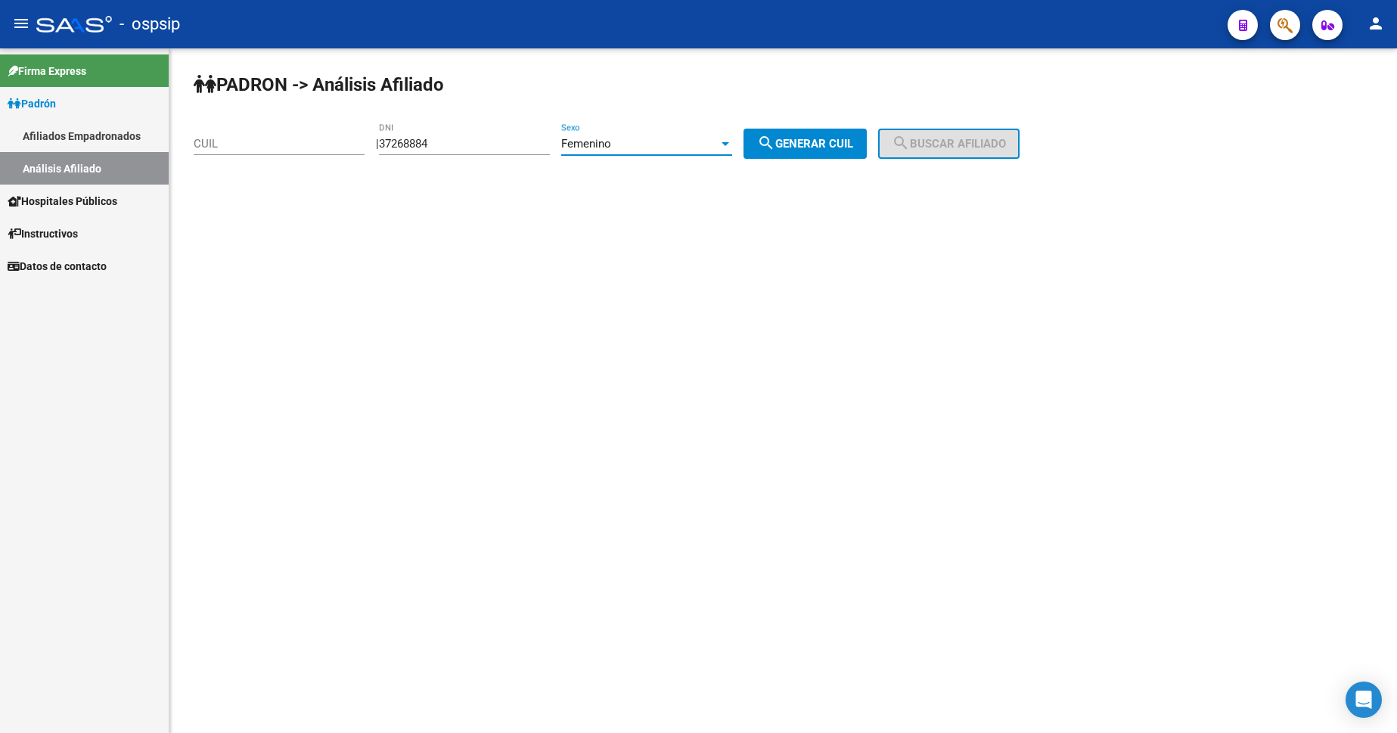
click at [776, 150] on mat-icon "search" at bounding box center [766, 143] width 18 height 18
type input "27-37268884-5"
drag, startPoint x: 964, startPoint y: 113, endPoint x: 978, endPoint y: 144, distance: 33.9
click at [968, 122] on div "PADRON -> Análisis Afiliado 27-37268884-5 CUIL | 37268884 DNI Femenino Sexo sea…" at bounding box center [783, 127] width 1228 height 159
click at [978, 145] on span "search Buscar afiliado" at bounding box center [949, 144] width 114 height 14
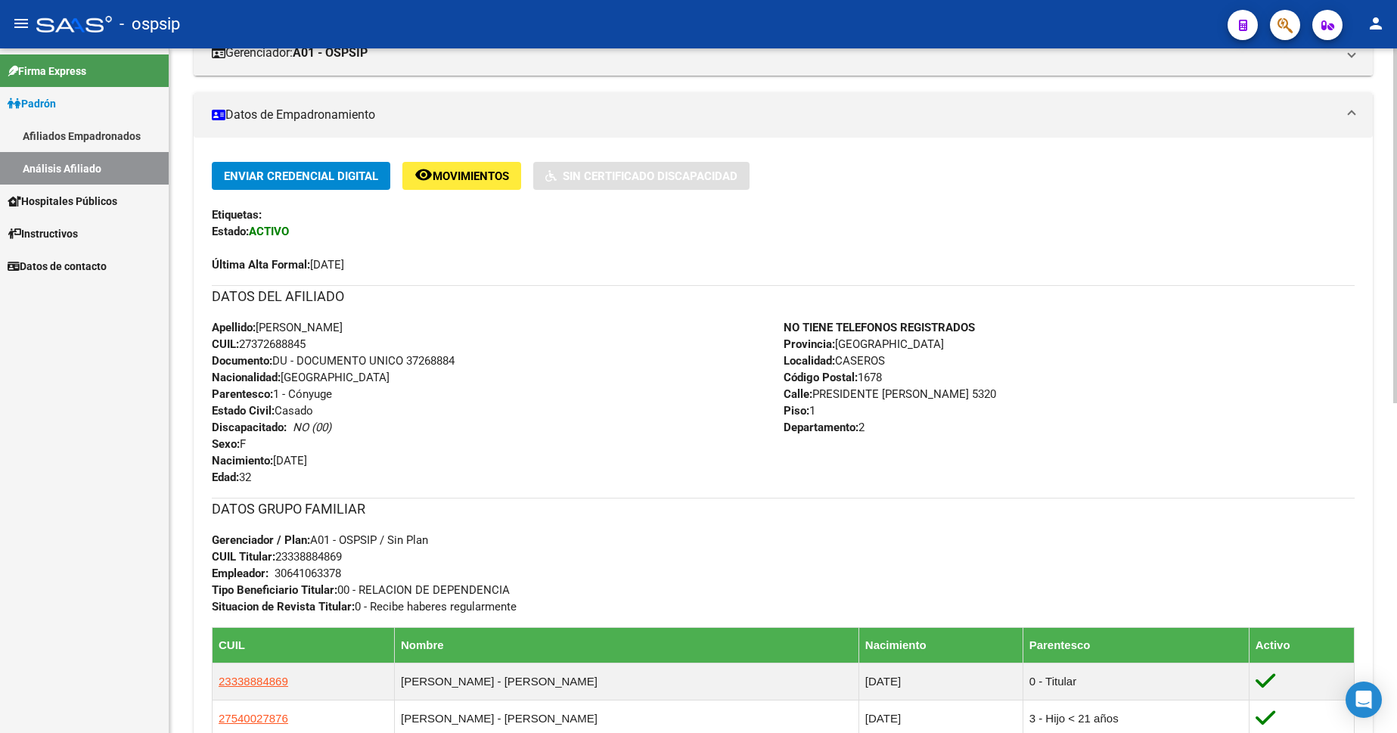
scroll to position [303, 0]
